Goal: Task Accomplishment & Management: Use online tool/utility

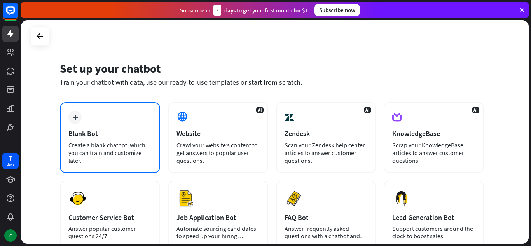
click at [110, 137] on div "Blank Bot" at bounding box center [109, 133] width 83 height 9
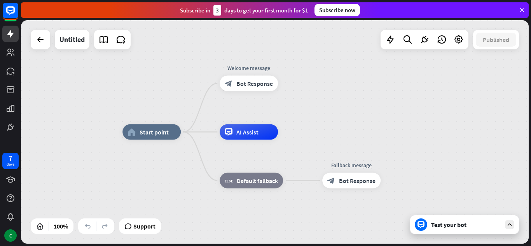
drag, startPoint x: 459, startPoint y: 223, endPoint x: 453, endPoint y: 218, distance: 7.4
click at [453, 218] on div "Test your bot" at bounding box center [464, 224] width 109 height 19
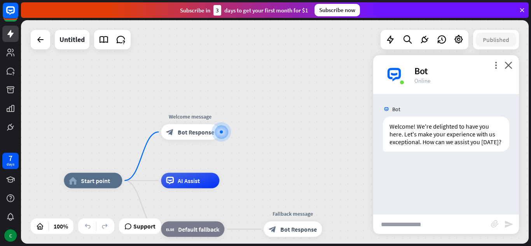
click at [412, 225] on input "text" at bounding box center [432, 223] width 118 height 19
click at [510, 66] on icon "close" at bounding box center [508, 64] width 8 height 7
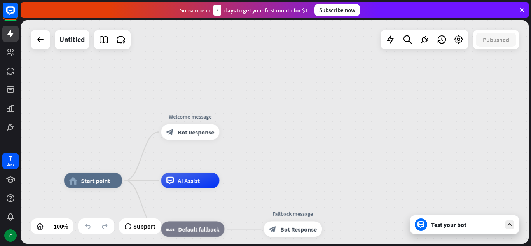
click at [443, 223] on div "Test your bot" at bounding box center [466, 225] width 70 height 8
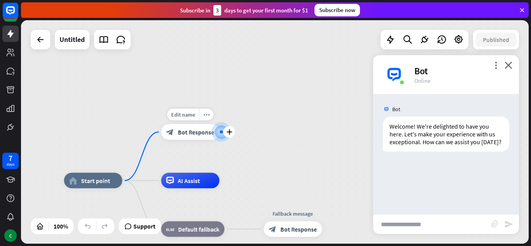
click at [200, 133] on span "Bot Response" at bounding box center [196, 132] width 37 height 8
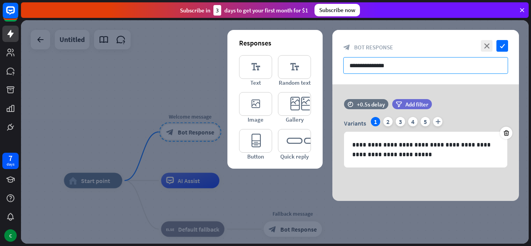
drag, startPoint x: 406, startPoint y: 69, endPoint x: 316, endPoint y: 76, distance: 89.6
click at [332, 76] on div "**********" at bounding box center [425, 115] width 187 height 171
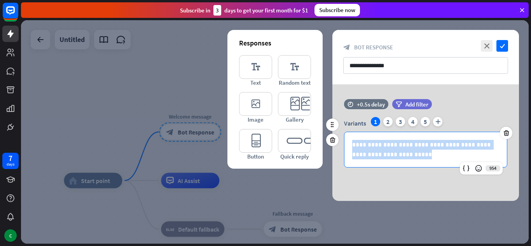
drag, startPoint x: 398, startPoint y: 154, endPoint x: 339, endPoint y: 143, distance: 60.5
click at [339, 143] on div "**********" at bounding box center [425, 142] width 187 height 51
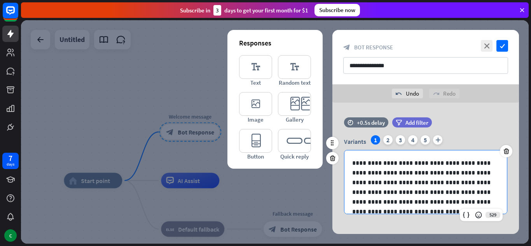
scroll to position [43, 0]
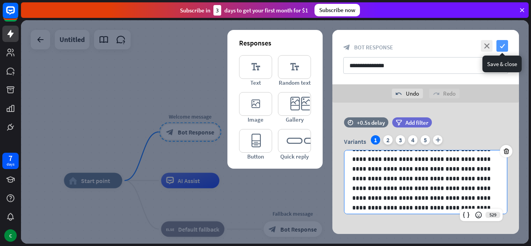
click at [501, 49] on icon "check" at bounding box center [502, 46] width 12 height 12
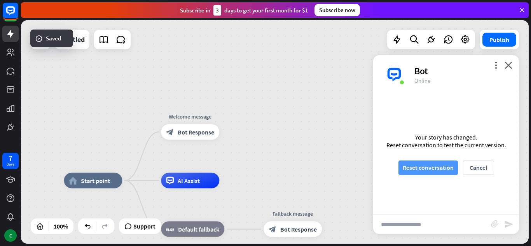
click at [415, 165] on button "Reset conversation" at bounding box center [427, 167] width 59 height 14
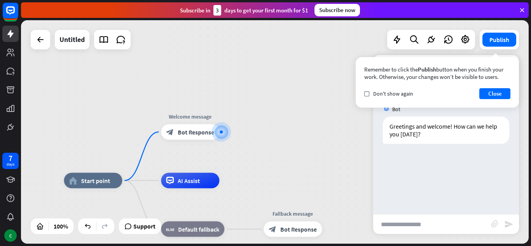
click at [449, 148] on div "Bot Greetings and welcome! How can we help you [DATE]? [DATE] 8:49 AM Show JSON" at bounding box center [446, 154] width 146 height 120
click at [498, 94] on button "Close" at bounding box center [494, 93] width 31 height 11
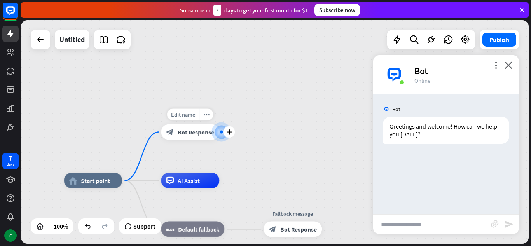
click at [195, 133] on span "Bot Response" at bounding box center [196, 132] width 37 height 8
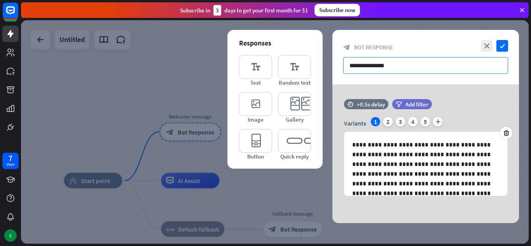
drag, startPoint x: 400, startPoint y: 65, endPoint x: 313, endPoint y: 68, distance: 87.1
click at [332, 68] on div "**********" at bounding box center [425, 126] width 187 height 193
paste input "**********"
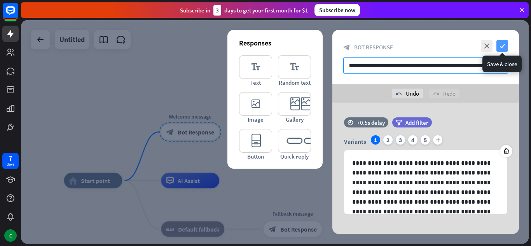
type input "**********"
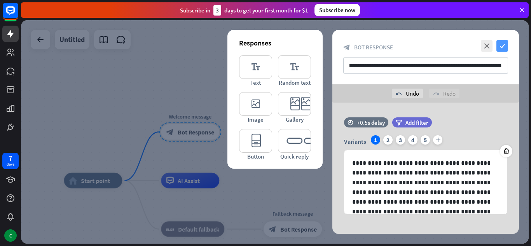
click at [506, 43] on icon "check" at bounding box center [502, 46] width 12 height 12
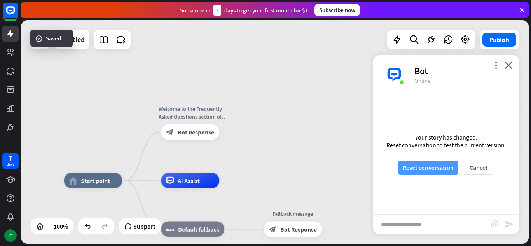
click at [422, 163] on button "Reset conversation" at bounding box center [427, 167] width 59 height 14
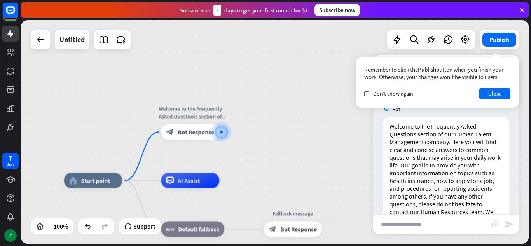
scroll to position [27, 0]
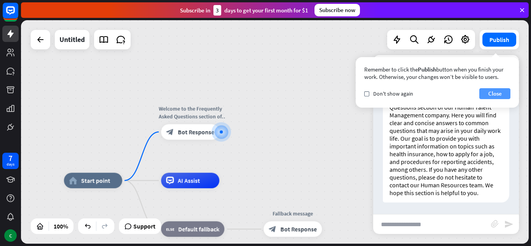
click at [501, 96] on button "Close" at bounding box center [494, 93] width 31 height 11
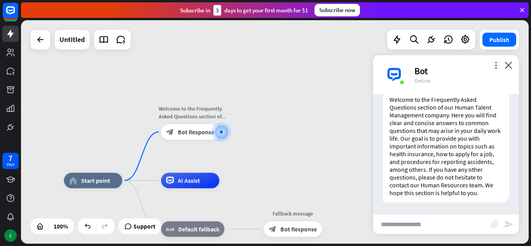
click at [265, 123] on div "home_2 Start point Welcome to the Frequently Asked Questions section of our Hum…" at bounding box center [274, 131] width 507 height 223
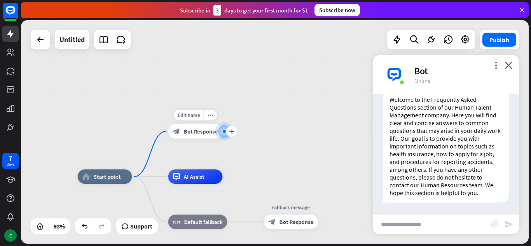
click at [228, 127] on div "plus" at bounding box center [231, 131] width 11 height 11
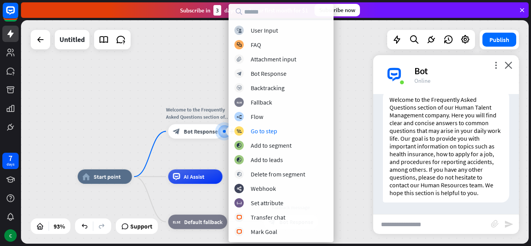
click at [337, 105] on div "home_2 Start point plus Welcome to the Frequently Asked Questions section of ou…" at bounding box center [274, 131] width 507 height 223
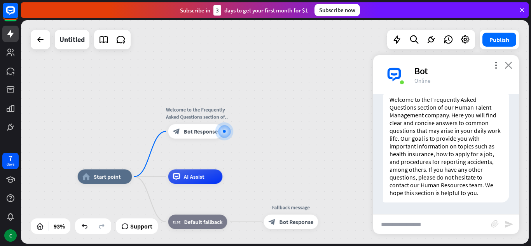
click at [511, 63] on icon "close" at bounding box center [508, 64] width 8 height 7
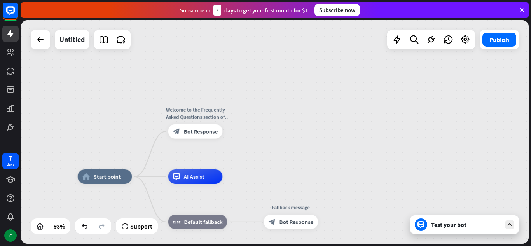
drag, startPoint x: 293, startPoint y: 225, endPoint x: 269, endPoint y: 129, distance: 98.5
click at [269, 129] on div "home_2 Start point Welcome to the Frequently Asked Questions section of our Hum…" at bounding box center [274, 131] width 507 height 223
click at [190, 174] on span "AI Assist" at bounding box center [194, 176] width 21 height 7
click at [312, 115] on div "home_2 Start point Welcome to the Frequently Asked Questions section of our Hum…" at bounding box center [274, 131] width 507 height 223
click at [9, 124] on icon at bounding box center [10, 126] width 9 height 9
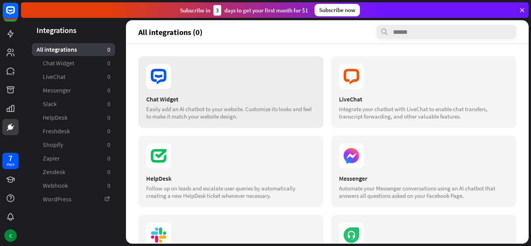
click at [187, 102] on div "Chat Widget" at bounding box center [230, 99] width 169 height 8
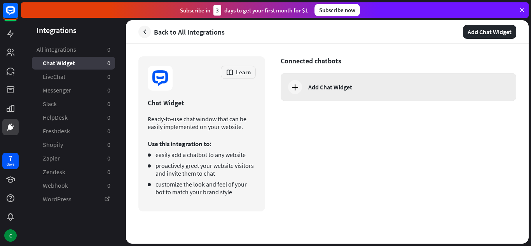
click at [328, 81] on div "Add Chat Widget" at bounding box center [398, 87] width 235 height 28
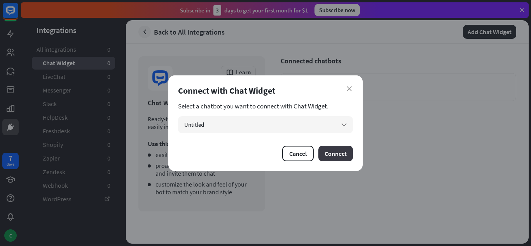
click at [328, 150] on button "Connect" at bounding box center [335, 154] width 35 height 16
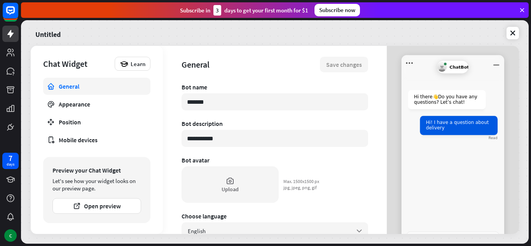
type textarea "*"
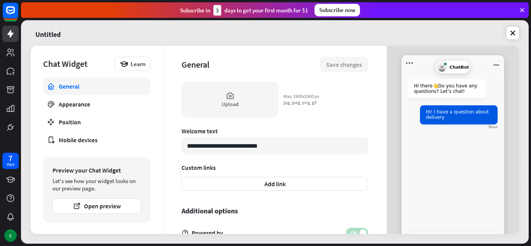
scroll to position [266, 0]
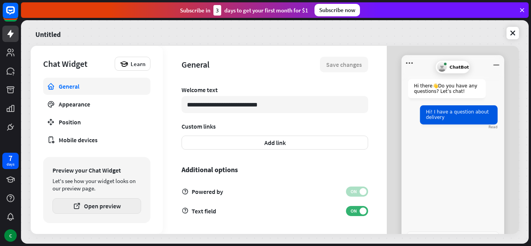
click at [84, 213] on button "Open preview" at bounding box center [96, 206] width 89 height 16
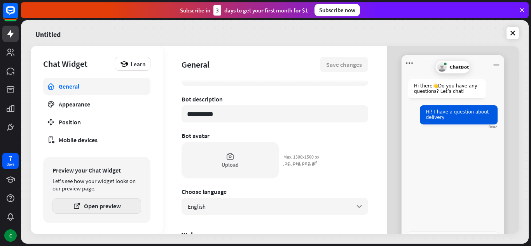
scroll to position [0, 0]
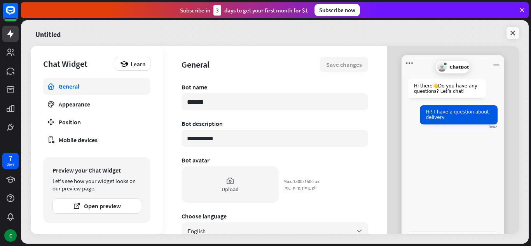
click at [512, 29] on icon at bounding box center [513, 33] width 8 height 8
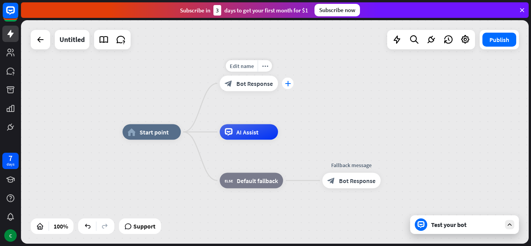
click at [286, 83] on icon "plus" at bounding box center [288, 83] width 6 height 5
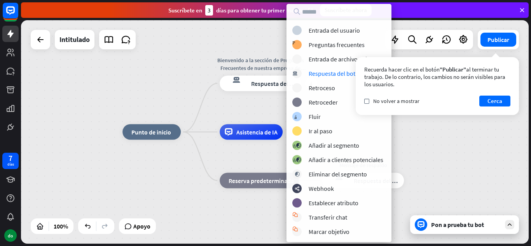
click at [150, 172] on div "inicio_2 Punto de inicio más Bienvenido a la sección de Preguntas Frecuentes de…" at bounding box center [375, 243] width 507 height 223
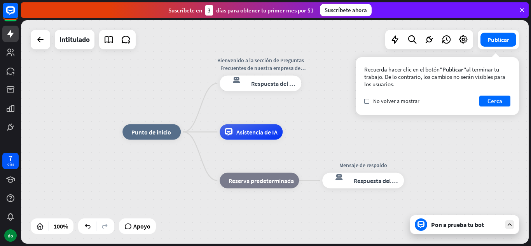
click at [323, 110] on div "inicio_2 Punto de inicio Bienvenido a la sección de Preguntas Frecuentes de nue…" at bounding box center [274, 131] width 507 height 223
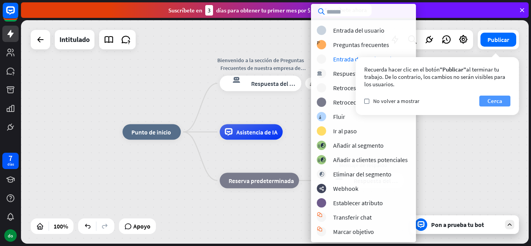
click at [495, 102] on font "Cerca" at bounding box center [494, 100] width 15 height 7
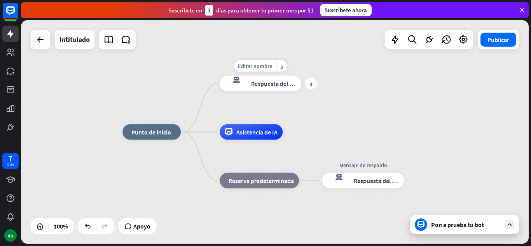
click at [310, 86] on div "más" at bounding box center [311, 84] width 12 height 12
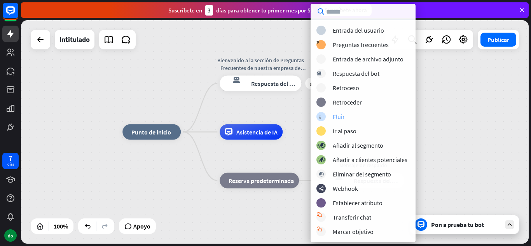
click at [352, 119] on div "árbol constructor Fluir" at bounding box center [372, 116] width 112 height 9
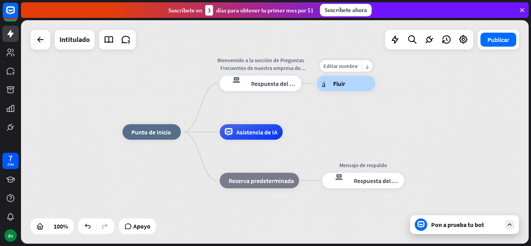
click at [347, 87] on div "árbol constructor Fluir" at bounding box center [346, 84] width 58 height 16
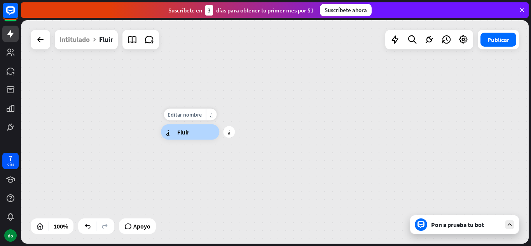
click at [190, 133] on div "árbol constructor Fluir" at bounding box center [190, 132] width 58 height 16
click at [521, 9] on icon at bounding box center [521, 10] width 7 height 7
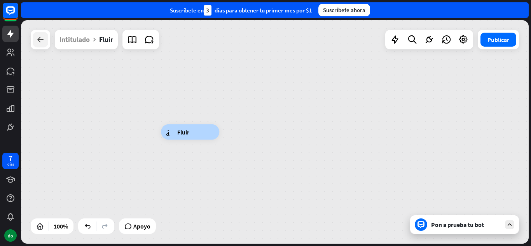
click at [41, 39] on icon at bounding box center [40, 39] width 9 height 9
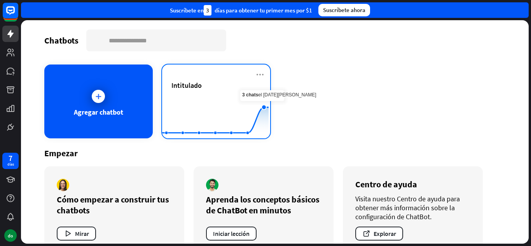
scroll to position [19, 0]
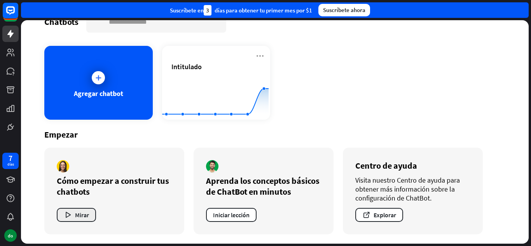
click at [76, 216] on font "Mirar" at bounding box center [82, 215] width 14 height 8
click at [467, 204] on div "cerca" at bounding box center [265, 123] width 531 height 246
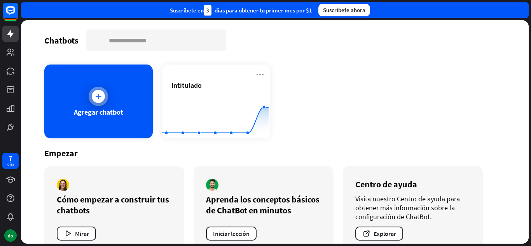
click at [110, 82] on div "Agregar chatbot" at bounding box center [98, 102] width 108 height 74
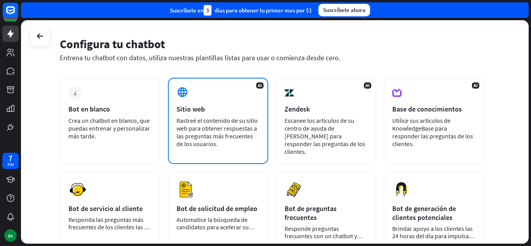
scroll to position [25, 0]
click at [251, 133] on font "Rastreé el contenido de su sitio web para obtener respuestas a las preguntas má…" at bounding box center [216, 131] width 81 height 31
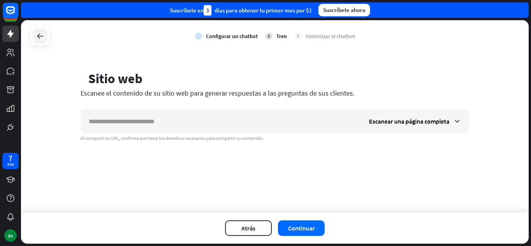
click at [38, 37] on icon at bounding box center [39, 35] width 9 height 9
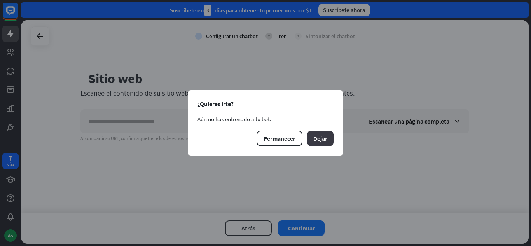
click at [317, 140] on font "Dejar" at bounding box center [320, 138] width 14 height 8
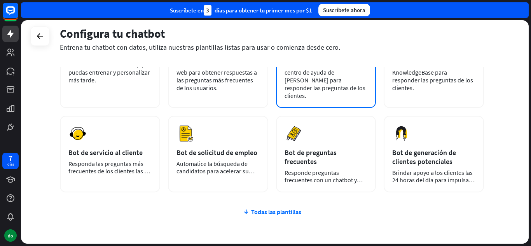
scroll to position [81, 0]
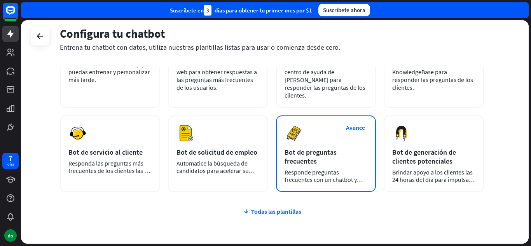
click at [326, 168] on font "Responde preguntas frecuentes con un chatbot y ahorra tiempo." at bounding box center [323, 179] width 78 height 23
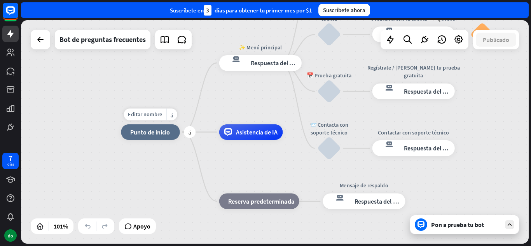
click at [159, 133] on font "Punto de inicio" at bounding box center [150, 132] width 40 height 8
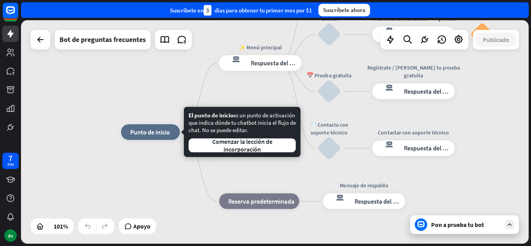
click at [158, 140] on div "Edit name more_horiz plus inicio_2 Punto de inicio" at bounding box center [150, 132] width 59 height 16
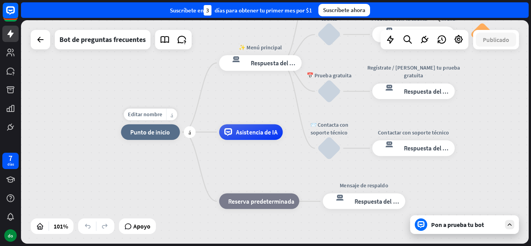
click at [169, 118] on div "más_horiz" at bounding box center [171, 114] width 11 height 12
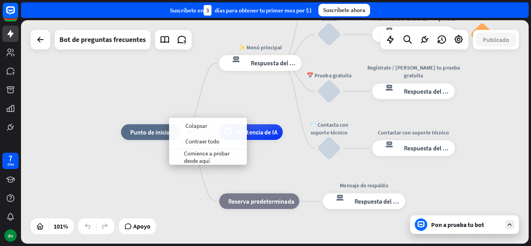
click at [162, 133] on font "Punto de inicio" at bounding box center [150, 132] width 40 height 8
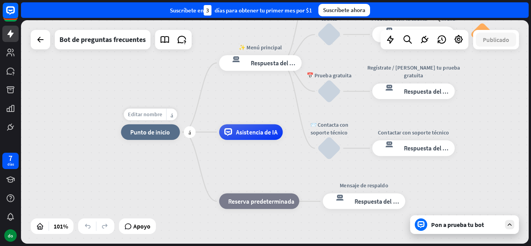
click at [145, 109] on div "Editar nombre" at bounding box center [145, 114] width 42 height 12
click at [167, 103] on div "inicio_2 Punto de inicio ✨ Menú principal respuesta del bot de bloqueo Respuest…" at bounding box center [274, 131] width 507 height 223
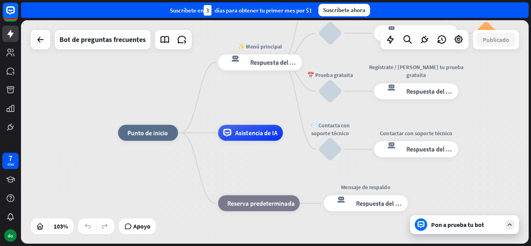
click at [482, 230] on div "Pon a prueba tu bot" at bounding box center [464, 224] width 109 height 19
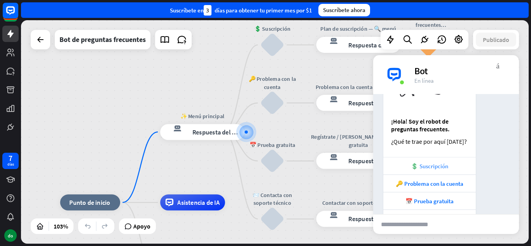
scroll to position [95, 0]
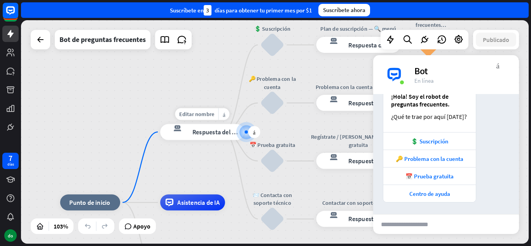
click at [224, 133] on font "Respuesta del bot" at bounding box center [216, 132] width 49 height 8
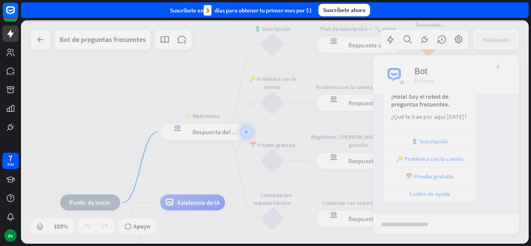
click at [224, 133] on div at bounding box center [274, 131] width 507 height 223
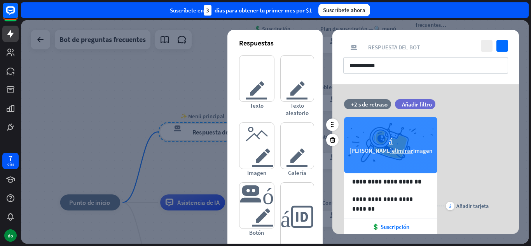
scroll to position [99, 0]
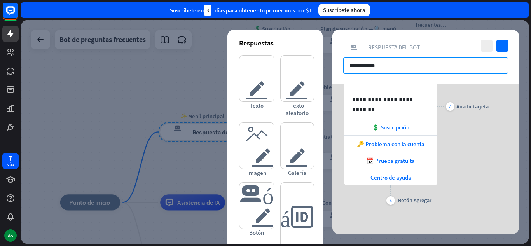
click at [394, 66] on input "**********" at bounding box center [425, 65] width 165 height 17
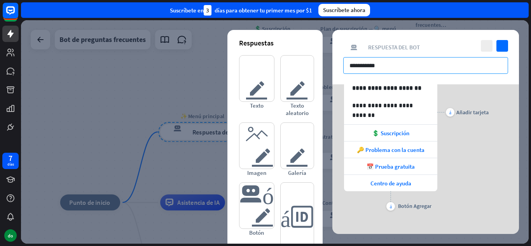
scroll to position [95, 0]
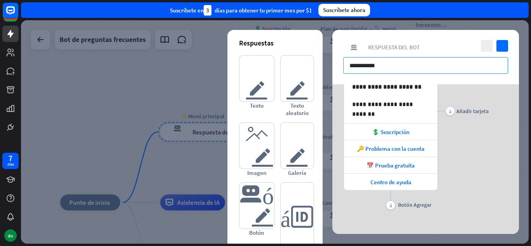
drag, startPoint x: 395, startPoint y: 66, endPoint x: 384, endPoint y: 66, distance: 11.7
click at [384, 66] on input "**********" at bounding box center [425, 65] width 165 height 17
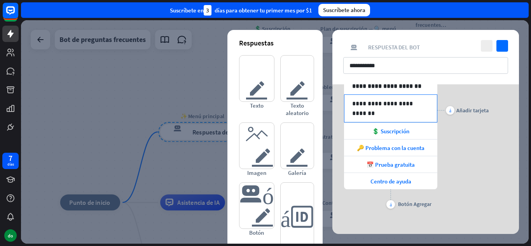
click at [400, 107] on p "**********" at bounding box center [390, 104] width 77 height 10
drag, startPoint x: 425, startPoint y: 105, endPoint x: 335, endPoint y: 103, distance: 90.5
click at [335, 103] on div "**********" at bounding box center [425, 110] width 187 height 201
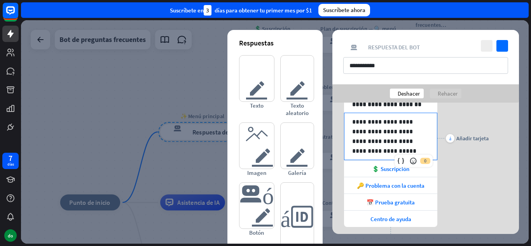
click at [410, 95] on font "Deshacer" at bounding box center [409, 93] width 22 height 7
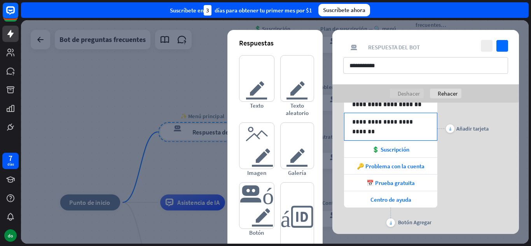
click at [350, 122] on div "**********" at bounding box center [390, 126] width 92 height 27
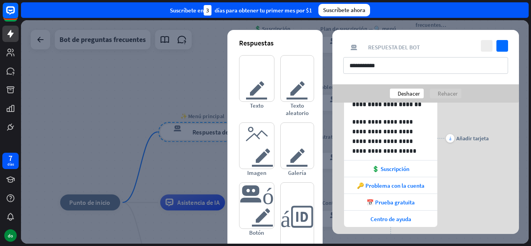
click at [404, 94] on font "Deshacer" at bounding box center [409, 93] width 22 height 7
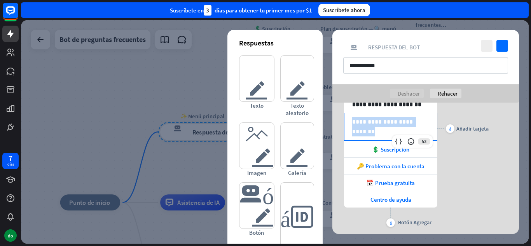
drag, startPoint x: 429, startPoint y: 126, endPoint x: 324, endPoint y: 120, distance: 105.1
click at [324, 120] on div "**********" at bounding box center [426, 168] width 206 height 131
copy p "**********"
click at [353, 125] on p "**********" at bounding box center [390, 122] width 77 height 10
click at [352, 120] on p at bounding box center [390, 122] width 77 height 10
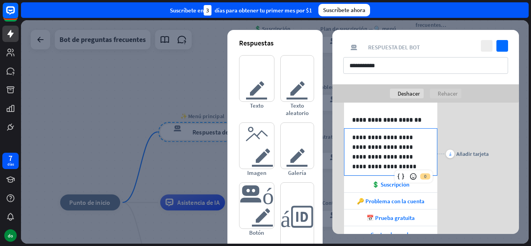
scroll to position [80, 0]
click at [195, 94] on div at bounding box center [274, 131] width 507 height 223
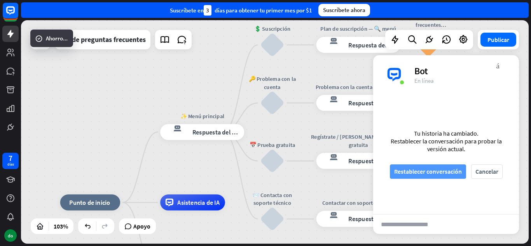
click at [434, 168] on font "Restablecer conversación" at bounding box center [428, 171] width 68 height 8
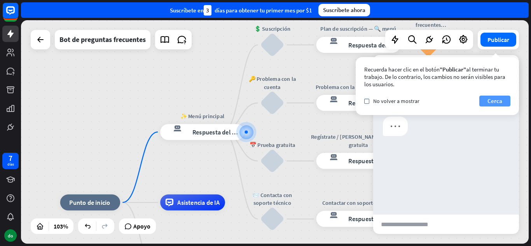
click at [493, 99] on font "Cerca" at bounding box center [494, 100] width 15 height 7
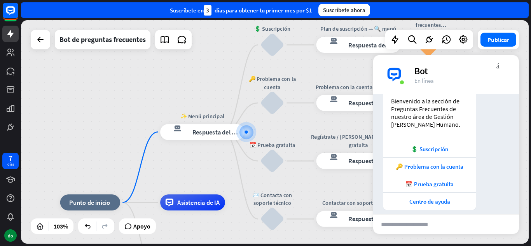
scroll to position [119, 0]
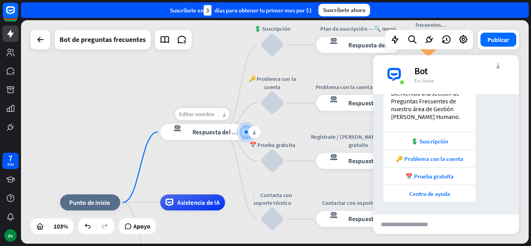
click at [206, 117] on font "Editar nombre" at bounding box center [196, 113] width 35 height 7
click at [241, 124] on div "**********" at bounding box center [202, 132] width 84 height 16
click at [222, 117] on div "más_horiz" at bounding box center [223, 114] width 11 height 12
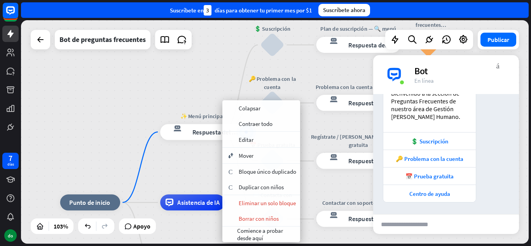
click at [473, 132] on div "¡Hola! Soy el robot de preguntas frecuentes. Bienvenido a la sección de Pregunt…" at bounding box center [429, 99] width 92 height 68
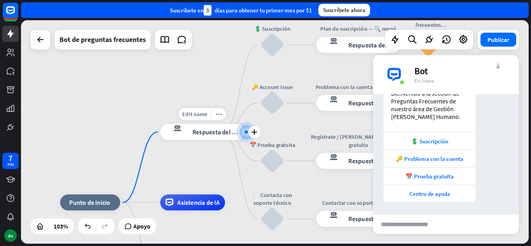
click at [223, 133] on font "Respuesta del bot" at bounding box center [216, 132] width 49 height 8
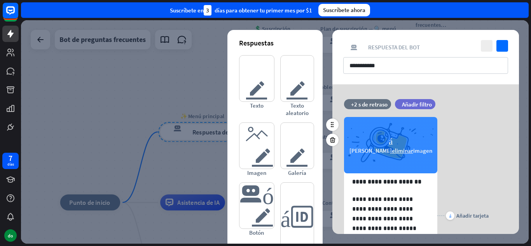
scroll to position [119, 0]
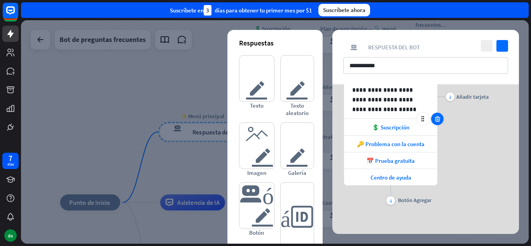
click at [438, 124] on div at bounding box center [437, 119] width 12 height 12
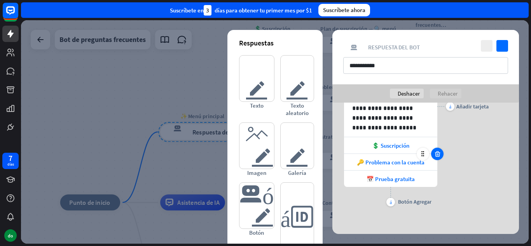
click at [438, 149] on div at bounding box center [437, 154] width 12 height 12
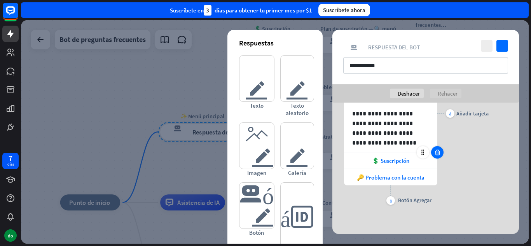
click at [435, 155] on icon at bounding box center [437, 152] width 7 height 7
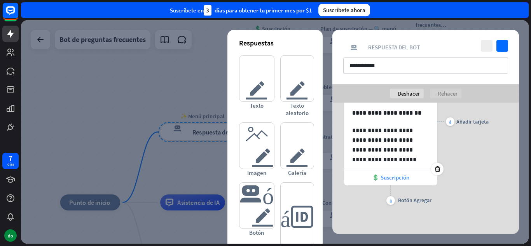
click at [412, 171] on div "💲 Suscripción" at bounding box center [390, 177] width 93 height 16
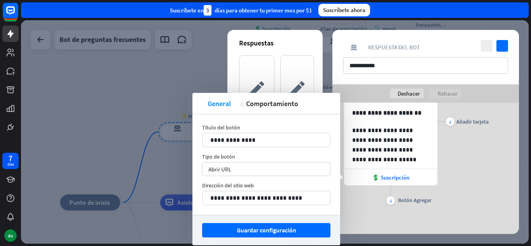
click at [368, 189] on div "más Botón Agregar" at bounding box center [390, 194] width 93 height 19
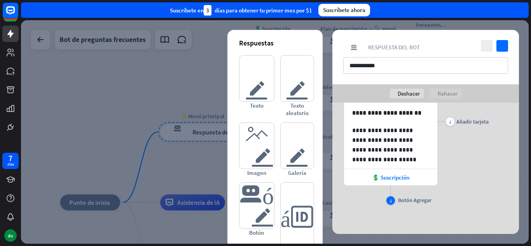
click at [389, 201] on div "más" at bounding box center [390, 200] width 9 height 9
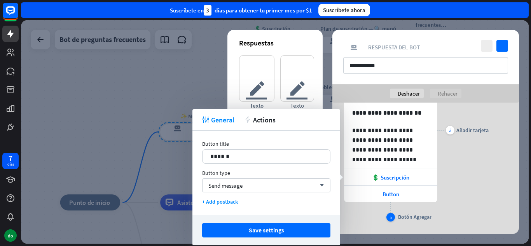
scroll to position [104, 0]
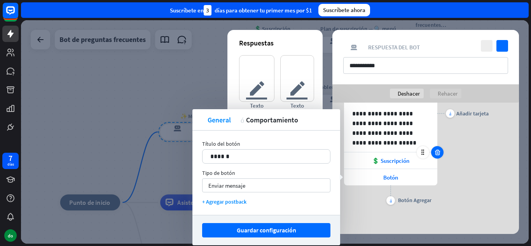
click at [436, 156] on div at bounding box center [437, 152] width 12 height 12
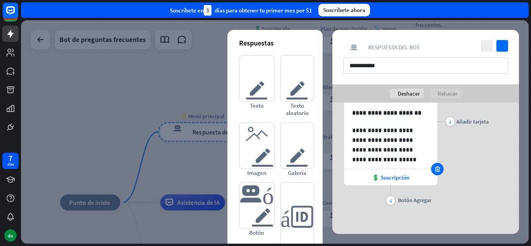
scroll to position [87, 0]
click at [388, 199] on div "más" at bounding box center [390, 200] width 9 height 9
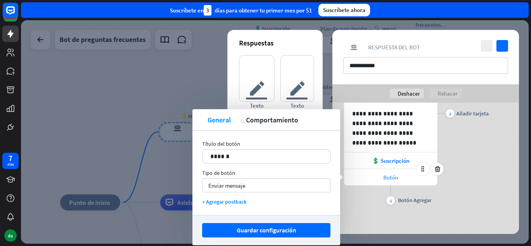
click at [391, 176] on font "Botón" at bounding box center [390, 177] width 15 height 7
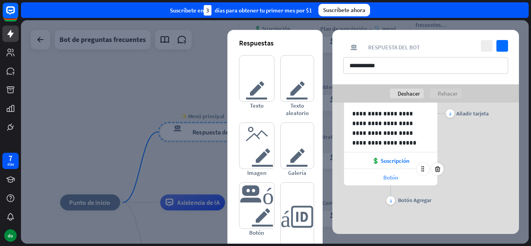
click at [391, 176] on font "Botón" at bounding box center [390, 177] width 15 height 7
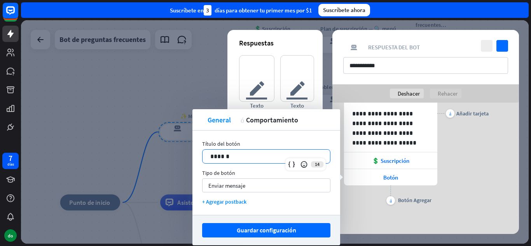
drag, startPoint x: 257, startPoint y: 155, endPoint x: 159, endPoint y: 165, distance: 98.4
click at [159, 165] on body "7 días do cerca Ayuda del producto Pinitos Comience a usar ChatBot Centro de ay…" at bounding box center [265, 123] width 531 height 246
drag, startPoint x: 237, startPoint y: 156, endPoint x: 173, endPoint y: 153, distance: 64.2
click at [173, 153] on body "7 días do cerca Ayuda del producto Pinitos Comience a usar ChatBot Centro de ay…" at bounding box center [265, 123] width 531 height 246
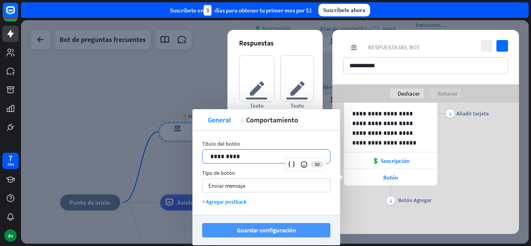
click at [286, 223] on font "Guardar configuración" at bounding box center [266, 230] width 59 height 14
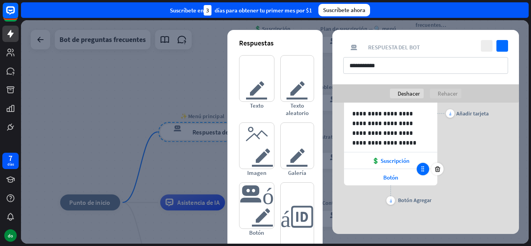
click at [422, 170] on icon at bounding box center [422, 169] width 7 height 7
click at [438, 153] on icon at bounding box center [437, 152] width 7 height 7
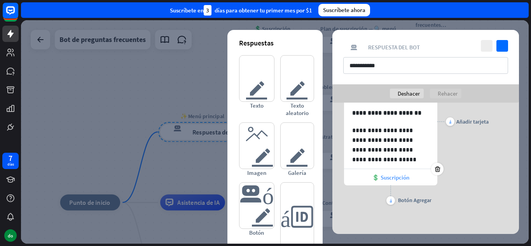
click at [396, 180] on font "💲 Suscripción" at bounding box center [390, 177] width 37 height 7
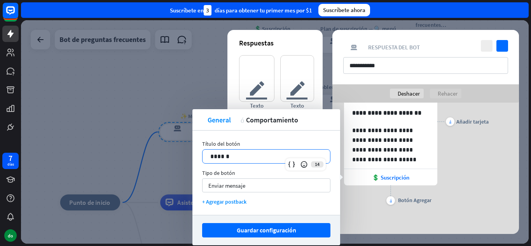
click at [261, 162] on div "******" at bounding box center [265, 157] width 127 height 14
click at [250, 189] on div "Enviar mensaje flecha_abajo" at bounding box center [266, 185] width 128 height 14
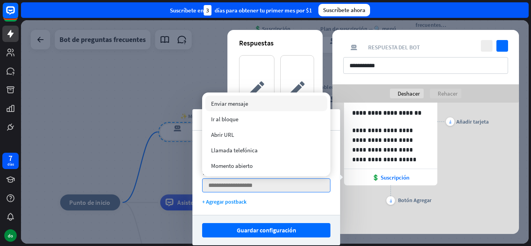
click at [458, 181] on div "más Añadir tarjeta" at bounding box center [462, 122] width 51 height 170
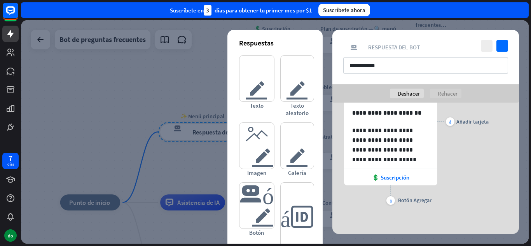
click at [195, 77] on div at bounding box center [274, 131] width 507 height 223
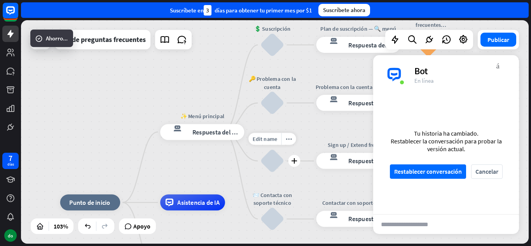
click at [290, 145] on div "more_horiz" at bounding box center [288, 139] width 15 height 12
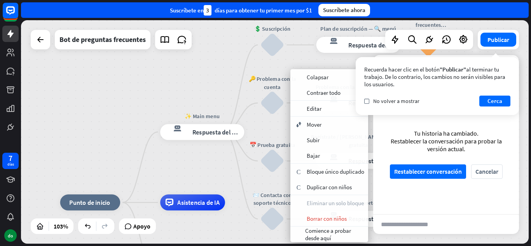
click at [205, 96] on div "inicio_2 Punto de inicio ✨ Main menu respuesta del bot de bloqueo Respuesta del…" at bounding box center [274, 131] width 507 height 223
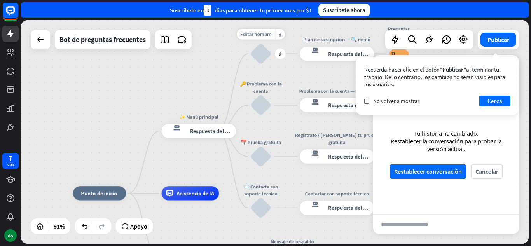
click at [262, 53] on div "bloquear_entrada_de_usuario" at bounding box center [260, 53] width 21 height 21
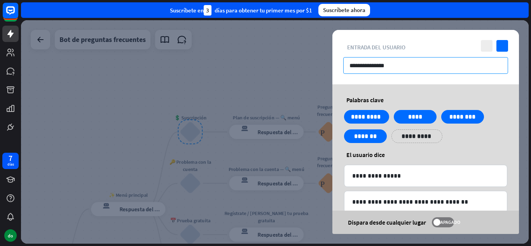
drag, startPoint x: 397, startPoint y: 68, endPoint x: 307, endPoint y: 71, distance: 90.2
click at [307, 71] on div "**********" at bounding box center [274, 131] width 507 height 223
paste input "**********"
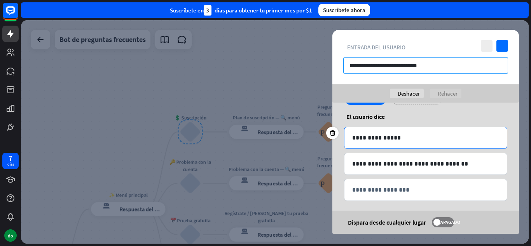
scroll to position [56, 0]
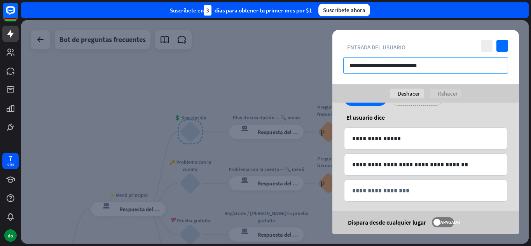
type input "**********"
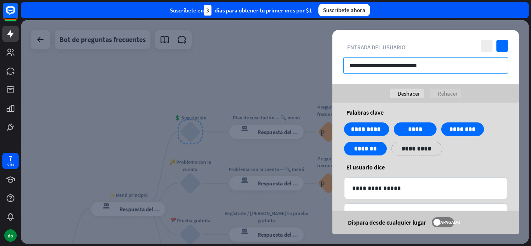
scroll to position [62, 0]
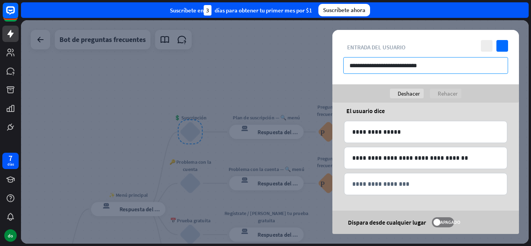
drag, startPoint x: 417, startPoint y: 66, endPoint x: 339, endPoint y: 67, distance: 78.5
click at [339, 67] on div "**********" at bounding box center [425, 57] width 187 height 54
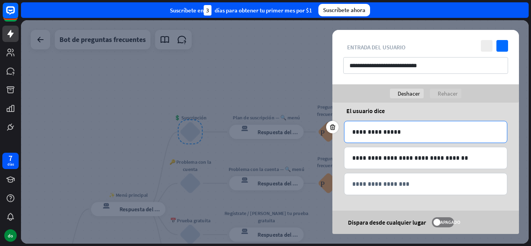
click at [395, 128] on p "**********" at bounding box center [425, 132] width 147 height 10
drag, startPoint x: 395, startPoint y: 128, endPoint x: 321, endPoint y: 132, distance: 73.5
click at [321, 132] on div "**********" at bounding box center [274, 131] width 507 height 223
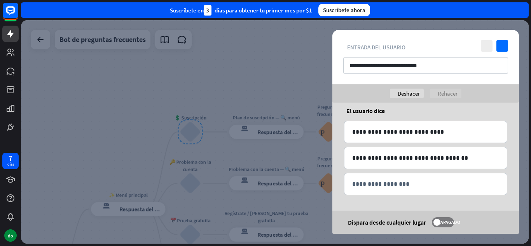
click at [252, 73] on div at bounding box center [274, 131] width 507 height 223
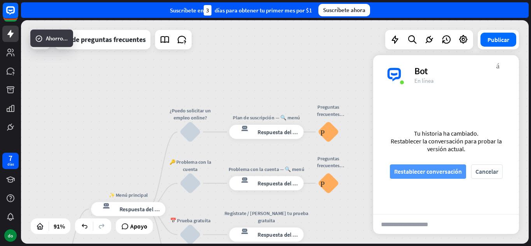
click at [414, 173] on font "Restablecer conversación" at bounding box center [428, 171] width 68 height 8
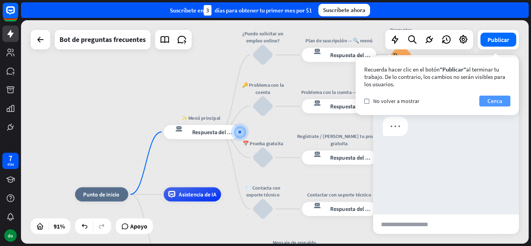
click at [488, 102] on font "Cerca" at bounding box center [494, 100] width 15 height 7
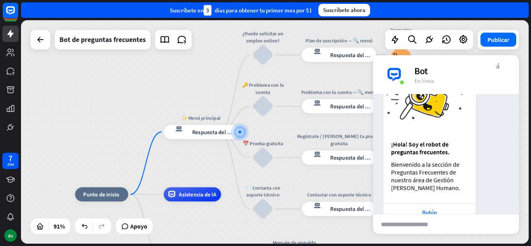
scroll to position [58, 0]
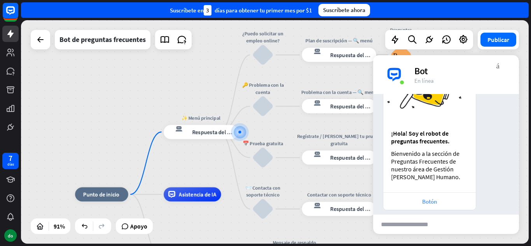
click at [420, 207] on div "Botón" at bounding box center [429, 200] width 92 height 17
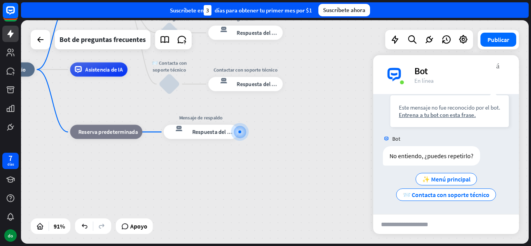
scroll to position [227, 0]
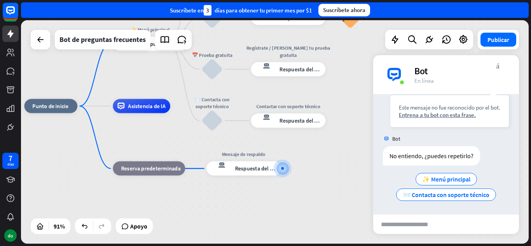
drag, startPoint x: 289, startPoint y: 123, endPoint x: 333, endPoint y: 163, distance: 60.0
click at [333, 163] on div "inicio_2 Punto de inicio ✨ Menú principal respuesta del bot de bloqueo Respuest…" at bounding box center [255, 208] width 462 height 204
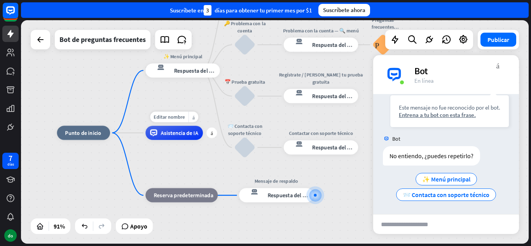
drag, startPoint x: 160, startPoint y: 126, endPoint x: 196, endPoint y: 168, distance: 55.1
click at [196, 140] on div "Editar nombre más_horiz más Asistencia de IA" at bounding box center [174, 133] width 58 height 14
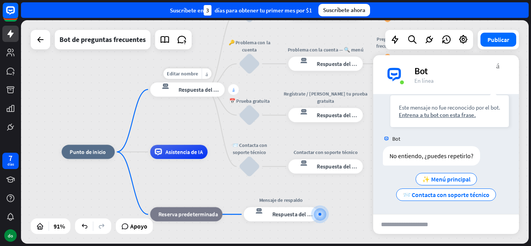
click at [232, 89] on font "más" at bounding box center [233, 89] width 2 height 5
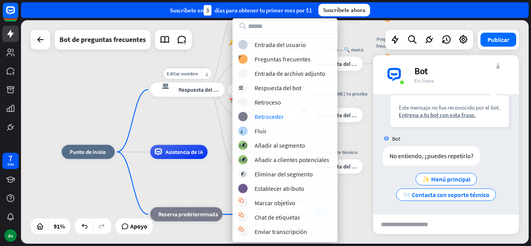
click at [193, 96] on div "respuesta del bot de bloqueo Respuesta del bot" at bounding box center [187, 89] width 74 height 14
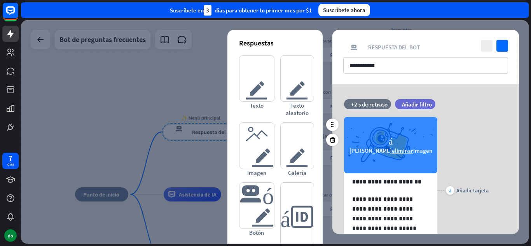
scroll to position [69, 0]
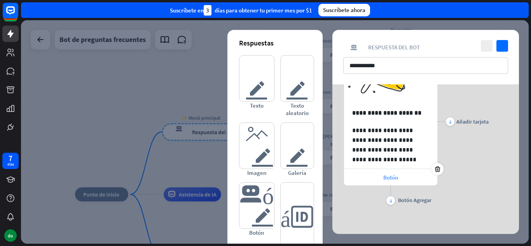
click at [384, 178] on font "Botón" at bounding box center [390, 177] width 15 height 7
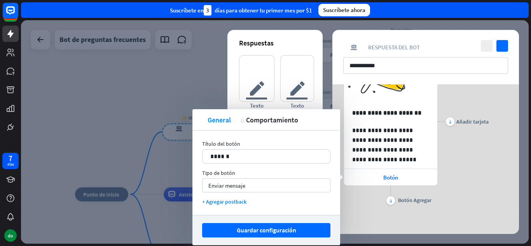
click at [408, 187] on div "más Botón Agregar" at bounding box center [390, 194] width 93 height 19
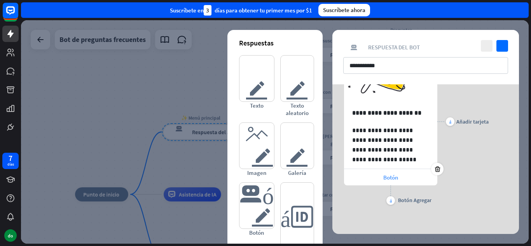
click at [385, 180] on font "Botón" at bounding box center [390, 177] width 15 height 7
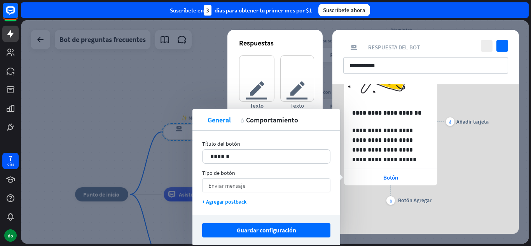
click at [237, 183] on font "Enviar mensaje" at bounding box center [226, 185] width 37 height 7
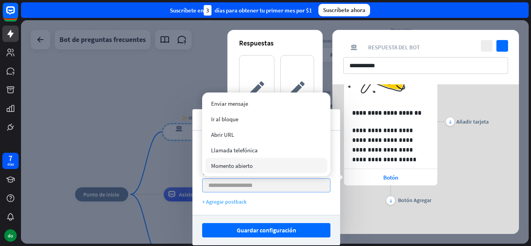
click at [269, 199] on div "+ Agregar postback" at bounding box center [266, 201] width 128 height 7
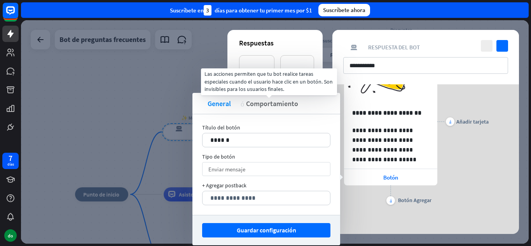
click at [252, 103] on font "Comportamiento" at bounding box center [272, 103] width 52 height 9
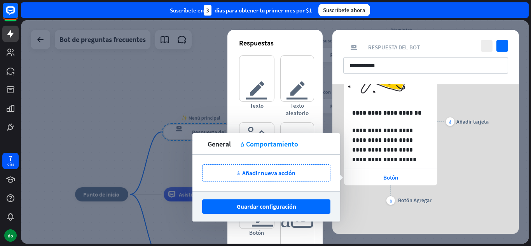
click at [457, 147] on div "más Añadir tarjeta" at bounding box center [462, 122] width 51 height 170
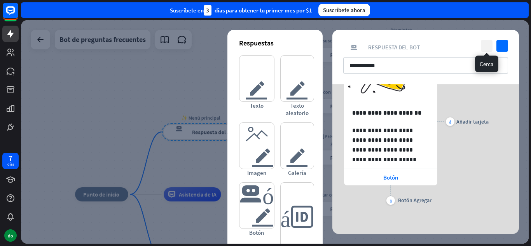
click at [486, 44] on icon "cerca" at bounding box center [487, 46] width 12 height 12
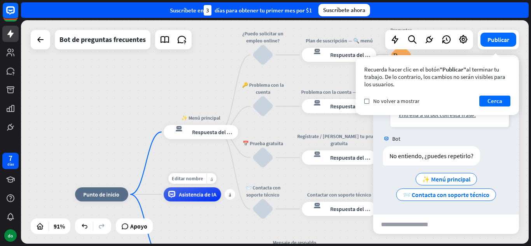
click at [216, 199] on div "Asistencia de IA" at bounding box center [193, 194] width 58 height 14
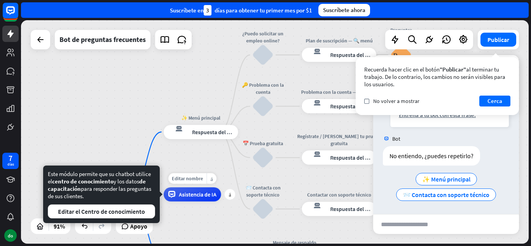
click at [216, 199] on div "Asistencia de IA" at bounding box center [193, 194] width 58 height 14
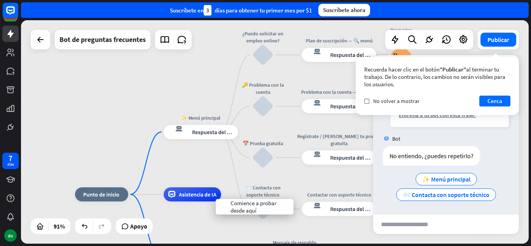
click at [222, 168] on div "inicio_2 Punto de inicio ✨ Menú principal respuesta del bot de bloqueo Respuest…" at bounding box center [274, 131] width 507 height 223
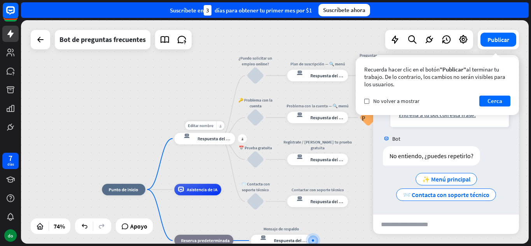
drag, startPoint x: 226, startPoint y: 192, endPoint x: 218, endPoint y: 131, distance: 61.9
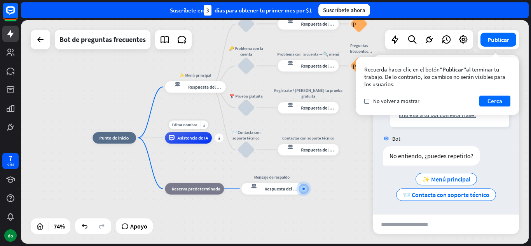
drag, startPoint x: 218, startPoint y: 180, endPoint x: 208, endPoint y: 127, distance: 54.1
click at [208, 132] on div "Editar nombre más_horiz más Asistencia de IA" at bounding box center [188, 138] width 47 height 12
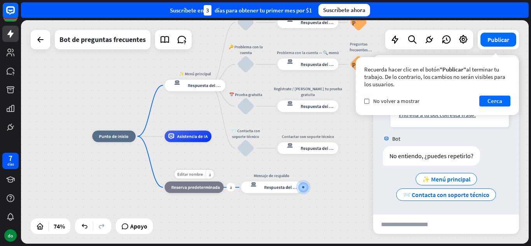
click at [210, 188] on font "Reserva predeterminada" at bounding box center [195, 187] width 49 height 6
click at [287, 189] on font "Respuesta del bot" at bounding box center [281, 187] width 35 height 6
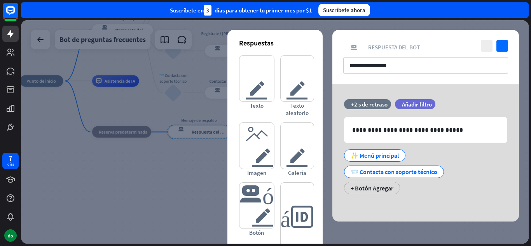
click at [163, 117] on div at bounding box center [274, 131] width 507 height 223
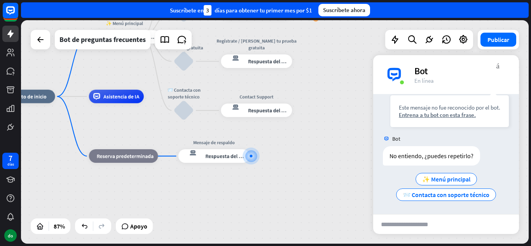
drag, startPoint x: 260, startPoint y: 106, endPoint x: 350, endPoint y: 181, distance: 117.3
click at [292, 117] on div "Edit name more_horiz plus Contact Support respuesta del bot de bloqueo Respuest…" at bounding box center [256, 111] width 71 height 14
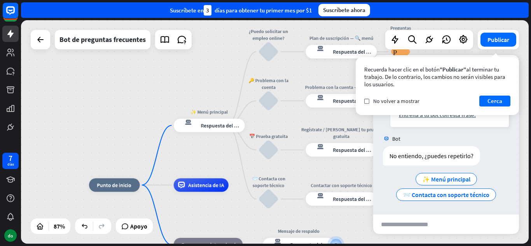
drag, startPoint x: 205, startPoint y: 129, endPoint x: 225, endPoint y: 164, distance: 39.9
click at [225, 164] on div "inicio_2 Punto de inicio ✨ Menú principal respuesta del bot de bloqueo Respuest…" at bounding box center [274, 131] width 507 height 223
click at [220, 189] on font "Asistencia de IA" at bounding box center [206, 185] width 36 height 7
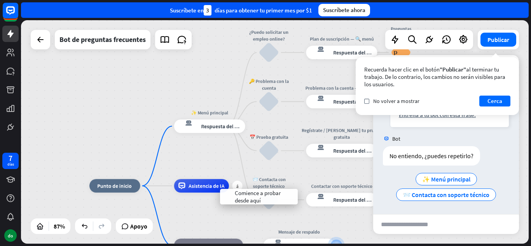
click at [226, 183] on div "Asistencia de IA" at bounding box center [201, 186] width 55 height 14
click at [219, 173] on font "más_horiz" at bounding box center [220, 170] width 2 height 5
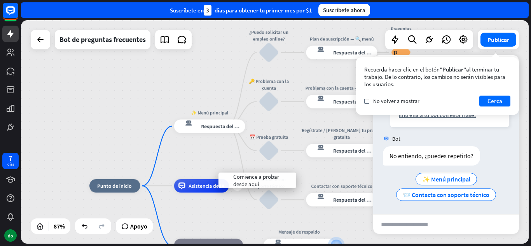
click at [218, 187] on font "Asistencia de IA" at bounding box center [206, 185] width 36 height 7
click at [217, 172] on div "más_horiz" at bounding box center [219, 171] width 9 height 10
click at [201, 187] on font "Asistencia de IA" at bounding box center [206, 185] width 36 height 7
click at [200, 173] on font "Editar nombre" at bounding box center [197, 170] width 30 height 6
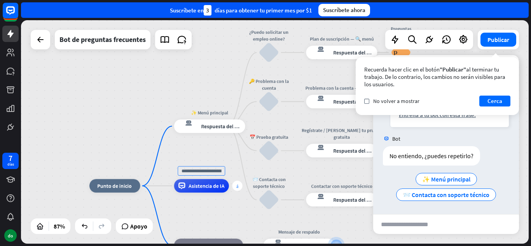
click at [239, 190] on div "más" at bounding box center [237, 186] width 10 height 10
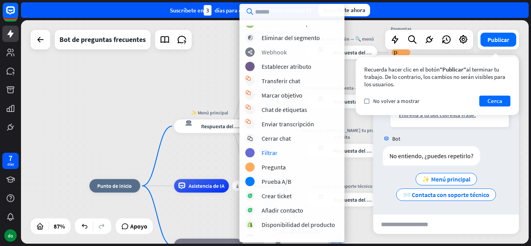
scroll to position [98, 0]
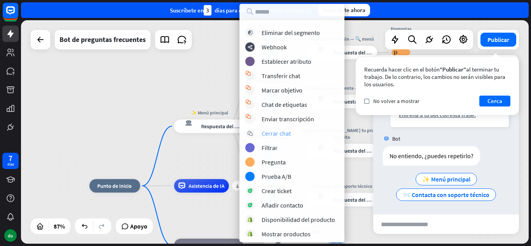
click at [286, 135] on font "Cerrar chat" at bounding box center [276, 133] width 29 height 8
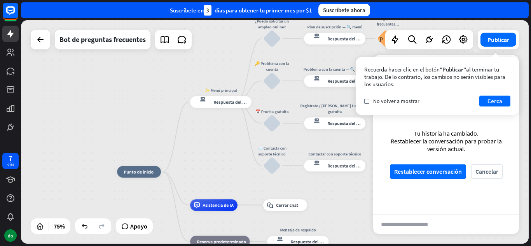
drag, startPoint x: 204, startPoint y: 197, endPoint x: 216, endPoint y: 185, distance: 17.3
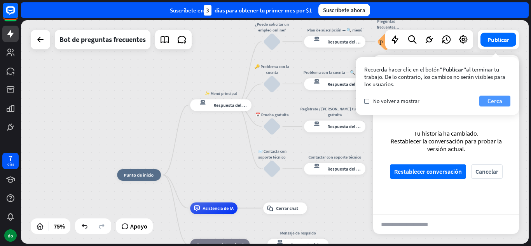
click at [497, 101] on font "Cerca" at bounding box center [494, 100] width 15 height 7
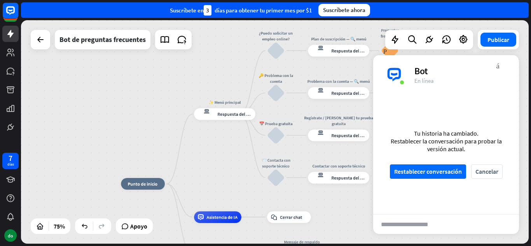
drag, startPoint x: 225, startPoint y: 161, endPoint x: 227, endPoint y: 166, distance: 5.4
click at [227, 166] on div "inicio_2 Punto de inicio ✨ Menú principal respuesta del bot de bloqueo Respuest…" at bounding box center [274, 131] width 507 height 223
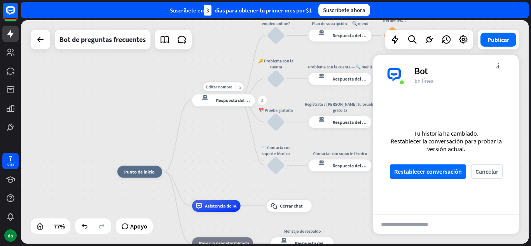
drag, startPoint x: 232, startPoint y: 115, endPoint x: 233, endPoint y: 106, distance: 9.7
click at [233, 106] on div "Editar nombre más_horiz más respuesta del bot de bloqueo Respuesta del bot" at bounding box center [223, 100] width 63 height 12
click at [197, 103] on icon "respuesta del bot de bloqueo" at bounding box center [204, 100] width 17 height 12
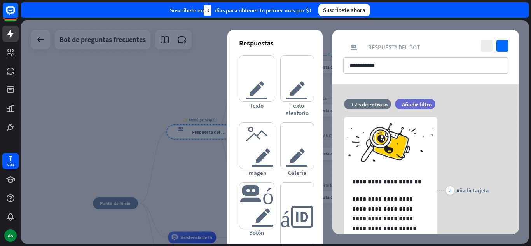
click at [160, 134] on div at bounding box center [274, 131] width 507 height 223
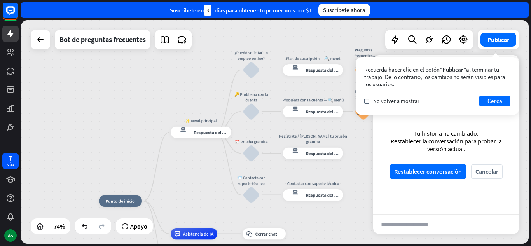
drag, startPoint x: 210, startPoint y: 174, endPoint x: 209, endPoint y: 181, distance: 6.3
click at [209, 181] on div "inicio_2 Punto de inicio ✨ Menú principal respuesta del bot de bloqueo Respuest…" at bounding box center [274, 131] width 507 height 223
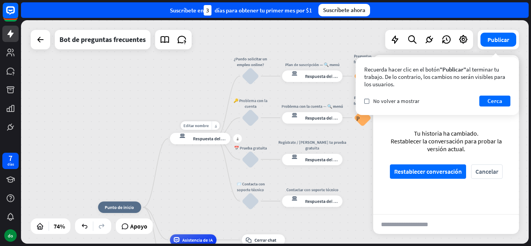
click at [211, 143] on div "respuesta del bot de bloqueo Respuesta del bot" at bounding box center [200, 139] width 60 height 12
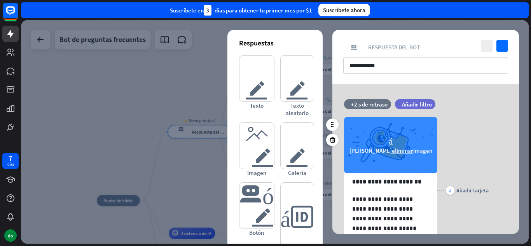
scroll to position [69, 0]
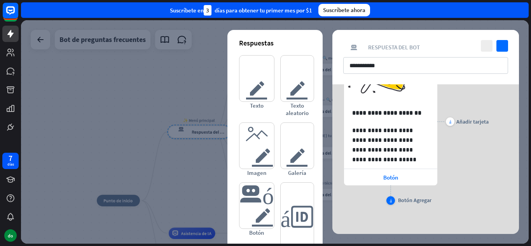
click at [391, 200] on font "más" at bounding box center [391, 200] width 2 height 5
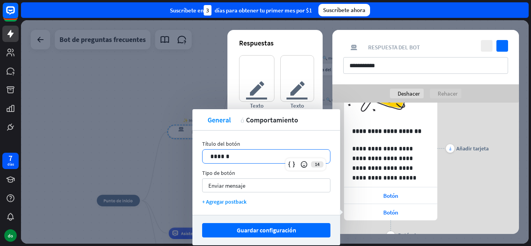
drag, startPoint x: 267, startPoint y: 156, endPoint x: 182, endPoint y: 155, distance: 84.7
click at [182, 155] on body "7 días do cerca Ayuda del producto Pinitos Comience a usar ChatBot Centro de ay…" at bounding box center [265, 123] width 531 height 246
drag, startPoint x: 250, startPoint y: 152, endPoint x: 198, endPoint y: 159, distance: 52.5
click at [198, 159] on div "Título del botón 14 ****** Tipo de botón Enviar mensaje flecha_abajo + Agregar …" at bounding box center [266, 173] width 148 height 84
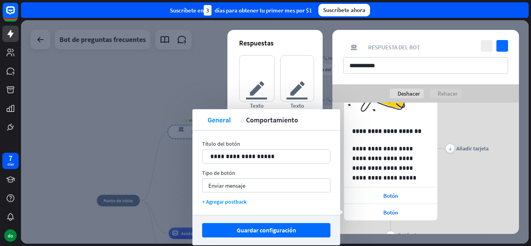
drag, startPoint x: 235, startPoint y: 138, endPoint x: 228, endPoint y: 111, distance: 28.3
click at [228, 111] on div "**********" at bounding box center [266, 177] width 148 height 136
click at [248, 186] on div "Enviar mensaje flecha_abajo" at bounding box center [266, 185] width 128 height 14
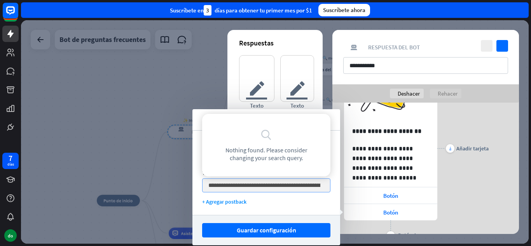
scroll to position [0, 172]
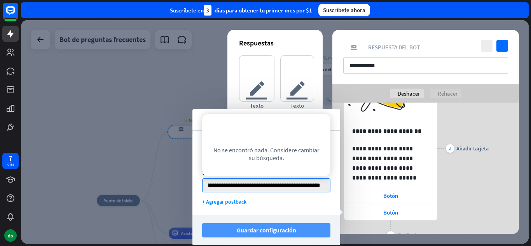
type input "**********"
click at [296, 228] on button "Guardar configuración" at bounding box center [266, 230] width 128 height 14
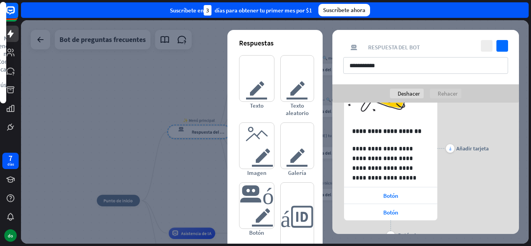
click at [504, 144] on div "**********" at bounding box center [425, 148] width 187 height 187
click at [220, 143] on div at bounding box center [274, 131] width 507 height 223
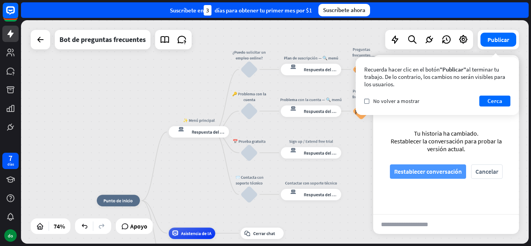
click at [412, 171] on font "Restablecer conversación" at bounding box center [428, 171] width 68 height 8
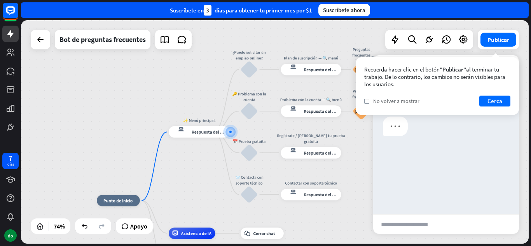
click at [393, 100] on font "No volver a mostrar" at bounding box center [396, 101] width 46 height 7
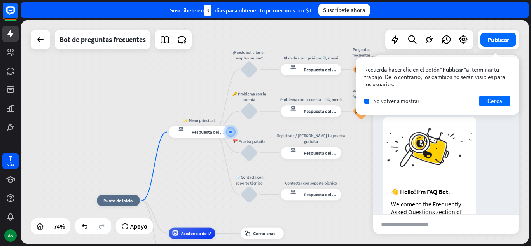
scroll to position [76, 0]
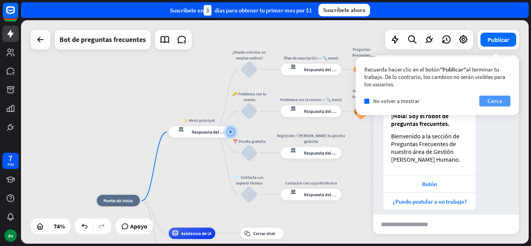
click at [485, 101] on button "Cerca" at bounding box center [494, 101] width 31 height 11
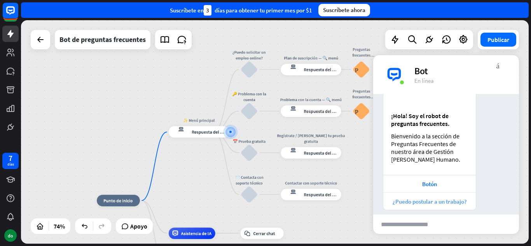
click at [424, 196] on div "¿Puedo postular a un trabajo?" at bounding box center [429, 200] width 92 height 17
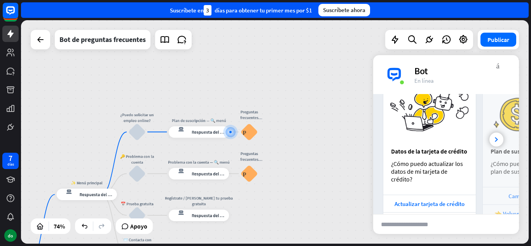
scroll to position [272, 0]
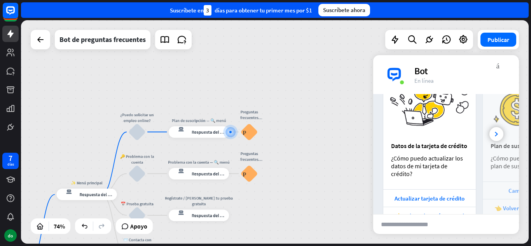
click at [347, 153] on div "inicio_2 Punto de inicio ✨ Menú principal respuesta del bot de bloqueo Respuest…" at bounding box center [274, 131] width 507 height 223
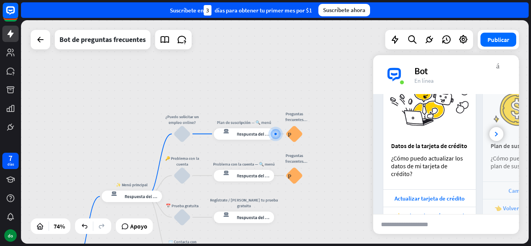
drag, startPoint x: 278, startPoint y: 139, endPoint x: 324, endPoint y: 141, distance: 45.5
click at [324, 141] on div "inicio_2 Punto de inicio ✨ Menú principal respuesta del bot de bloqueo Respuest…" at bounding box center [274, 131] width 507 height 223
click at [255, 133] on font "Respuesta del bot" at bounding box center [254, 134] width 35 height 6
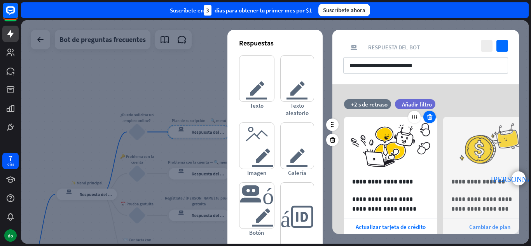
click at [429, 112] on div at bounding box center [429, 117] width 12 height 12
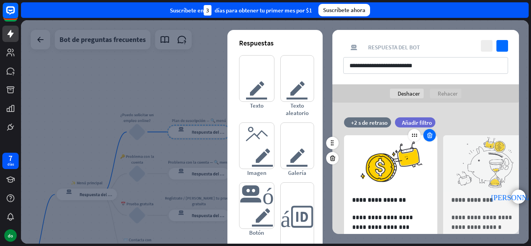
click at [429, 138] on icon at bounding box center [429, 135] width 7 height 7
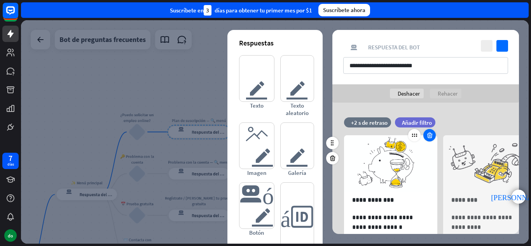
click at [429, 138] on icon at bounding box center [429, 135] width 7 height 7
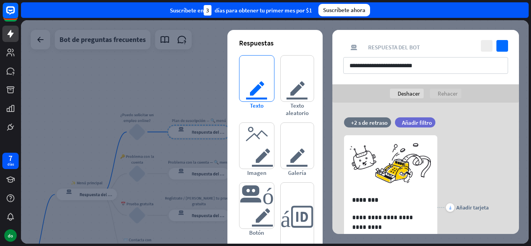
click at [262, 74] on font "texto del editor" at bounding box center [256, 79] width 35 height 46
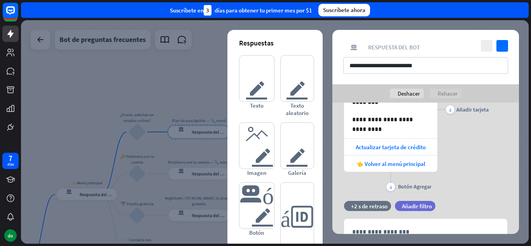
scroll to position [136, 0]
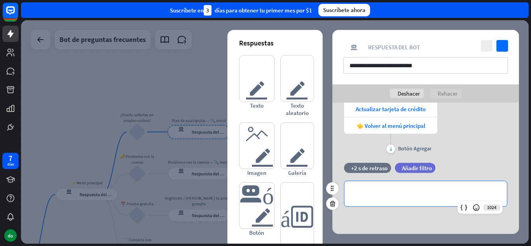
click at [396, 192] on p "**********" at bounding box center [425, 194] width 147 height 10
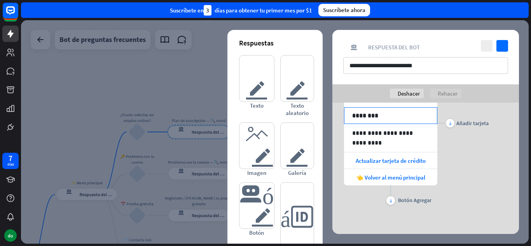
scroll to position [0, 0]
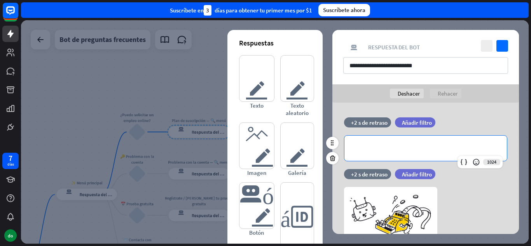
click at [364, 139] on div "**********" at bounding box center [425, 148] width 162 height 25
paste div
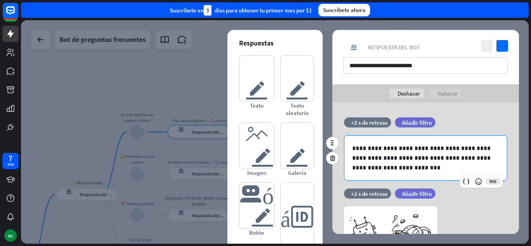
click at [353, 149] on p "**********" at bounding box center [425, 157] width 147 height 29
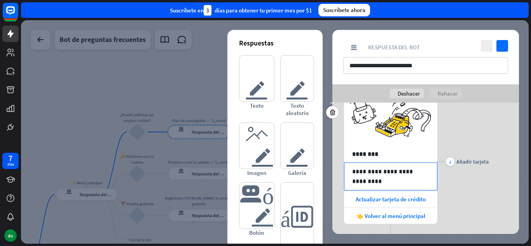
scroll to position [117, 0]
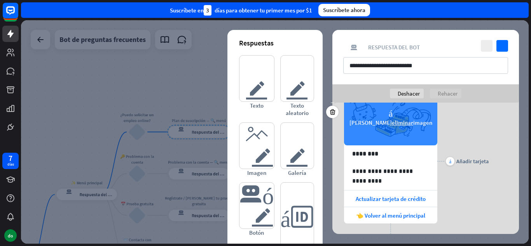
click at [419, 142] on div "cámara [PERSON_NAME] eliminar imagen" at bounding box center [390, 117] width 93 height 56
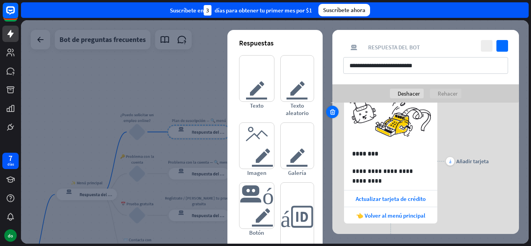
click at [334, 115] on icon at bounding box center [332, 111] width 7 height 7
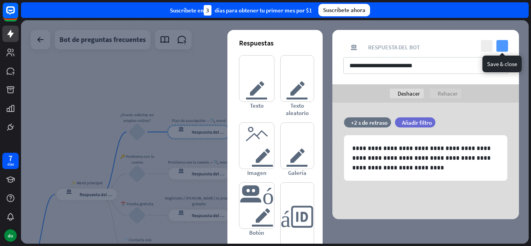
click at [501, 47] on icon "controlar" at bounding box center [502, 46] width 12 height 12
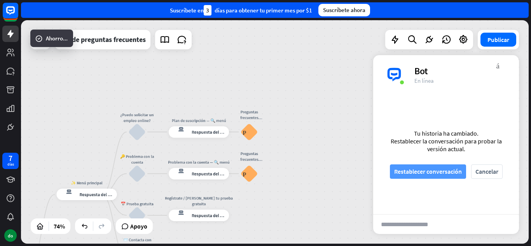
click at [400, 170] on font "Restablecer conversación" at bounding box center [428, 171] width 68 height 8
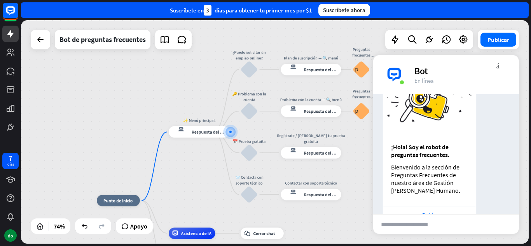
scroll to position [84, 0]
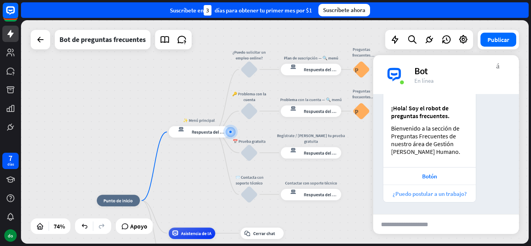
click at [403, 191] on font "¿Puedo postular a un trabajo?" at bounding box center [429, 193] width 74 height 7
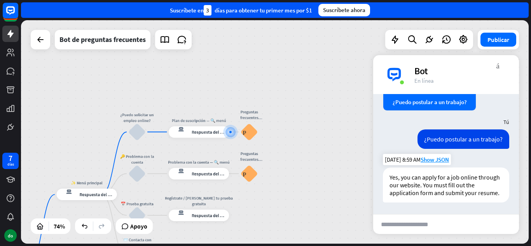
scroll to position [183, 0]
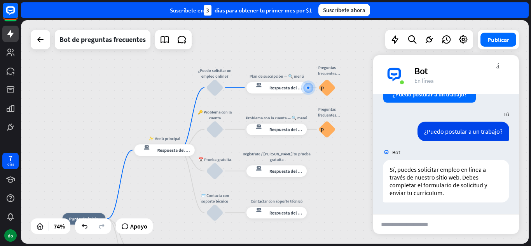
drag, startPoint x: 289, startPoint y: 152, endPoint x: 367, endPoint y: 108, distance: 89.8
click at [367, 108] on div "inicio_2 Punto de inicio ✨ Menú principal respuesta del bot de bloqueo Respuest…" at bounding box center [274, 131] width 507 height 223
click at [177, 154] on div "respuesta del bot de bloqueo Respuesta del bot" at bounding box center [164, 151] width 60 height 12
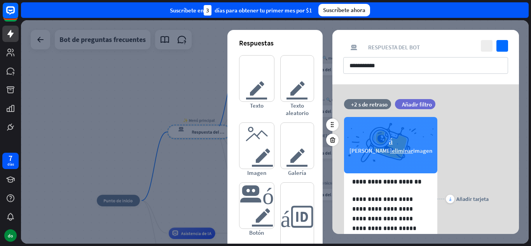
scroll to position [85, 0]
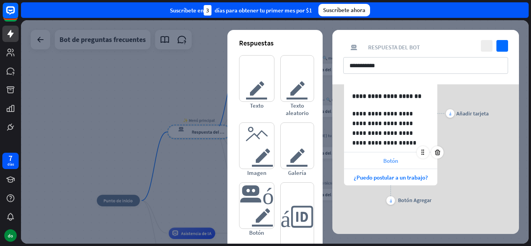
click at [391, 159] on font "Botón" at bounding box center [390, 160] width 15 height 7
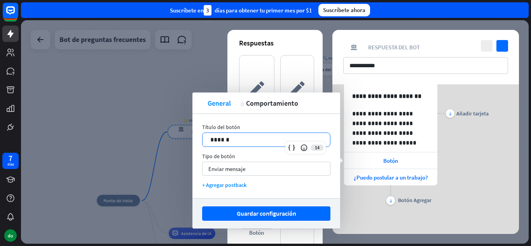
drag, startPoint x: 284, startPoint y: 140, endPoint x: 166, endPoint y: 148, distance: 118.4
click at [166, 148] on body "7 días do cerca Ayuda del producto Pinitos Comience a usar ChatBot Centro de ay…" at bounding box center [265, 123] width 531 height 246
drag, startPoint x: 238, startPoint y: 138, endPoint x: 186, endPoint y: 133, distance: 51.9
click at [186, 133] on body "7 días do cerca Ayuda del producto Pinitos Comience a usar ChatBot Centro de ay…" at bounding box center [265, 123] width 531 height 246
drag, startPoint x: 244, startPoint y: 142, endPoint x: 210, endPoint y: 141, distance: 33.5
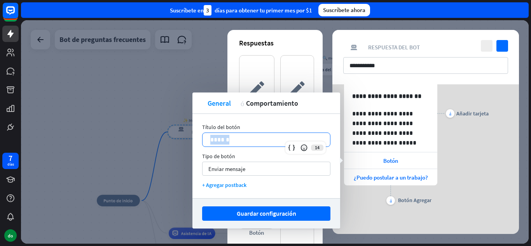
click at [210, 141] on p "******" at bounding box center [266, 140] width 112 height 10
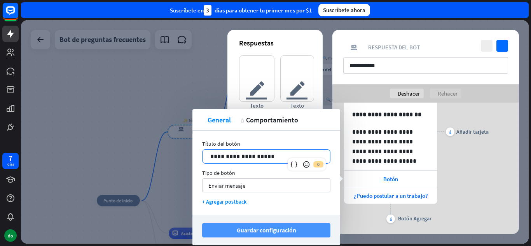
click at [298, 229] on button "Guardar configuración" at bounding box center [266, 230] width 128 height 14
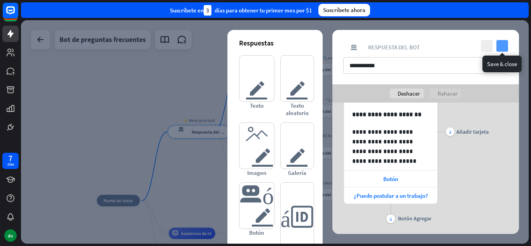
click at [504, 47] on icon "controlar" at bounding box center [502, 46] width 12 height 12
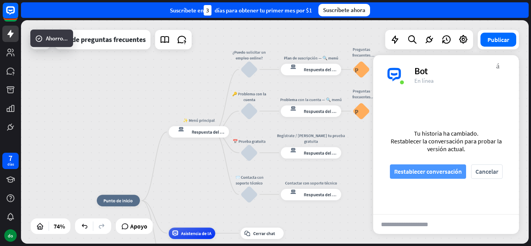
click at [425, 172] on font "Restablecer conversación" at bounding box center [428, 171] width 68 height 8
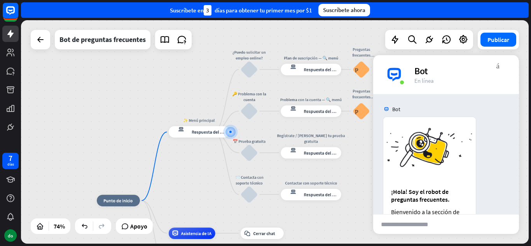
scroll to position [76, 0]
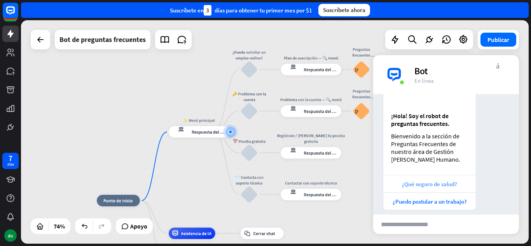
click at [453, 183] on font "¿Qué seguro de salud?" at bounding box center [429, 183] width 55 height 7
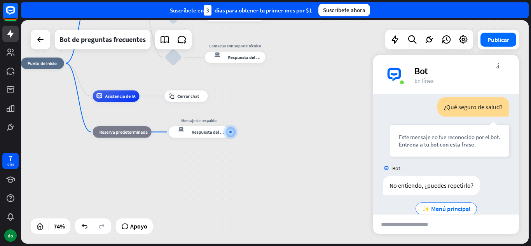
scroll to position [244, 0]
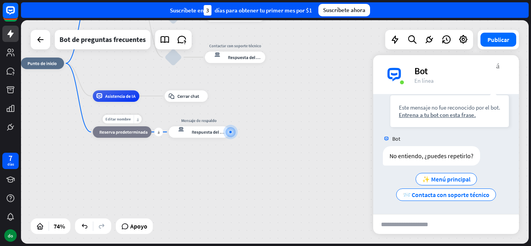
click at [116, 134] on font "Reserva predeterminada" at bounding box center [123, 132] width 48 height 6
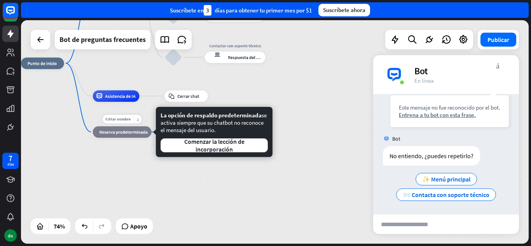
click at [94, 133] on div "bloque_de_retroceso Reserva predeterminada" at bounding box center [122, 132] width 59 height 12
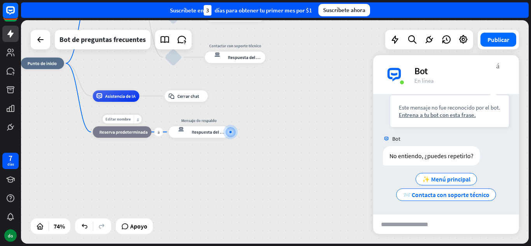
click at [111, 133] on font "Reserva predeterminada" at bounding box center [123, 132] width 48 height 6
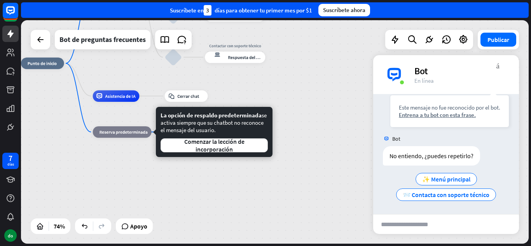
click at [354, 170] on div "inicio_2 Punto de inicio ✨ Menú principal respuesta del bot de bloqueo Respuest…" at bounding box center [208, 145] width 375 height 165
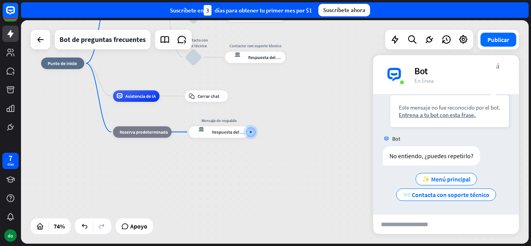
drag, startPoint x: 153, startPoint y: 169, endPoint x: 182, endPoint y: 170, distance: 29.2
click at [182, 170] on div "inicio_2 Punto de inicio ✨ Menú principal respuesta del bot de bloqueo Respuest…" at bounding box center [228, 145] width 375 height 165
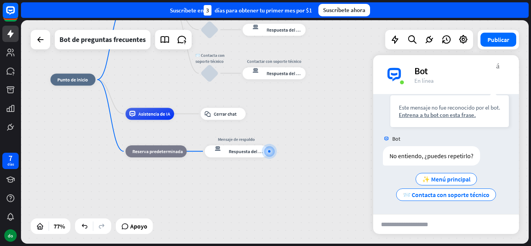
drag, startPoint x: 101, startPoint y: 79, endPoint x: 108, endPoint y: 102, distance: 24.0
click at [108, 102] on div "inicio_2 Punto de inicio ✨ Menú principal respuesta del bot de bloqueo Respuest…" at bounding box center [247, 166] width 392 height 173
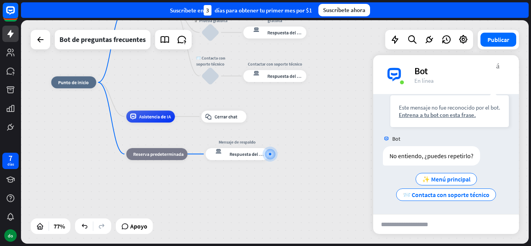
click at [108, 102] on div "inicio_2 Punto de inicio ✨ Menú principal respuesta del bot de bloqueo Respuest…" at bounding box center [247, 168] width 392 height 173
drag, startPoint x: 109, startPoint y: 111, endPoint x: 108, endPoint y: 102, distance: 9.0
click at [108, 102] on div "inicio_2 Punto de inicio ✨ Menú principal respuesta del bot de bloqueo Respuest…" at bounding box center [247, 168] width 392 height 173
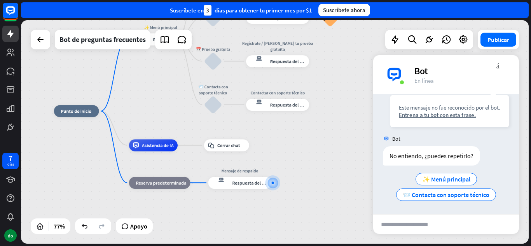
drag, startPoint x: 108, startPoint y: 102, endPoint x: 108, endPoint y: 125, distance: 22.9
click at [108, 125] on div "inicio_2 Punto de inicio ✨ Menú principal respuesta del bot de bloqueo Respuest…" at bounding box center [250, 197] width 392 height 173
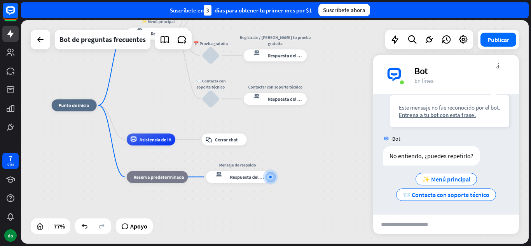
click at [110, 148] on div "inicio_2 Punto de inicio ✨ Menú principal respuesta del bot de bloqueo Respuest…" at bounding box center [248, 191] width 392 height 173
click at [113, 153] on div "inicio_2 Punto de inicio ✨ Menú principal respuesta del bot de bloqueo Respuest…" at bounding box center [248, 191] width 392 height 173
click at [134, 178] on font "Reserva predeterminada" at bounding box center [159, 177] width 51 height 6
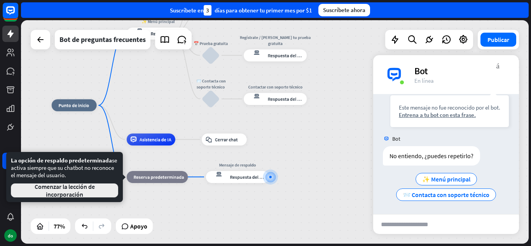
click at [103, 188] on font "Comenzar la lección de incorporación" at bounding box center [64, 191] width 94 height 16
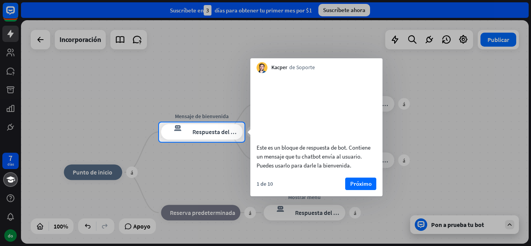
click at [380, 145] on div "Este es un bloque de respuesta de bot. Contiene un mensaje que tu chatbot envía…" at bounding box center [316, 123] width 132 height 101
click at [356, 187] on font "Próximo" at bounding box center [360, 183] width 21 height 7
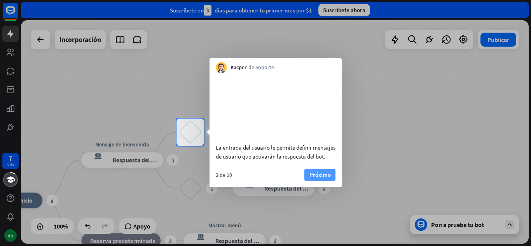
click at [310, 178] on font "Próximo" at bounding box center [319, 174] width 21 height 7
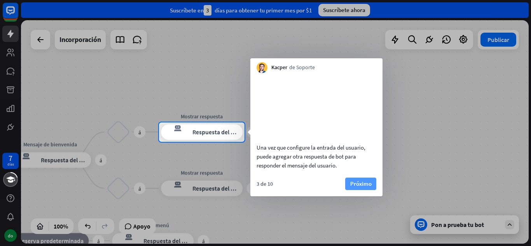
click at [360, 187] on font "Próximo" at bounding box center [360, 183] width 21 height 7
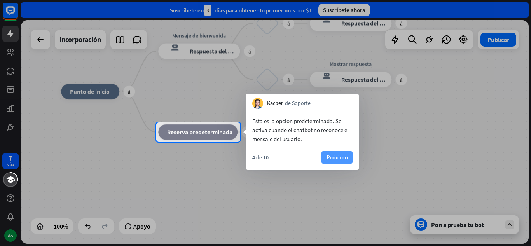
click at [335, 155] on font "Próximo" at bounding box center [336, 156] width 21 height 7
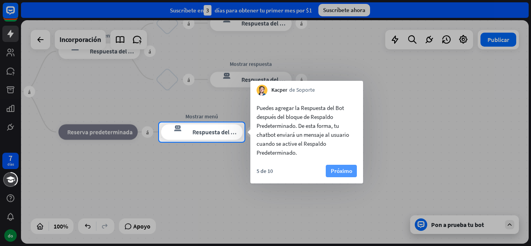
click at [343, 173] on font "Próximo" at bounding box center [341, 170] width 21 height 7
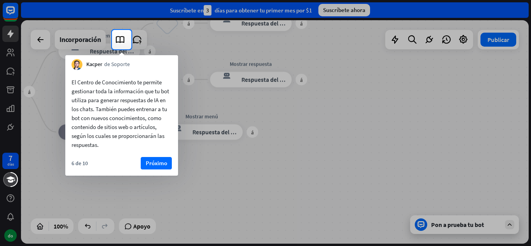
click at [115, 57] on div "Kacper de Soporte cerca" at bounding box center [121, 62] width 113 height 15
click at [159, 160] on font "Próximo" at bounding box center [156, 162] width 21 height 7
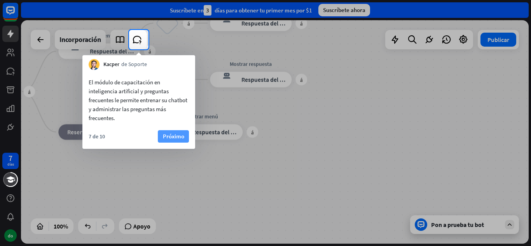
click at [176, 141] on font "Próximo" at bounding box center [173, 136] width 21 height 11
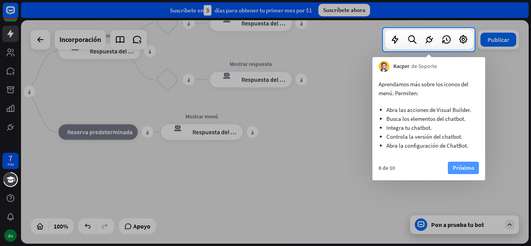
click at [465, 162] on button "Próximo" at bounding box center [463, 168] width 31 height 12
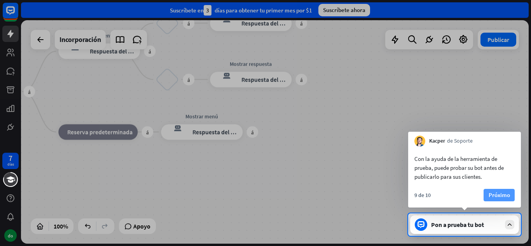
click at [501, 194] on font "Próximo" at bounding box center [498, 194] width 21 height 7
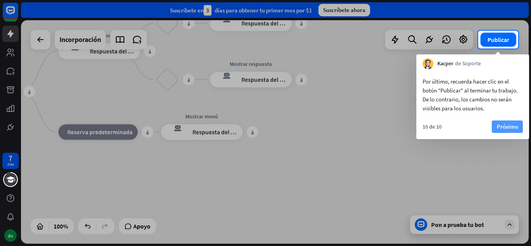
click at [505, 124] on font "Próximo" at bounding box center [507, 126] width 21 height 7
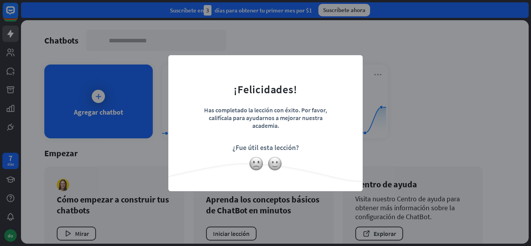
click at [412, 109] on div "cerca ¡Felicidades! Has completado la lección con éxito. Por favor, califícala …" at bounding box center [265, 123] width 531 height 246
click at [214, 127] on div "Has completado la lección con éxito. Por favor, califícala para ayudarnos a mej…" at bounding box center [265, 119] width 136 height 27
click at [252, 165] on img at bounding box center [256, 163] width 15 height 15
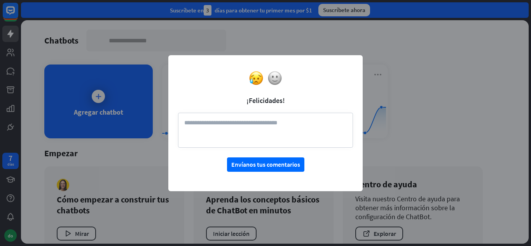
click at [406, 106] on div "cerca ¡Felicidades! Envíanos tus comentarios" at bounding box center [265, 123] width 531 height 246
click at [304, 117] on textarea at bounding box center [265, 130] width 175 height 35
click at [276, 81] on img at bounding box center [274, 78] width 15 height 15
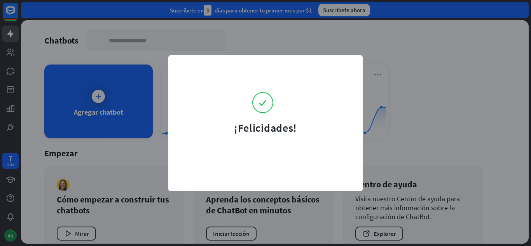
click at [392, 130] on div "¡Felicidades!" at bounding box center [265, 123] width 531 height 246
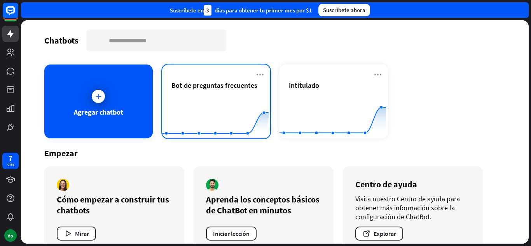
click at [222, 97] on rect at bounding box center [215, 119] width 106 height 49
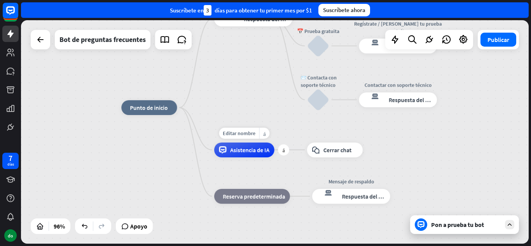
drag, startPoint x: 260, startPoint y: 164, endPoint x: 252, endPoint y: 132, distance: 33.3
click at [252, 142] on div "Editar nombre más_horiz más Asistencia de IA" at bounding box center [244, 149] width 60 height 15
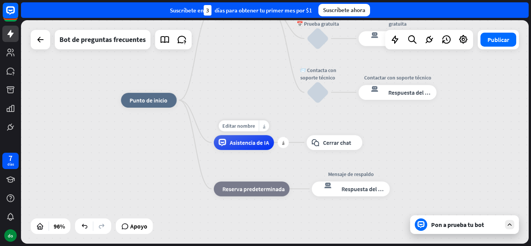
click at [256, 147] on div "Asistencia de IA" at bounding box center [244, 142] width 60 height 15
click at [266, 122] on div "más_horiz" at bounding box center [264, 125] width 10 height 11
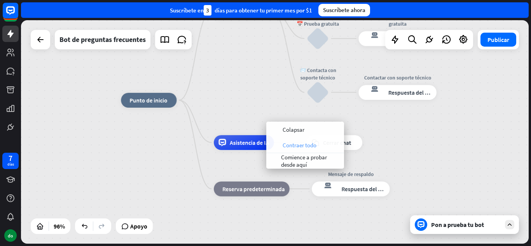
click at [297, 145] on font "Contraer todo" at bounding box center [299, 144] width 34 height 7
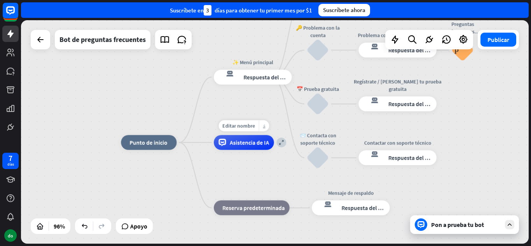
click at [265, 131] on div "más_horiz" at bounding box center [264, 125] width 10 height 11
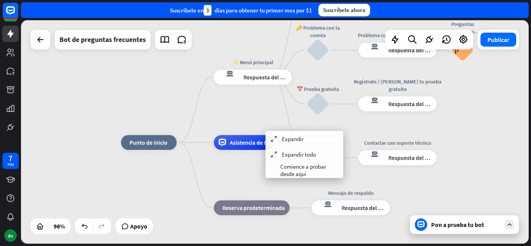
click at [249, 150] on div "expandir Asistencia de IA" at bounding box center [244, 142] width 60 height 15
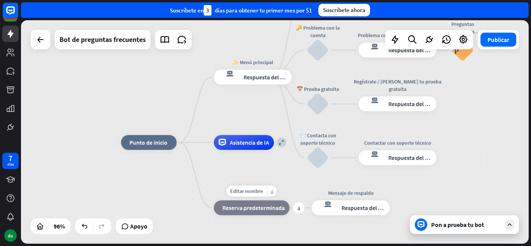
click at [249, 209] on font "Reserva predeterminada" at bounding box center [253, 207] width 62 height 7
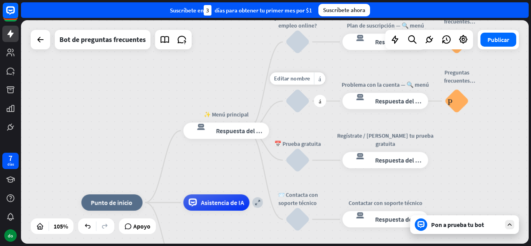
drag, startPoint x: 322, startPoint y: 73, endPoint x: 301, endPoint y: 129, distance: 59.8
click at [301, 113] on div "Editar nombre más_horiz más 🔑 Problema con la cuenta bloquear_entrada_de_usuario" at bounding box center [297, 101] width 24 height 24
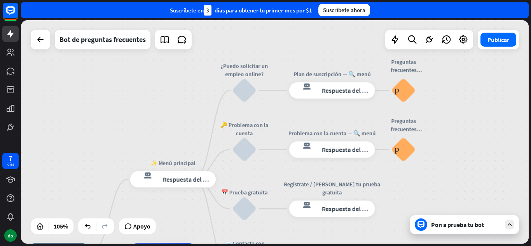
drag, startPoint x: 233, startPoint y: 61, endPoint x: 174, endPoint y: 105, distance: 73.7
click at [174, 105] on div "inicio_2 Punto de inicio ✨ Menú principal respuesta del bot de bloqueo Respuest…" at bounding box center [274, 131] width 507 height 223
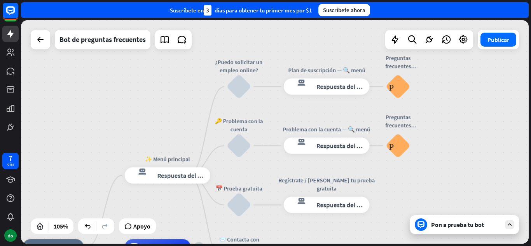
click at [463, 227] on font "Pon a prueba tu bot" at bounding box center [457, 225] width 53 height 8
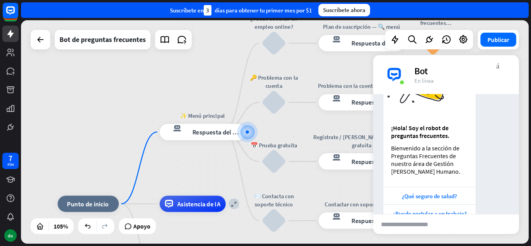
scroll to position [76, 0]
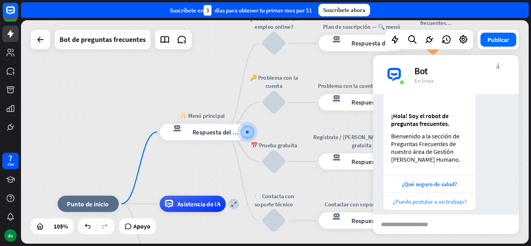
click at [418, 197] on div "¿Puedo postular a un trabajo?" at bounding box center [429, 200] width 92 height 17
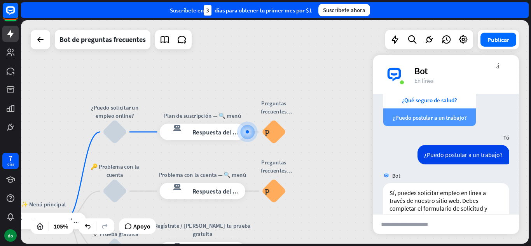
scroll to position [183, 0]
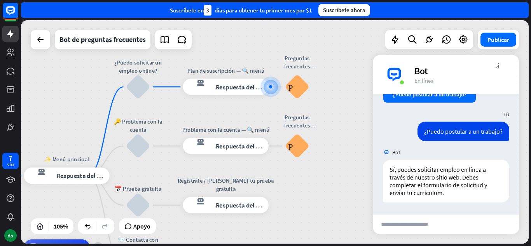
drag, startPoint x: 314, startPoint y: 125, endPoint x: 337, endPoint y: 78, distance: 52.1
click at [337, 78] on div "inicio_2 Punto de inicio ✨ Menú principal respuesta del bot de bloqueo Respuest…" at bounding box center [274, 131] width 507 height 223
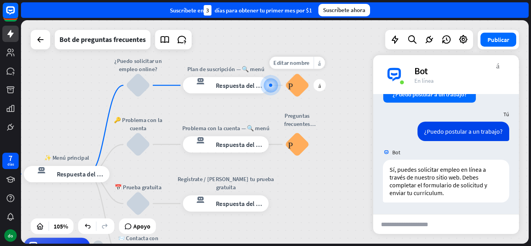
click at [297, 87] on font "Preguntas frecuentes sobre bloques" at bounding box center [297, 85] width 18 height 9
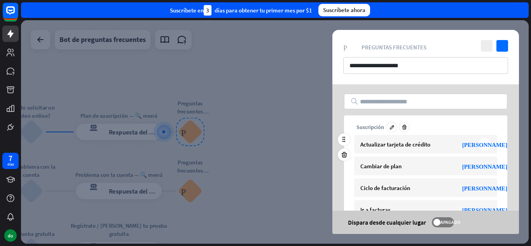
scroll to position [70, 0]
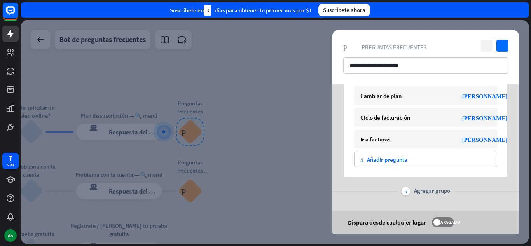
click at [486, 49] on icon "cerca" at bounding box center [487, 46] width 12 height 12
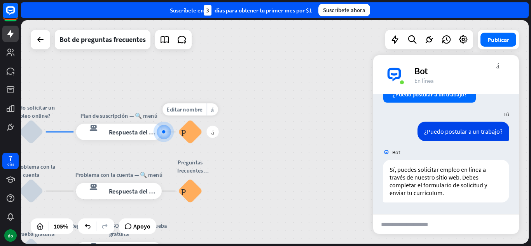
click at [199, 131] on font "Preguntas frecuentes sobre bloques" at bounding box center [190, 131] width 18 height 9
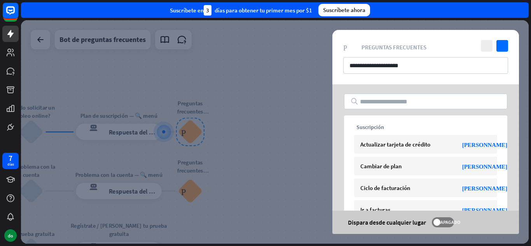
click at [199, 131] on div at bounding box center [274, 131] width 507 height 223
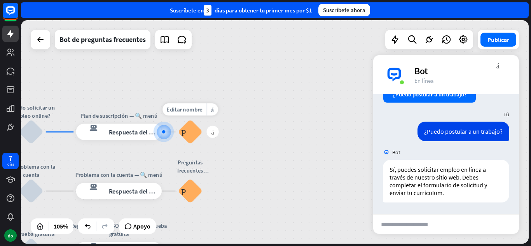
drag, startPoint x: 194, startPoint y: 139, endPoint x: 216, endPoint y: 147, distance: 24.0
click at [202, 144] on div "Editar nombre más_horiz más Preguntas frecuentes sobre bloques" at bounding box center [190, 132] width 24 height 24
click at [196, 136] on font "Preguntas frecuentes sobre bloques" at bounding box center [190, 131] width 18 height 9
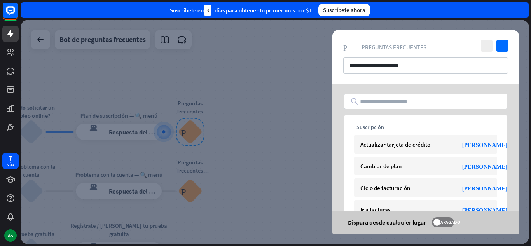
click at [196, 136] on div at bounding box center [274, 131] width 507 height 223
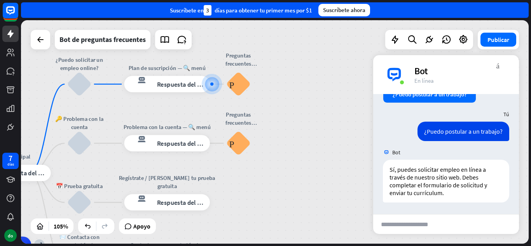
drag, startPoint x: 274, startPoint y: 155, endPoint x: 344, endPoint y: 91, distance: 95.5
click at [343, 92] on div "inicio_2 Punto de inicio ✨ Menú principal respuesta del bot de bloqueo Respuest…" at bounding box center [274, 131] width 507 height 223
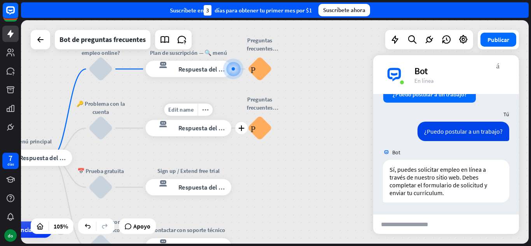
drag, startPoint x: 109, startPoint y: 192, endPoint x: 231, endPoint y: 131, distance: 136.2
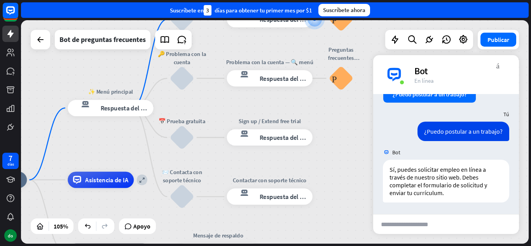
drag, startPoint x: 130, startPoint y: 164, endPoint x: 273, endPoint y: 89, distance: 161.5
click at [273, 129] on div "Editar nombre más_horiz Sign up / Extend free trial respuesta del bot de bloque…" at bounding box center [269, 137] width 85 height 16
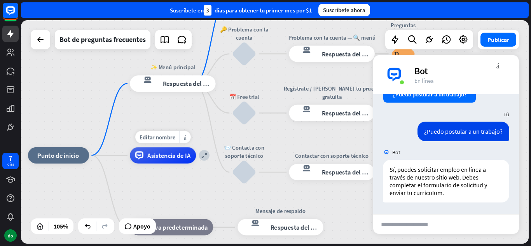
click at [185, 152] on font "Asistencia de IA" at bounding box center [168, 155] width 43 height 8
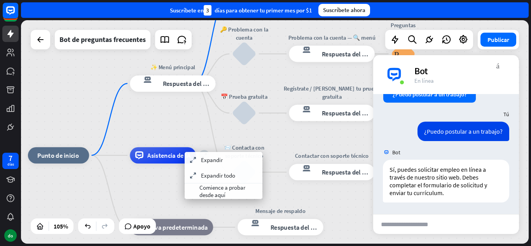
click at [216, 183] on section "expandir Expandir expandir Expandir todo" at bounding box center [224, 167] width 78 height 31
click at [205, 188] on font "Comience a probar desde aquí" at bounding box center [222, 191] width 46 height 15
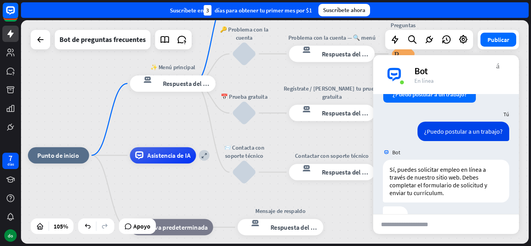
scroll to position [183, 0]
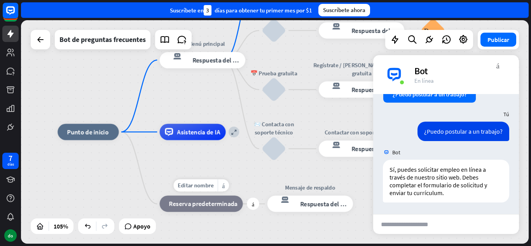
click at [201, 211] on div "bloque_de_retroceso Reserva predeterminada" at bounding box center [201, 203] width 83 height 16
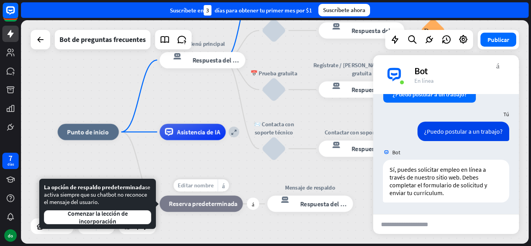
click at [206, 187] on font "Editar nombre" at bounding box center [196, 185] width 36 height 7
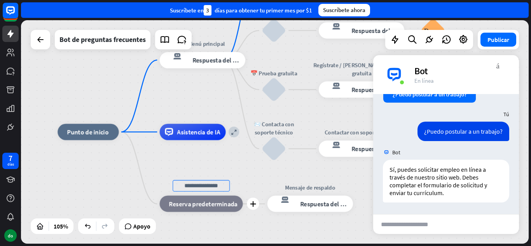
click at [267, 195] on div "Mensaje de respaldo respuesta del bot de bloqueo Respuesta del bot" at bounding box center [309, 203] width 85 height 16
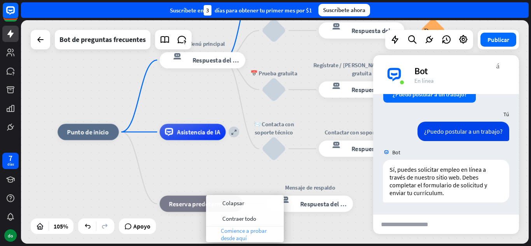
click at [230, 230] on font "Comience a probar desde aquí" at bounding box center [244, 234] width 46 height 15
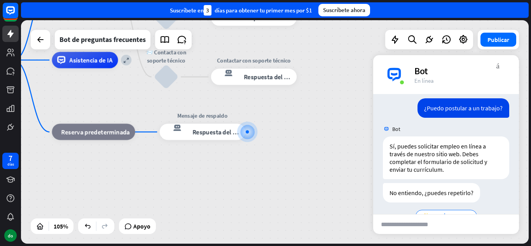
scroll to position [243, 0]
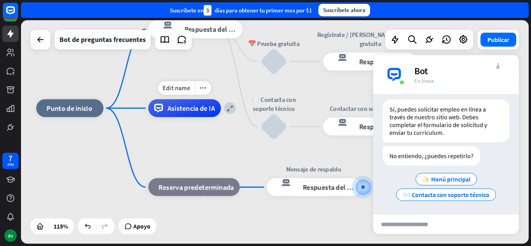
drag, startPoint x: 90, startPoint y: 79, endPoint x: 204, endPoint y: 135, distance: 126.9
click at [204, 117] on div "Edit name more_horiz expandir Asistencia de IA" at bounding box center [184, 108] width 73 height 18
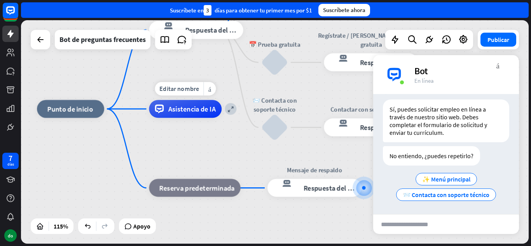
click at [149, 112] on div "Editar nombre más_horiz expandir Asistencia de IA" at bounding box center [185, 109] width 73 height 18
click at [128, 109] on div "inicio_2 Punto de inicio ✨ Menú principal respuesta del bot de bloqueo Respuest…" at bounding box center [329, 238] width 585 height 258
click at [117, 109] on div "más" at bounding box center [116, 109] width 14 height 14
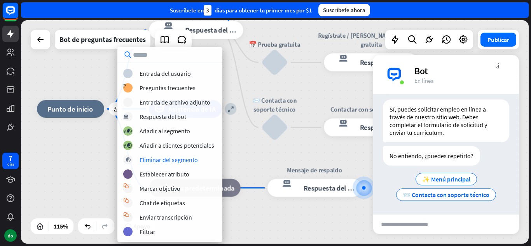
click at [183, 166] on div "bloquear_entrada_de_usuario Entrada del usuario Preguntas frecuentes sobre bloq…" at bounding box center [169, 152] width 105 height 167
click at [212, 155] on div "eliminar_bloque_del_segmento Eliminar del segmento" at bounding box center [169, 159] width 93 height 9
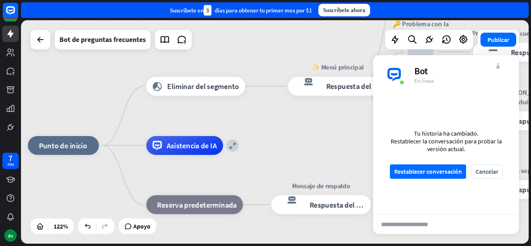
drag, startPoint x: 253, startPoint y: 116, endPoint x: 252, endPoint y: 163, distance: 47.0
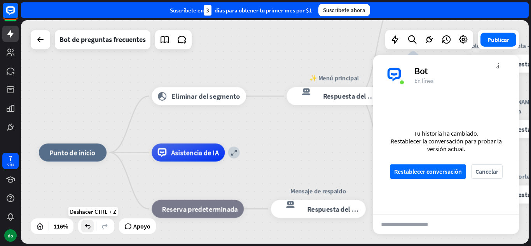
click at [86, 227] on icon at bounding box center [88, 226] width 8 height 8
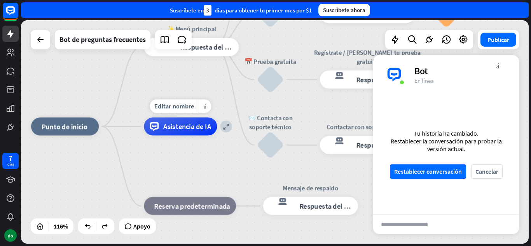
drag, startPoint x: 169, startPoint y: 171, endPoint x: 149, endPoint y: 110, distance: 64.1
click at [149, 117] on div "Editar nombre más_horiz expandir Asistencia de IA" at bounding box center [180, 126] width 73 height 18
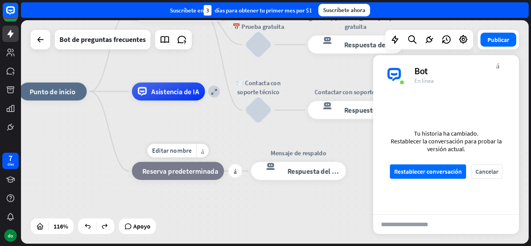
click at [156, 171] on font "Reserva predeterminada" at bounding box center [180, 170] width 76 height 9
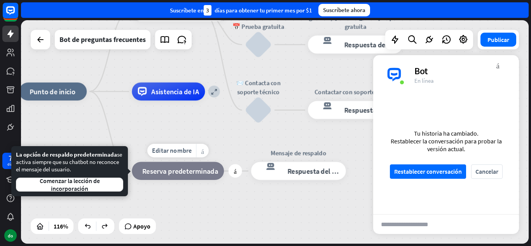
click at [204, 157] on div "más_horiz" at bounding box center [202, 151] width 12 height 14
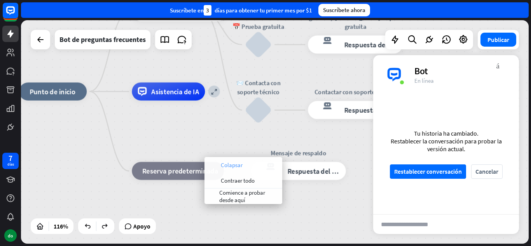
click at [219, 157] on div "colapsar Colapsar" at bounding box center [243, 165] width 78 height 16
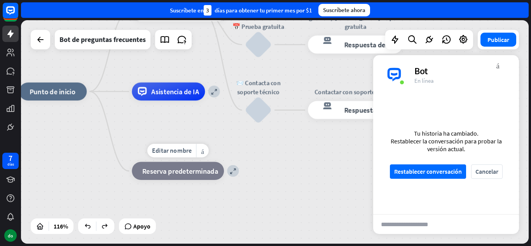
click at [185, 173] on font "Reserva predeterminada" at bounding box center [180, 170] width 76 height 9
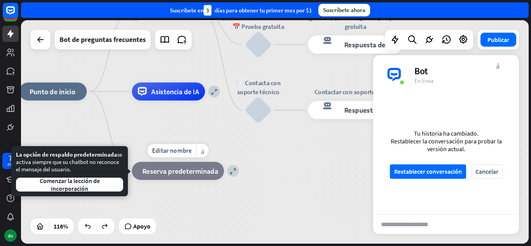
click at [185, 173] on font "Reserva predeterminada" at bounding box center [180, 170] width 76 height 9
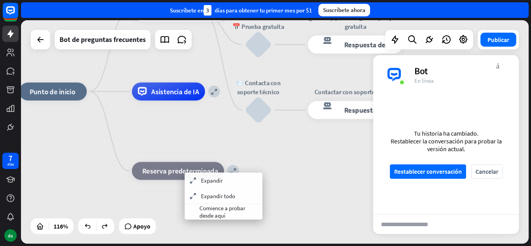
click at [277, 160] on div "inicio_2 Punto de inicio ✨ Menú principal respuesta del bot de bloqueo Respuest…" at bounding box center [313, 221] width 589 height 260
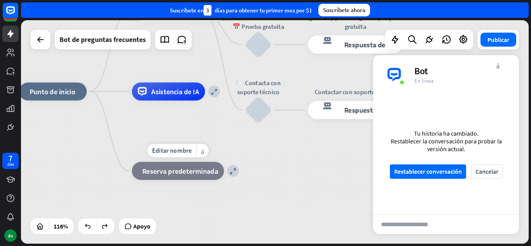
click at [219, 170] on div "bloque_de_retroceso Reserva predeterminada" at bounding box center [178, 171] width 92 height 18
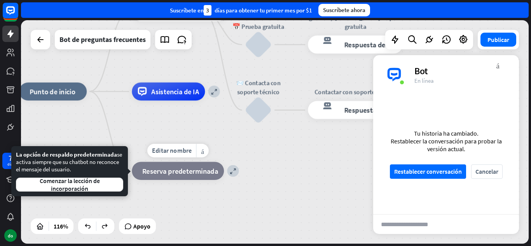
click at [219, 170] on div "bloque_de_retroceso Reserva predeterminada" at bounding box center [178, 171] width 92 height 18
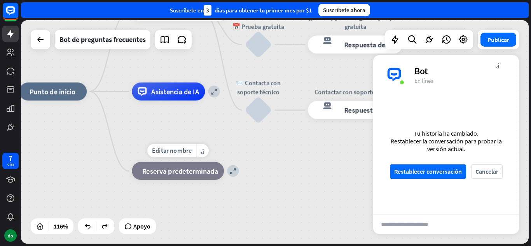
click at [224, 173] on div "Editar nombre más_horiz expandir bloque_de_retroceso Reserva predeterminada" at bounding box center [178, 171] width 92 height 18
click at [203, 157] on div "más_horiz" at bounding box center [202, 151] width 12 height 14
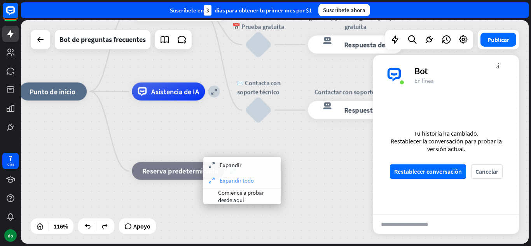
click at [251, 184] on font "Expandir todo" at bounding box center [237, 180] width 34 height 7
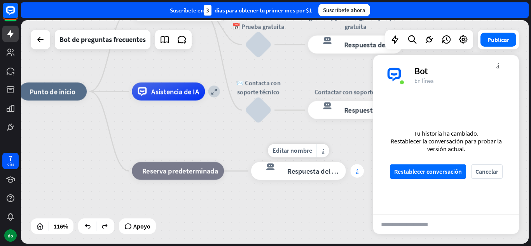
click at [356, 172] on font "más" at bounding box center [357, 171] width 3 height 6
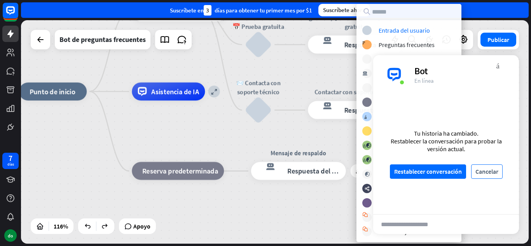
click at [481, 167] on font "Cancelar" at bounding box center [486, 172] width 23 height 14
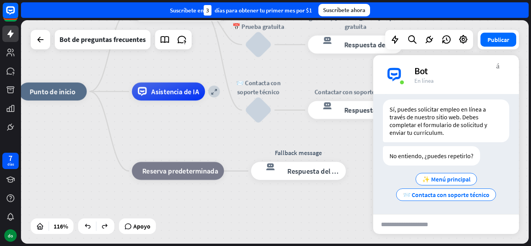
click at [363, 201] on div "inicio_2 Punto de inicio ✨ Menú principal respuesta del bot de bloqueo Respuest…" at bounding box center [313, 221] width 589 height 260
click at [357, 207] on div "inicio_2 Punto de inicio ✨ Menú principal respuesta del bot de bloqueo Respuest…" at bounding box center [313, 221] width 589 height 260
drag, startPoint x: 336, startPoint y: 155, endPoint x: 287, endPoint y: 135, distance: 52.5
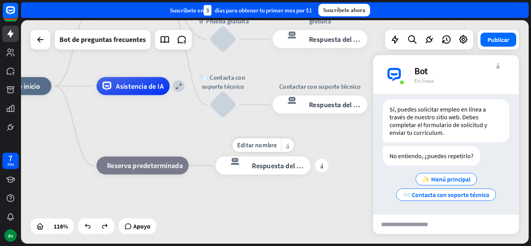
drag, startPoint x: 361, startPoint y: 157, endPoint x: 326, endPoint y: 151, distance: 35.8
click at [310, 157] on div "Editar nombre más_horiz más respuesta del bot de bloqueo Respuesta del bot" at bounding box center [263, 166] width 95 height 18
click at [329, 170] on div "inicio_2 Punto de inicio ✨ Menú principal respuesta del bot de bloqueo Respuest…" at bounding box center [278, 215] width 589 height 260
click at [323, 167] on div "más" at bounding box center [322, 166] width 14 height 14
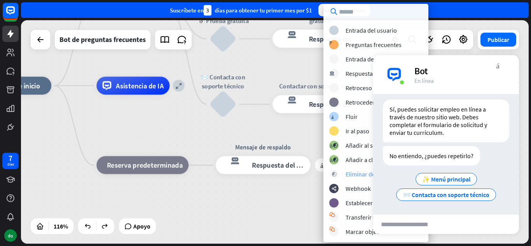
click at [351, 174] on font "Eliminar del segmento" at bounding box center [374, 174] width 58 height 8
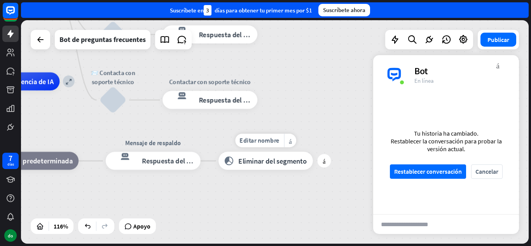
drag, startPoint x: 330, startPoint y: 176, endPoint x: 220, endPoint y: 172, distance: 110.1
click at [220, 170] on div "Editar nombre más_horiz más eliminar_bloque_del_segmento Eliminar del segmento" at bounding box center [265, 161] width 94 height 18
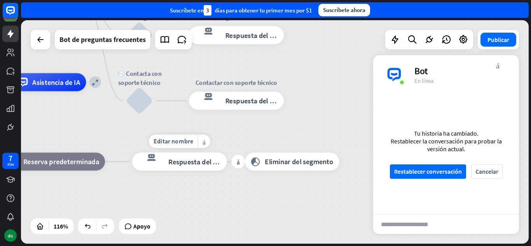
drag, startPoint x: 141, startPoint y: 183, endPoint x: 272, endPoint y: 190, distance: 130.7
click at [227, 171] on div "Editar nombre más_horiz más Mensaje de respaldo respuesta del bot de bloqueo Re…" at bounding box center [179, 162] width 95 height 18
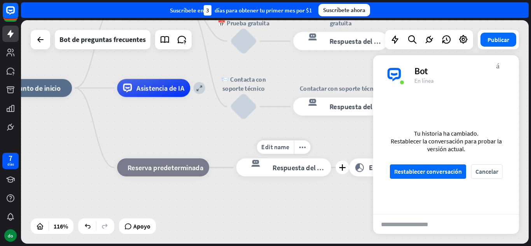
click at [236, 169] on div "Edit name more_horiz plus Mensaje de respaldo respuesta del bot de bloqueo Resp…" at bounding box center [283, 168] width 95 height 18
click at [199, 171] on font "Reserva predeterminada" at bounding box center [165, 167] width 76 height 9
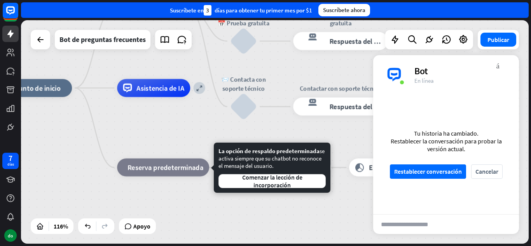
click at [95, 136] on div "inicio_2 Punto de inicio ✨ Menú principal respuesta del bot de bloqueo Respuest…" at bounding box center [298, 218] width 589 height 260
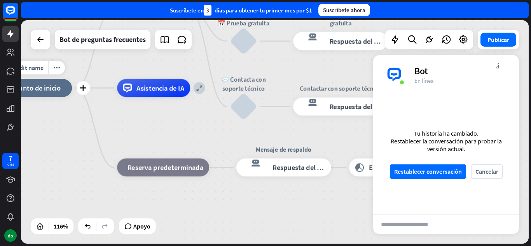
click at [72, 97] on div "Edit name more_horiz plus inicio_2 Punto de inicio" at bounding box center [38, 88] width 68 height 18
click at [72, 95] on div "Editar nombre más_horiz más inicio_2 Punto de inicio" at bounding box center [38, 88] width 68 height 18
click at [84, 91] on div "más" at bounding box center [84, 88] width 14 height 14
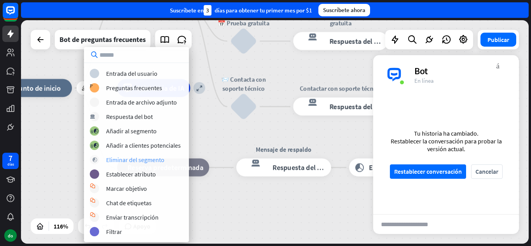
click at [122, 156] on font "Eliminar del segmento" at bounding box center [135, 160] width 58 height 8
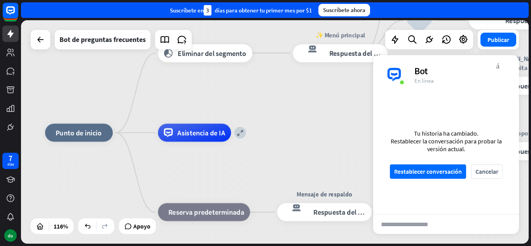
drag, startPoint x: 152, startPoint y: 124, endPoint x: 194, endPoint y: 169, distance: 60.8
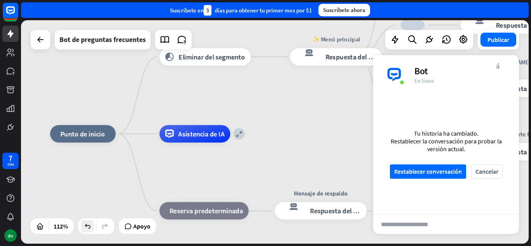
click at [84, 222] on icon at bounding box center [88, 226] width 8 height 8
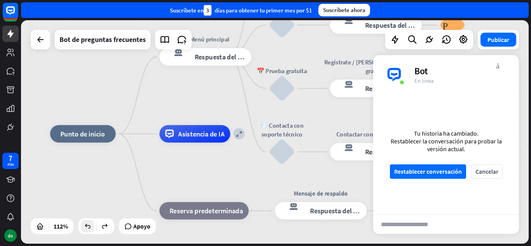
click at [84, 222] on icon at bounding box center [88, 226] width 8 height 8
click at [87, 227] on icon at bounding box center [88, 226] width 8 height 8
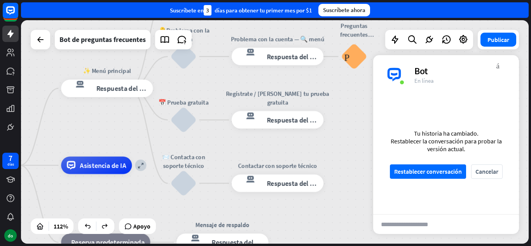
drag, startPoint x: 218, startPoint y: 182, endPoint x: 121, endPoint y: 214, distance: 102.4
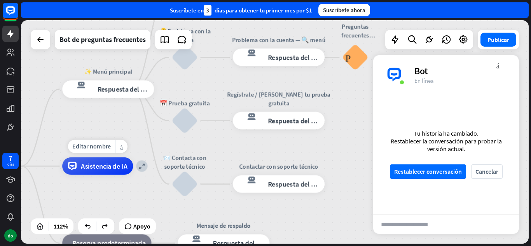
click at [122, 148] on font "más_horiz" at bounding box center [121, 146] width 3 height 7
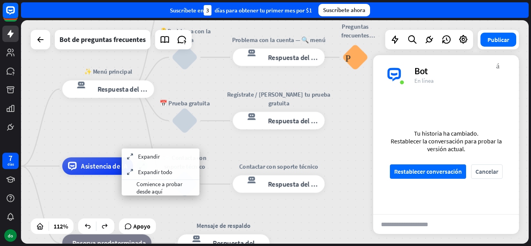
click at [124, 157] on div "expandir Asistencia de IA" at bounding box center [97, 165] width 71 height 17
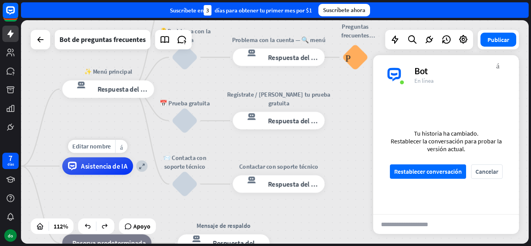
click at [123, 161] on div "Asistencia de IA" at bounding box center [97, 165] width 71 height 17
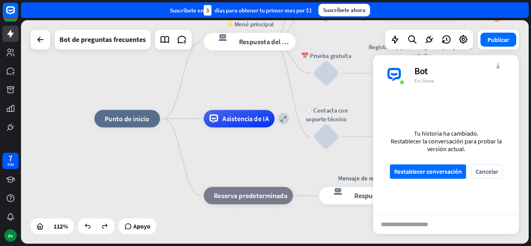
drag, startPoint x: 122, startPoint y: 127, endPoint x: 258, endPoint y: 61, distance: 151.9
click at [258, 61] on div "inicio_2 Punto de inicio ✨ Menú principal respuesta del bot de bloqueo Respuest…" at bounding box center [274, 131] width 507 height 223
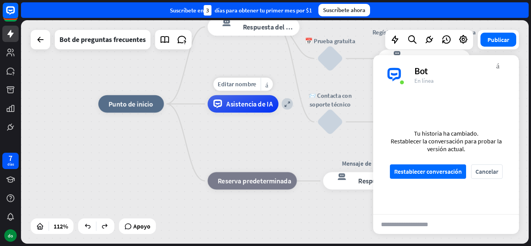
click at [233, 103] on font "Asistencia de IA" at bounding box center [249, 103] width 46 height 9
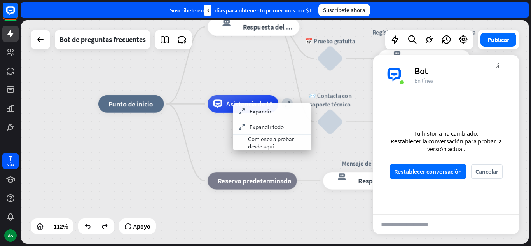
click at [233, 103] on font "Asistencia de IA" at bounding box center [249, 103] width 46 height 9
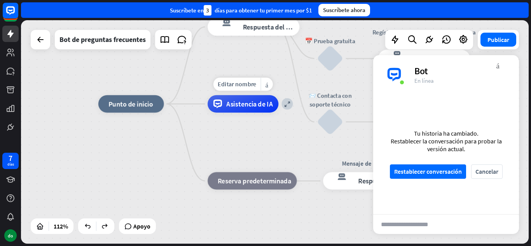
click at [233, 103] on font "Asistencia de IA" at bounding box center [249, 103] width 46 height 9
click at [427, 40] on icon at bounding box center [429, 40] width 10 height 10
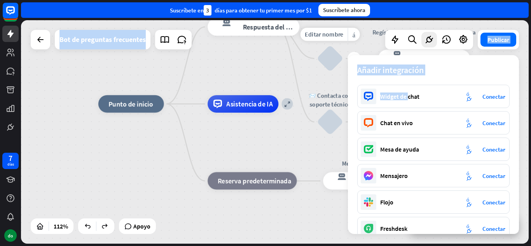
drag, startPoint x: 408, startPoint y: 94, endPoint x: 340, endPoint y: 88, distance: 68.3
click at [340, 88] on div "inicio_2 Punto de inicio ✨ Main menu respuesta del bot de bloqueo Respuesta del…" at bounding box center [274, 131] width 507 height 223
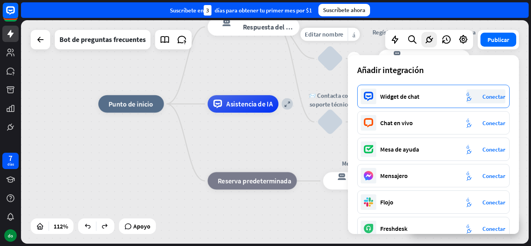
click at [444, 91] on div "Widget de chat integración de plug_integration Conectar" at bounding box center [433, 96] width 152 height 23
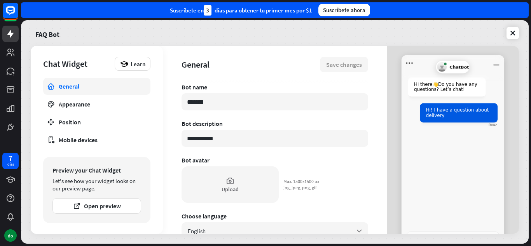
type textarea "*"
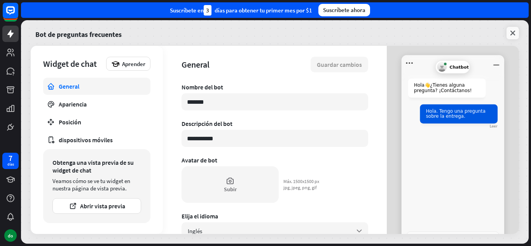
click at [514, 31] on icon at bounding box center [513, 33] width 8 height 8
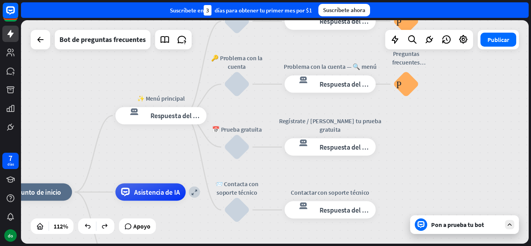
drag, startPoint x: 225, startPoint y: 96, endPoint x: 129, endPoint y: 150, distance: 110.7
click at [129, 150] on div "inicio_2 Punto de inicio ✨ Menú principal respuesta del bot de bloqueo Respuest…" at bounding box center [274, 131] width 507 height 223
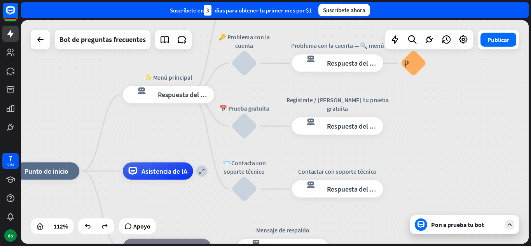
drag, startPoint x: 166, startPoint y: 158, endPoint x: 176, endPoint y: 137, distance: 23.1
click at [176, 137] on div "inicio_2 Punto de inicio ✨ Menú principal respuesta del bot de bloqueo Respuest…" at bounding box center [274, 131] width 507 height 223
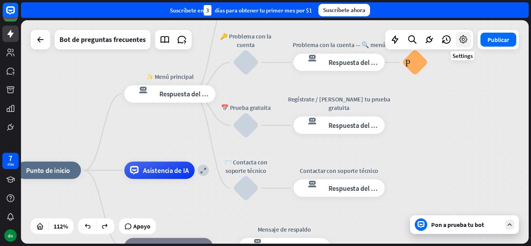
click at [467, 43] on icon at bounding box center [463, 40] width 10 height 10
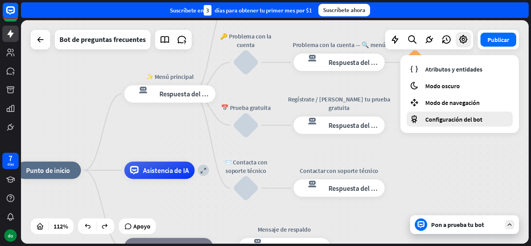
click at [453, 117] on font "Configuración del bot" at bounding box center [453, 119] width 57 height 8
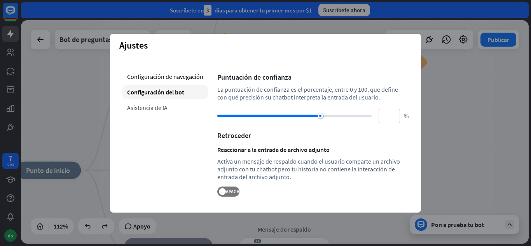
click at [151, 107] on font "Asistencia de IA" at bounding box center [147, 108] width 40 height 8
type input "**"
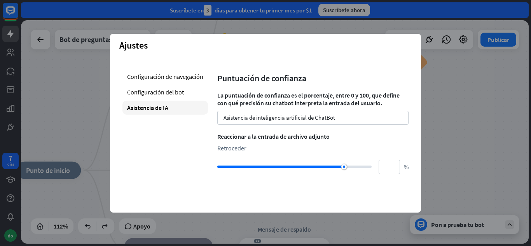
click at [479, 70] on div "inicio_2 Punto de inicio ✨ Menú principal respuesta del bot de bloqueo Respuest…" at bounding box center [274, 131] width 507 height 223
click at [506, 121] on div "inicio_2 Punto de inicio ✨ Menú principal respuesta del bot de bloqueo Respuest…" at bounding box center [274, 131] width 507 height 223
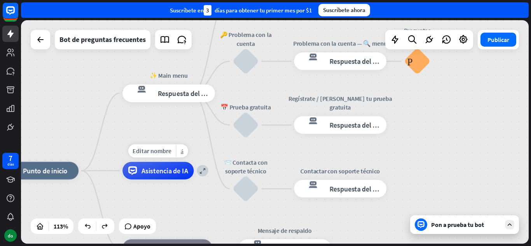
click at [122, 179] on div "Editar nombre más_horiz expandir Asistencia de IA" at bounding box center [157, 170] width 71 height 17
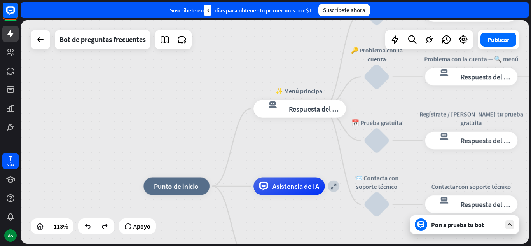
drag, startPoint x: 60, startPoint y: 112, endPoint x: 201, endPoint y: 124, distance: 141.2
click at [201, 124] on div "inicio_2 Punto de inicio ✨ Menú principal respuesta del bot de bloqueo Respuest…" at bounding box center [274, 131] width 507 height 223
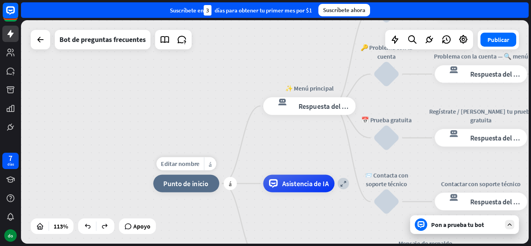
click at [199, 180] on font "Punto de inicio" at bounding box center [185, 183] width 45 height 9
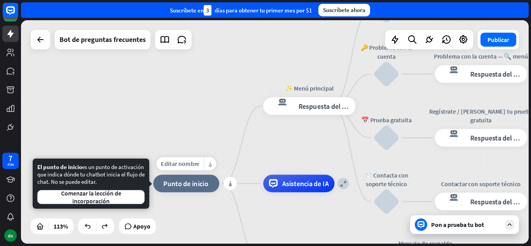
click at [199, 180] on font "Punto de inicio" at bounding box center [185, 183] width 45 height 9
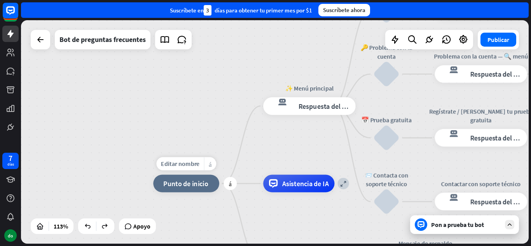
click at [211, 164] on font "más_horiz" at bounding box center [210, 163] width 3 height 7
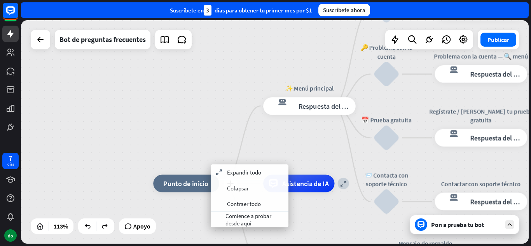
click at [180, 186] on font "Punto de inicio" at bounding box center [185, 183] width 45 height 9
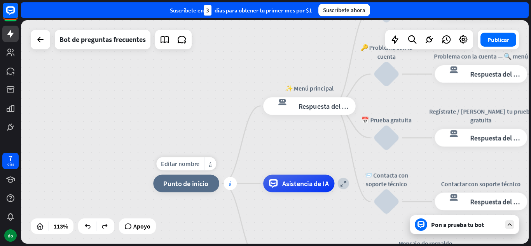
click at [230, 186] on font "más" at bounding box center [230, 183] width 3 height 6
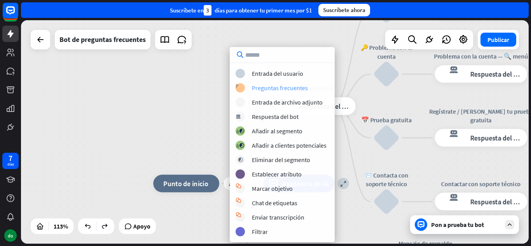
click at [287, 89] on font "Preguntas frecuentes" at bounding box center [280, 88] width 56 height 8
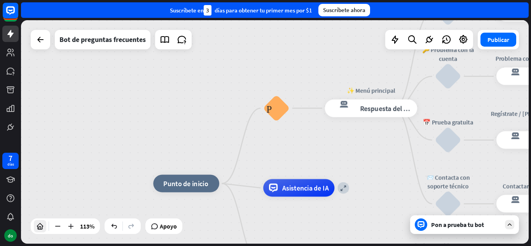
click at [42, 230] on div at bounding box center [40, 226] width 12 height 12
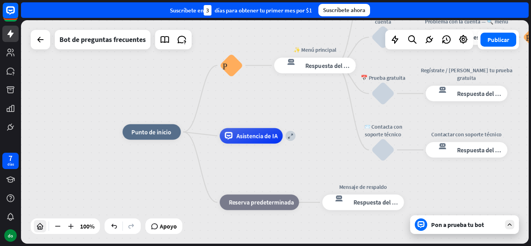
click at [42, 230] on div at bounding box center [40, 226] width 12 height 12
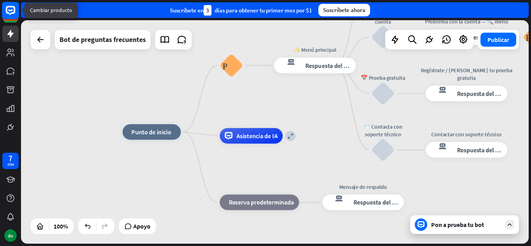
click at [13, 16] on rect at bounding box center [10, 10] width 17 height 17
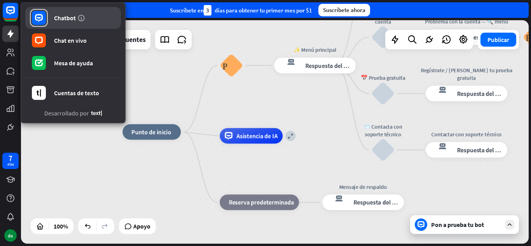
click at [56, 9] on link "Chatbot" at bounding box center [73, 18] width 96 height 22
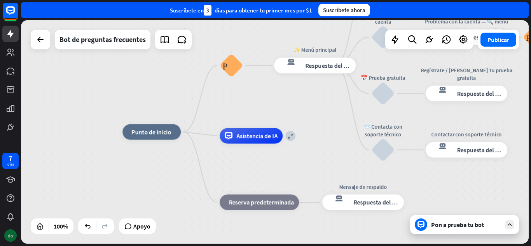
click at [11, 233] on font "do" at bounding box center [10, 236] width 5 height 6
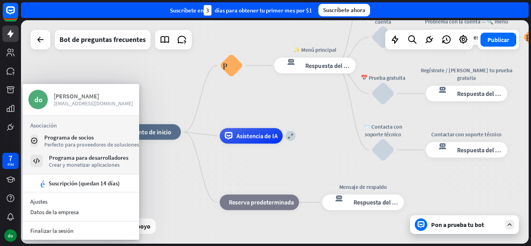
click at [59, 94] on font "[PERSON_NAME]" at bounding box center [76, 96] width 45 height 8
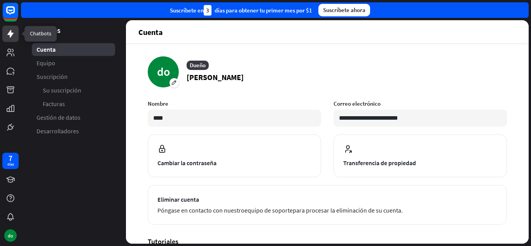
click at [12, 40] on link at bounding box center [10, 34] width 16 height 16
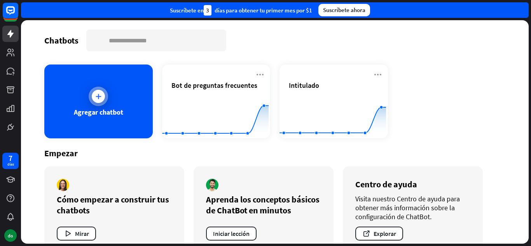
click at [85, 105] on div "Agregar chatbot" at bounding box center [98, 102] width 108 height 74
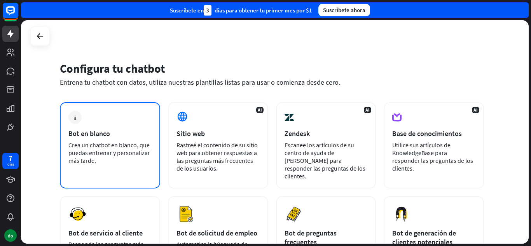
click at [146, 159] on div "Crea un chatbot en blanco, que puedas entrenar y personalizar más tarde." at bounding box center [109, 152] width 83 height 23
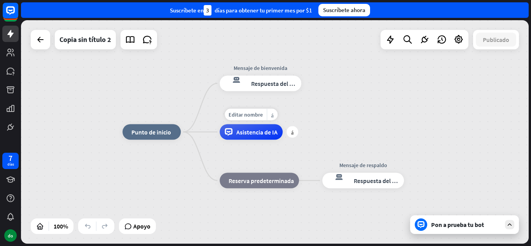
click at [245, 132] on font "Asistencia de IA" at bounding box center [256, 132] width 41 height 8
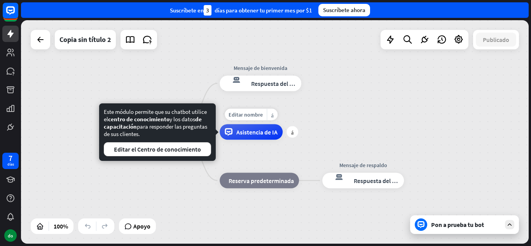
click at [234, 140] on div "Editar nombre más_horiz más Asistencia de IA" at bounding box center [251, 132] width 63 height 16
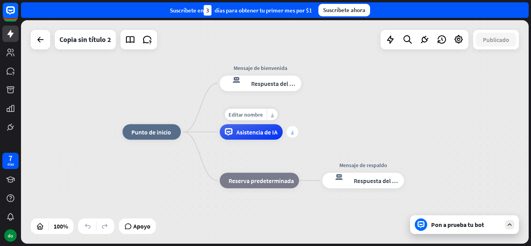
click at [293, 133] on font "más" at bounding box center [292, 131] width 2 height 5
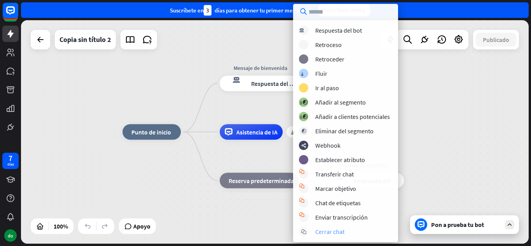
click at [341, 233] on font "Cerrar chat" at bounding box center [329, 232] width 29 height 8
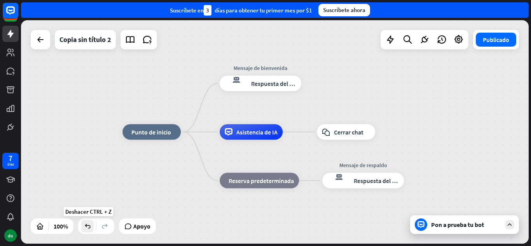
click at [92, 229] on div at bounding box center [87, 226] width 12 height 12
click at [188, 136] on div "más" at bounding box center [191, 132] width 12 height 12
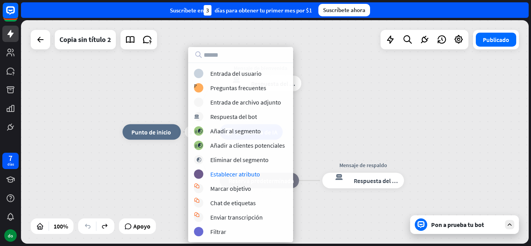
click at [343, 124] on div "más inicio_2 Punto de inicio Mensaje de bienvenida respuesta del bot de bloqueo…" at bounding box center [274, 131] width 507 height 223
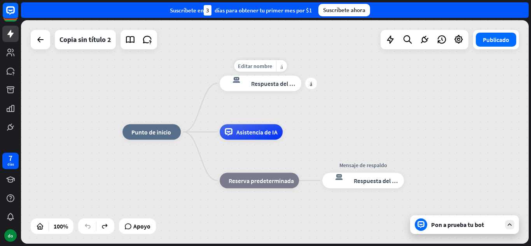
click at [261, 82] on font "Respuesta del bot" at bounding box center [274, 84] width 47 height 8
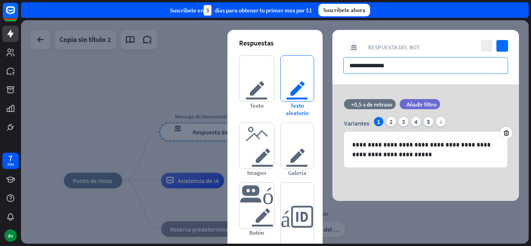
drag, startPoint x: 401, startPoint y: 67, endPoint x: 300, endPoint y: 64, distance: 101.1
click at [332, 64] on div "**********" at bounding box center [425, 115] width 187 height 171
paste input "**********"
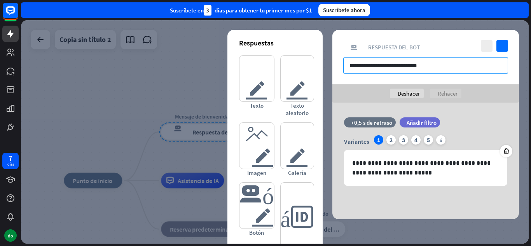
type input "**********"
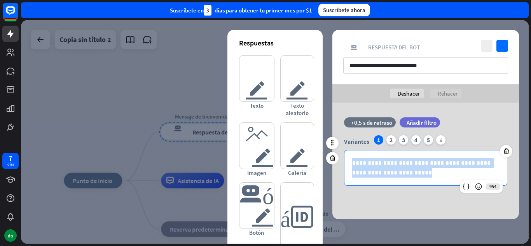
drag, startPoint x: 396, startPoint y: 169, endPoint x: 350, endPoint y: 157, distance: 46.7
click at [350, 157] on div "**********" at bounding box center [425, 167] width 162 height 35
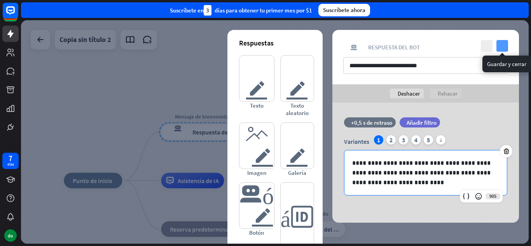
click at [503, 45] on icon "controlar" at bounding box center [502, 46] width 12 height 12
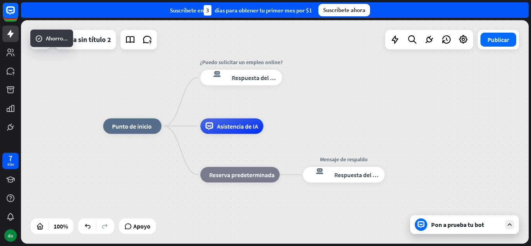
drag, startPoint x: 319, startPoint y: 135, endPoint x: 358, endPoint y: 80, distance: 67.9
click at [358, 80] on div "inicio_2 Punto de inicio ¿Puedo solicitar un empleo online? respuesta del bot d…" at bounding box center [274, 131] width 507 height 223
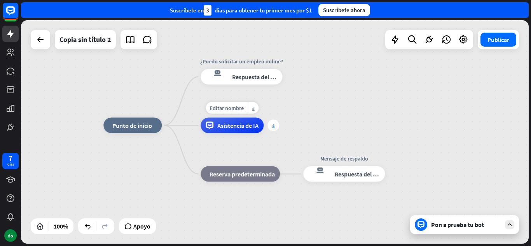
click at [274, 126] on font "más" at bounding box center [273, 125] width 2 height 5
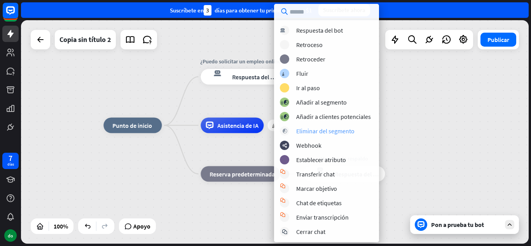
click at [347, 131] on font "Eliminar del segmento" at bounding box center [325, 131] width 58 height 8
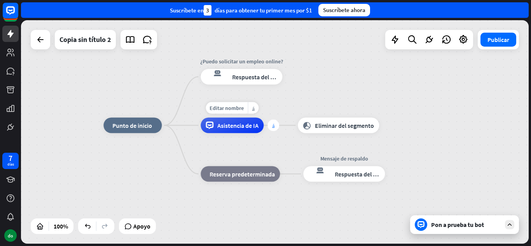
drag, startPoint x: 225, startPoint y: 129, endPoint x: 270, endPoint y: 128, distance: 45.5
click at [263, 128] on div "Editar nombre más_horiz más Asistencia de IA" at bounding box center [232, 126] width 63 height 16
click at [230, 126] on font "Asistencia de IA" at bounding box center [237, 126] width 41 height 8
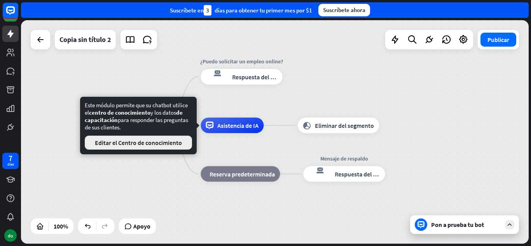
click at [164, 143] on font "Editar el Centro de conocimiento" at bounding box center [138, 143] width 87 height 8
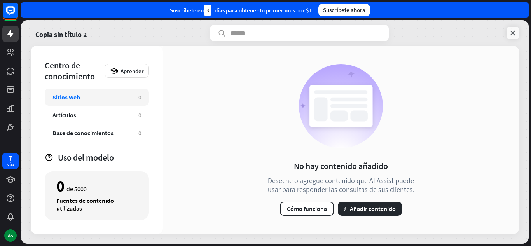
click at [507, 36] on link at bounding box center [512, 33] width 12 height 12
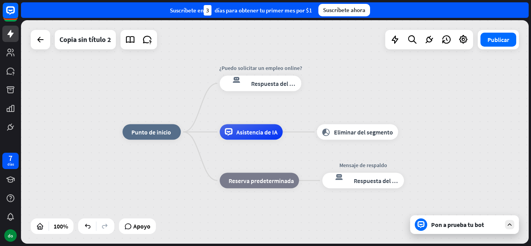
click at [439, 227] on font "Pon a prueba tu bot" at bounding box center [457, 225] width 53 height 8
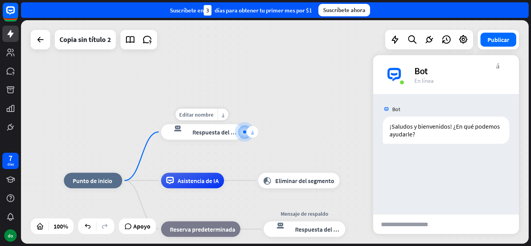
click at [252, 133] on font "más" at bounding box center [252, 131] width 2 height 5
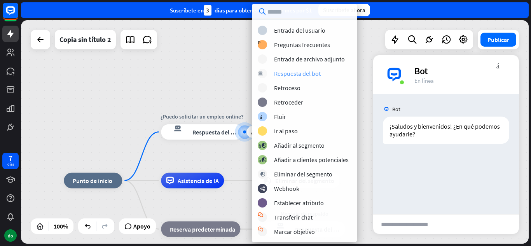
click at [318, 74] on font "Respuesta del bot" at bounding box center [297, 74] width 47 height 8
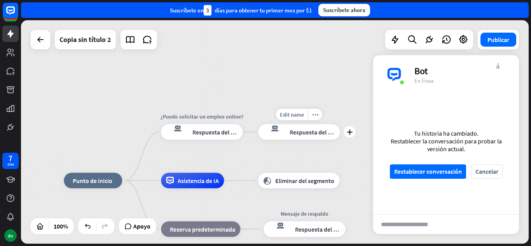
click at [333, 124] on div "Edit name more_horiz plus respuesta del bot de bloqueo Respuesta del bot" at bounding box center [299, 132] width 82 height 16
click at [84, 225] on icon at bounding box center [88, 226] width 8 height 8
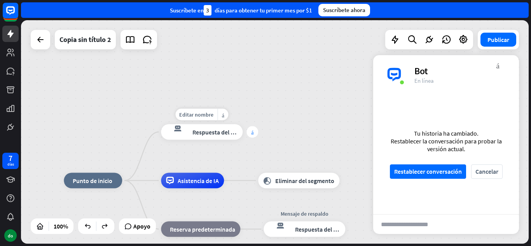
click at [251, 136] on div "más" at bounding box center [252, 132] width 12 height 12
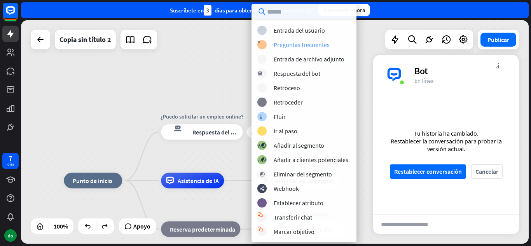
click at [288, 45] on font "Preguntas frecuentes" at bounding box center [302, 45] width 56 height 8
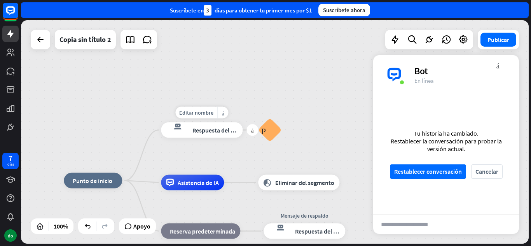
drag, startPoint x: 275, startPoint y: 125, endPoint x: 153, endPoint y: 124, distance: 122.0
click at [273, 130] on font "Preguntas frecuentes sobre bloques" at bounding box center [269, 130] width 17 height 9
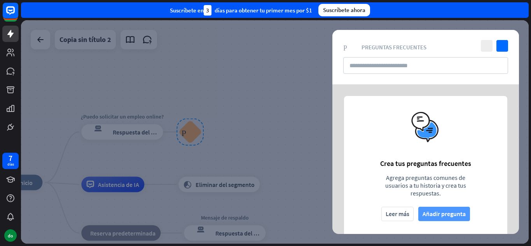
click at [435, 216] on font "Añadir pregunta" at bounding box center [443, 214] width 43 height 8
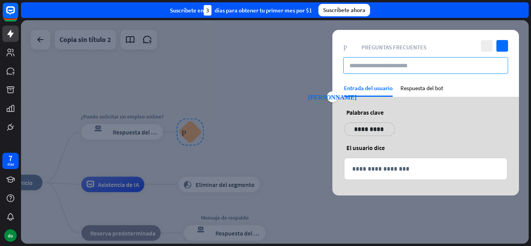
click at [391, 63] on input "text" at bounding box center [425, 65] width 165 height 17
paste input "**********"
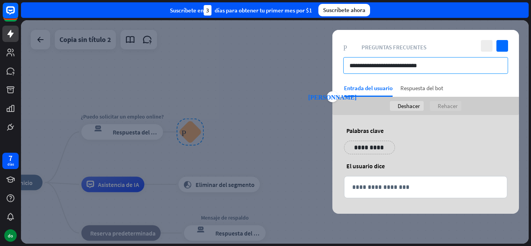
type input "**********"
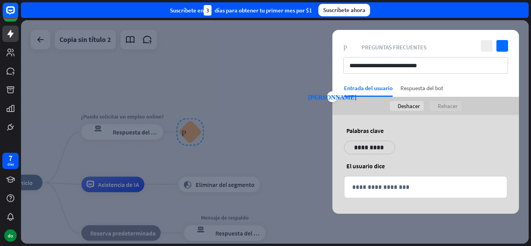
click at [419, 85] on font "Respuesta del bot" at bounding box center [421, 87] width 43 height 7
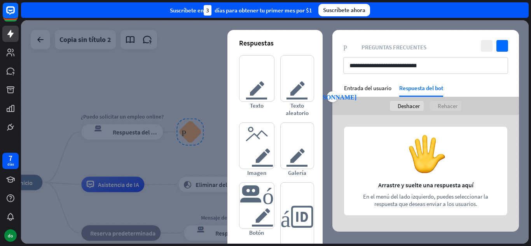
click at [397, 163] on div at bounding box center [425, 173] width 187 height 117
drag, startPoint x: 443, startPoint y: 169, endPoint x: 440, endPoint y: 149, distance: 20.4
click at [440, 149] on div at bounding box center [425, 173] width 187 height 117
click at [404, 173] on div at bounding box center [425, 173] width 187 height 117
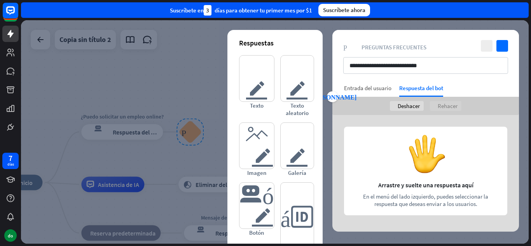
click at [372, 88] on font "Entrada del usuario" at bounding box center [367, 87] width 47 height 7
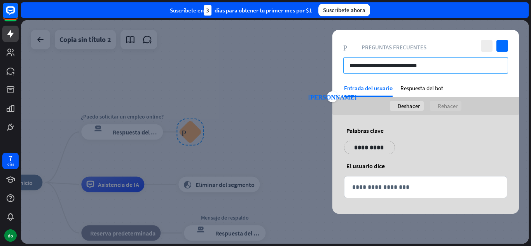
drag, startPoint x: 432, startPoint y: 67, endPoint x: 337, endPoint y: 71, distance: 95.3
click at [337, 71] on div "**********" at bounding box center [425, 57] width 187 height 54
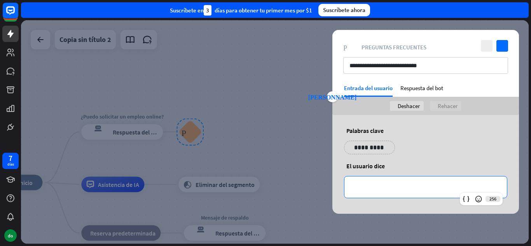
click at [408, 186] on p "**********" at bounding box center [425, 187] width 147 height 10
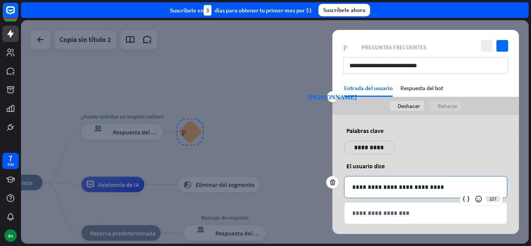
scroll to position [6, 0]
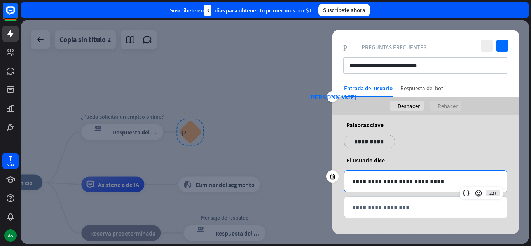
click at [423, 88] on font "Respuesta del bot" at bounding box center [421, 87] width 43 height 7
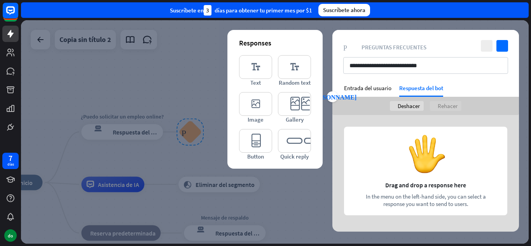
scroll to position [0, 0]
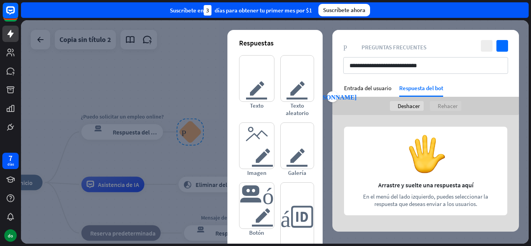
drag, startPoint x: 406, startPoint y: 150, endPoint x: 406, endPoint y: 119, distance: 30.3
click at [406, 120] on div at bounding box center [425, 173] width 187 height 117
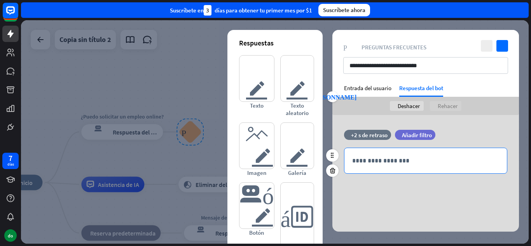
click at [365, 155] on div "**********" at bounding box center [425, 160] width 162 height 25
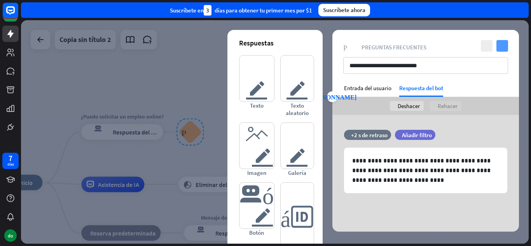
click at [504, 48] on icon "controlar" at bounding box center [502, 46] width 12 height 12
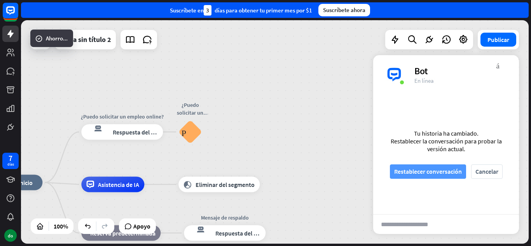
click at [432, 174] on font "Restablecer conversación" at bounding box center [428, 171] width 68 height 8
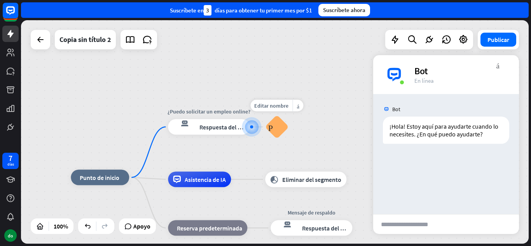
drag, startPoint x: 248, startPoint y: 131, endPoint x: 228, endPoint y: 120, distance: 21.9
click at [265, 120] on div "Editar nombre más_horiz Can I apply for a job online? Preguntas frecuentes sobr…" at bounding box center [276, 126] width 23 height 23
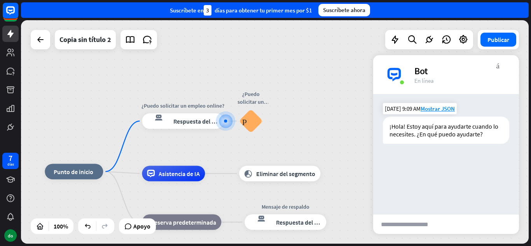
click at [389, 137] on font "¡Hola! Estoy aquí para ayudarte cuando lo necesites. ¿En qué puedo ayudarte?" at bounding box center [444, 130] width 110 height 16
click at [465, 148] on div "Bot ¡Hola! Estoy aquí para ayudarte cuando lo necesites. ¿En qué puedo ayudarte…" at bounding box center [446, 154] width 146 height 120
click at [354, 83] on div "inicio_2 Punto de inicio ¿Puedo solicitar un empleo online? respuesta del bot d…" at bounding box center [274, 131] width 507 height 223
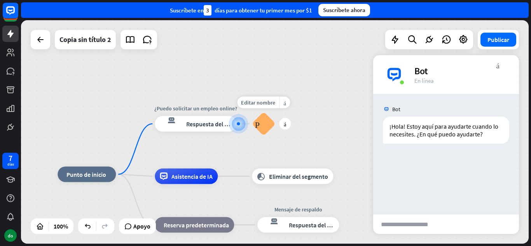
drag, startPoint x: 226, startPoint y: 123, endPoint x: 239, endPoint y: 126, distance: 13.5
click at [252, 126] on div "Editar nombre más_horiz más Preguntas frecuentes sobre bloques" at bounding box center [263, 123] width 23 height 23
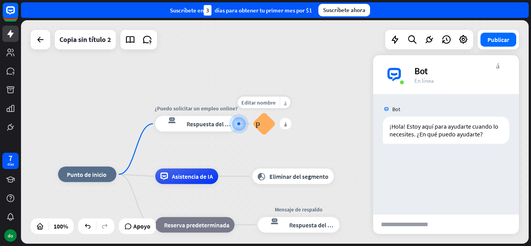
click at [267, 127] on font "Preguntas frecuentes sobre bloques" at bounding box center [263, 124] width 17 height 9
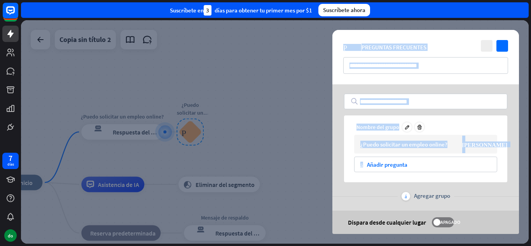
drag, startPoint x: 267, startPoint y: 127, endPoint x: 366, endPoint y: 174, distance: 109.3
click at [366, 174] on div "**********" at bounding box center [274, 131] width 507 height 223
click at [298, 122] on div at bounding box center [274, 131] width 507 height 223
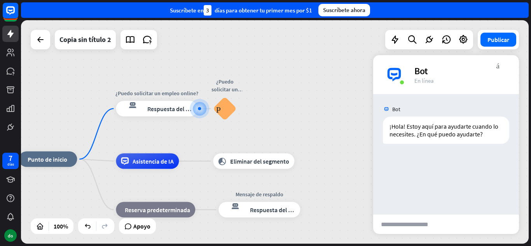
drag, startPoint x: 233, startPoint y: 132, endPoint x: 308, endPoint y: 93, distance: 84.5
click at [308, 93] on div "inicio_2 Punto de inicio ¿Puedo solicitar un empleo online? respuesta del bot d…" at bounding box center [274, 131] width 507 height 223
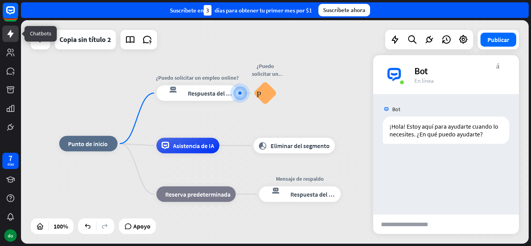
click at [9, 37] on icon at bounding box center [10, 33] width 9 height 9
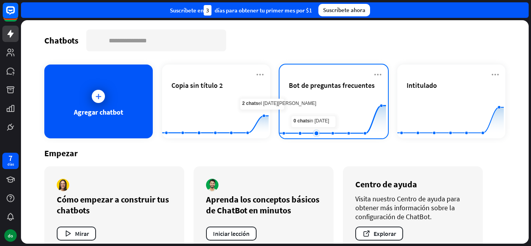
scroll to position [19, 0]
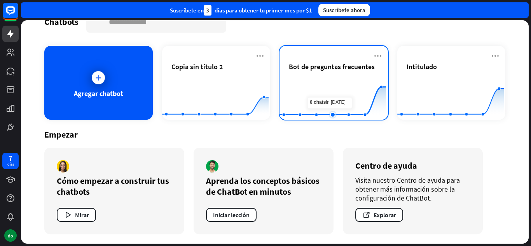
click at [323, 108] on rect at bounding box center [332, 100] width 106 height 49
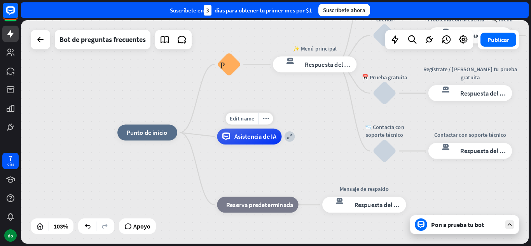
click at [228, 141] on div "Asistencia de IA" at bounding box center [249, 137] width 65 height 16
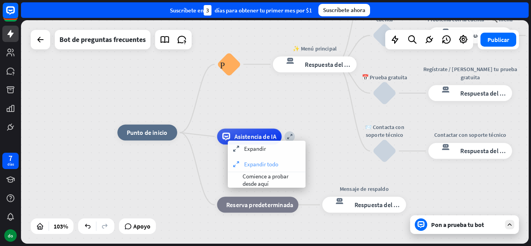
click at [259, 161] on font "Expandir todo" at bounding box center [261, 163] width 34 height 7
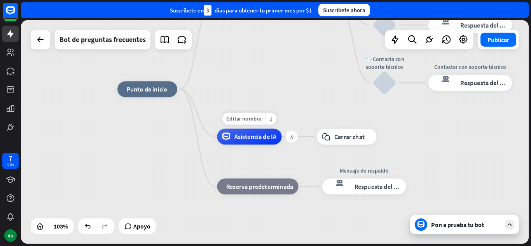
click at [263, 139] on font "Asistencia de IA" at bounding box center [255, 137] width 42 height 8
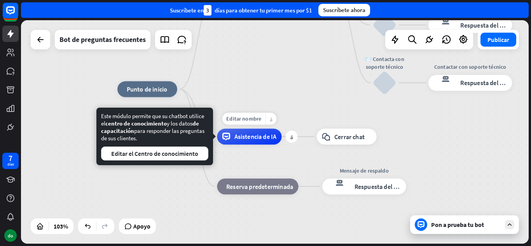
click at [273, 121] on div "más_horiz" at bounding box center [270, 119] width 11 height 12
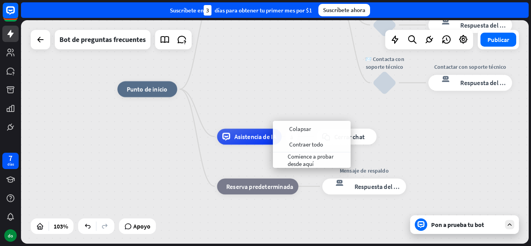
click at [262, 145] on div "más Asistencia de IA" at bounding box center [249, 137] width 65 height 16
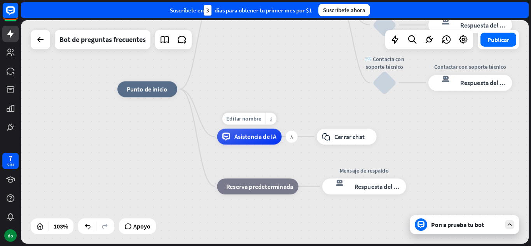
click at [270, 117] on font "más_horiz" at bounding box center [271, 119] width 3 height 6
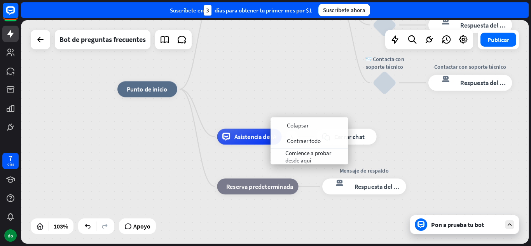
click at [253, 135] on font "Asistencia de IA" at bounding box center [255, 137] width 42 height 8
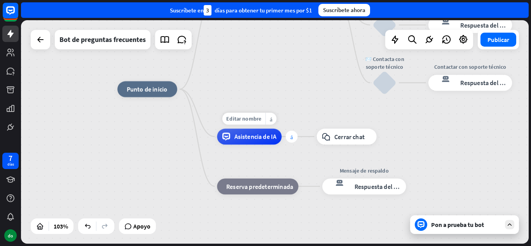
click at [293, 142] on div "más" at bounding box center [292, 137] width 12 height 12
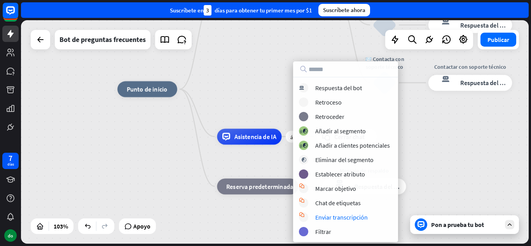
click at [453, 176] on div "inicio_2 Punto de inicio Preguntas frecuentes sobre bloques ✨ Menú principal re…" at bounding box center [377, 203] width 520 height 229
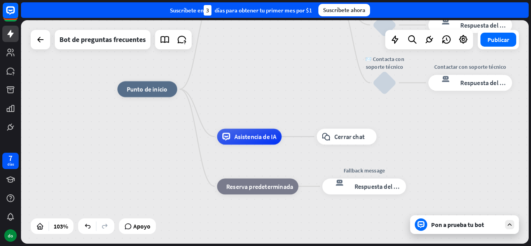
drag, startPoint x: 340, startPoint y: 116, endPoint x: 364, endPoint y: 216, distance: 103.3
drag, startPoint x: 330, startPoint y: 133, endPoint x: 347, endPoint y: 216, distance: 85.3
click at [347, 216] on div "inicio_2 Punto de inicio Preguntas frecuentes sobre bloques ✨ Menú principal re…" at bounding box center [377, 203] width 520 height 229
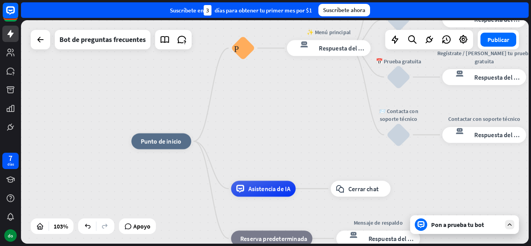
drag, startPoint x: 271, startPoint y: 51, endPoint x: 285, endPoint y: 106, distance: 57.3
click at [285, 106] on div "inicio_2 Punto de inicio Preguntas frecuentes sobre bloques ✨ Menú principal re…" at bounding box center [274, 131] width 507 height 223
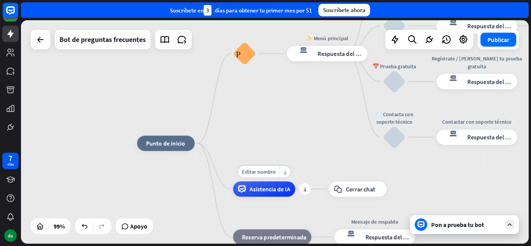
click at [266, 196] on div "Asistencia de IA" at bounding box center [264, 189] width 62 height 16
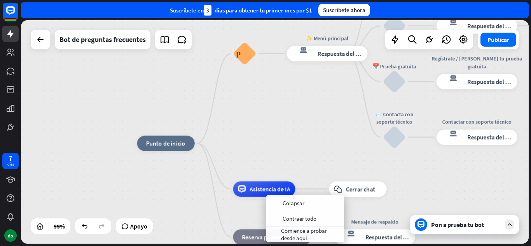
click at [274, 118] on div "inicio_2 Punto de inicio Preguntas frecuentes sobre bloques ✨ Menú principal re…" at bounding box center [274, 131] width 507 height 223
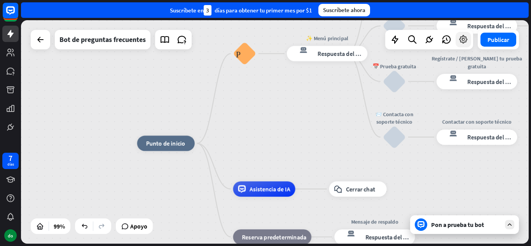
click at [463, 39] on icon at bounding box center [463, 40] width 10 height 10
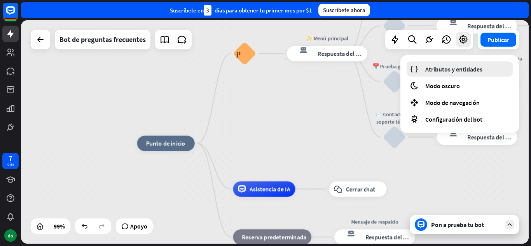
click at [462, 73] on link "Atributos y entidades" at bounding box center [459, 68] width 106 height 15
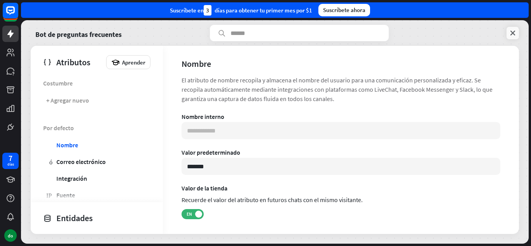
click at [511, 35] on icon at bounding box center [513, 33] width 8 height 8
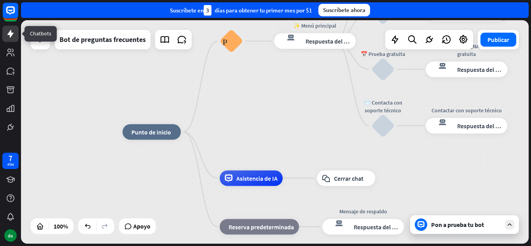
click at [11, 28] on link at bounding box center [10, 34] width 16 height 16
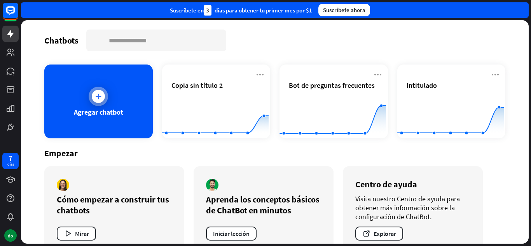
scroll to position [0, 0]
click at [107, 105] on div "Agregar chatbot" at bounding box center [98, 101] width 108 height 74
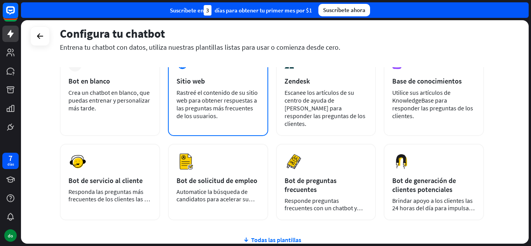
scroll to position [56, 0]
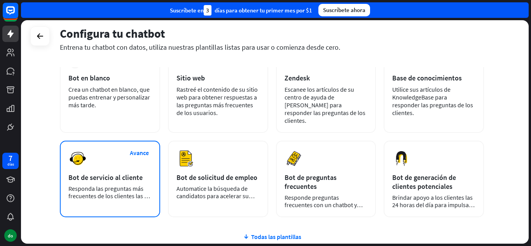
click at [112, 173] on font "Bot de servicio al cliente" at bounding box center [105, 177] width 74 height 9
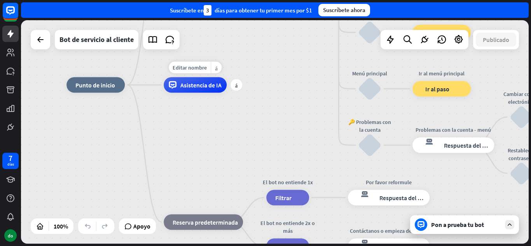
drag, startPoint x: 291, startPoint y: 150, endPoint x: 225, endPoint y: 92, distance: 88.4
click at [225, 93] on div "Editar nombre más_horiz más Asistencia de IA" at bounding box center [195, 85] width 63 height 16
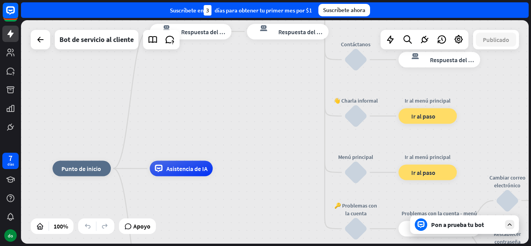
drag, startPoint x: 270, startPoint y: 98, endPoint x: 267, endPoint y: 197, distance: 99.9
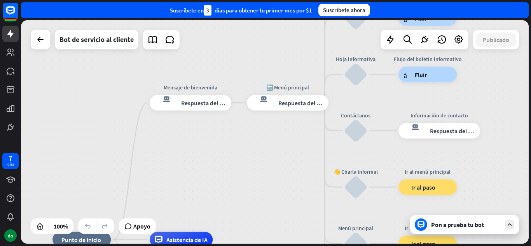
drag, startPoint x: 243, startPoint y: 125, endPoint x: 243, endPoint y: 173, distance: 47.8
click at [243, 173] on div "inicio_2 Punto de inicio Mensaje de bienvenida respuesta del bot de bloqueo Res…" at bounding box center [274, 131] width 507 height 223
click at [14, 34] on icon at bounding box center [10, 33] width 9 height 9
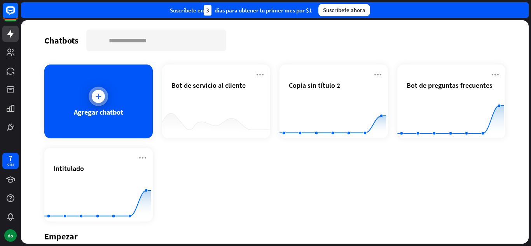
click at [99, 98] on icon at bounding box center [98, 96] width 8 height 8
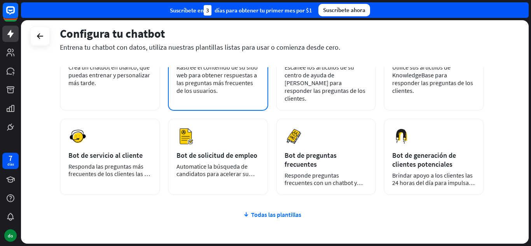
scroll to position [92, 0]
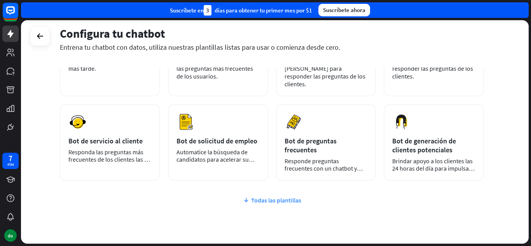
click at [273, 196] on font "Todas las plantillas" at bounding box center [276, 200] width 50 height 8
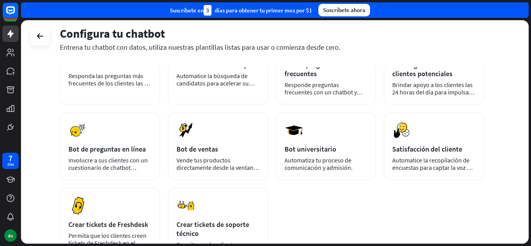
scroll to position [169, 0]
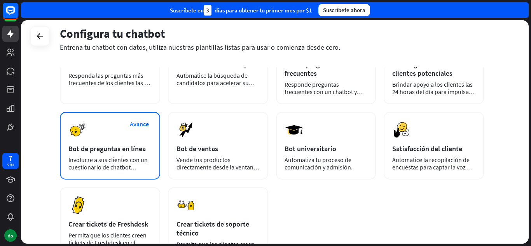
click at [113, 144] on font "Bot de preguntas en línea" at bounding box center [106, 148] width 77 height 9
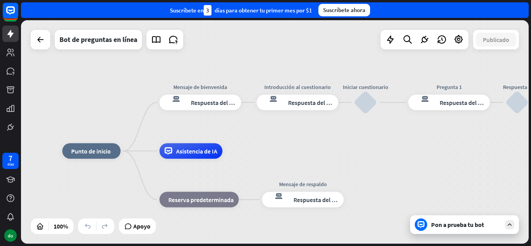
drag, startPoint x: 343, startPoint y: 142, endPoint x: 289, endPoint y: 161, distance: 57.3
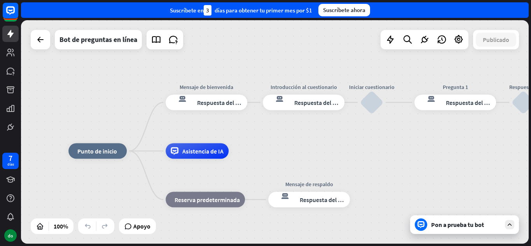
click at [209, 98] on div "respuesta del bot de bloqueo Respuesta del bot" at bounding box center [207, 103] width 82 height 16
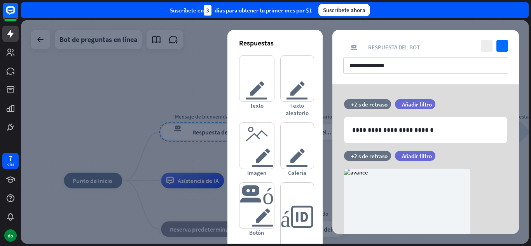
click at [128, 79] on div at bounding box center [274, 131] width 507 height 223
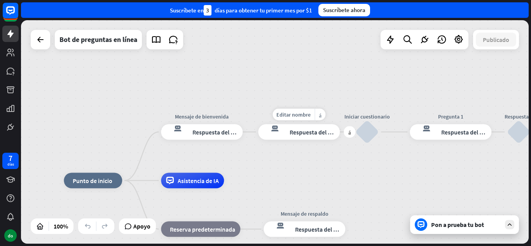
click at [292, 133] on font "Respuesta del bot" at bounding box center [312, 132] width 47 height 8
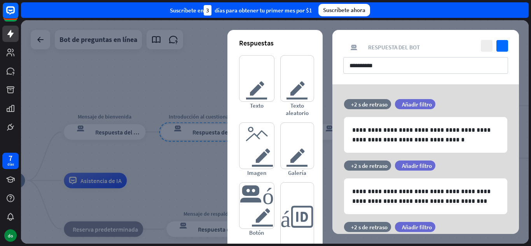
click at [131, 53] on div at bounding box center [274, 131] width 507 height 223
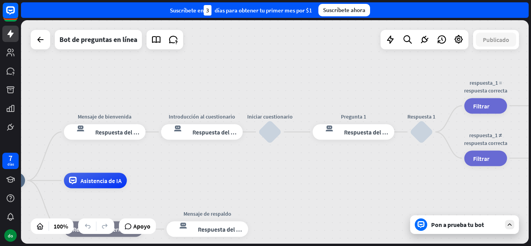
click at [452, 231] on div "Pon a prueba tu bot" at bounding box center [464, 224] width 109 height 19
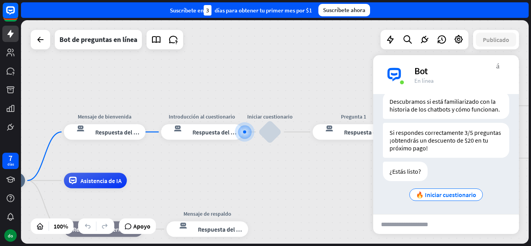
scroll to position [153, 0]
click at [12, 39] on link at bounding box center [10, 34] width 16 height 16
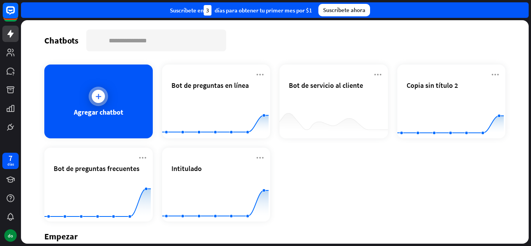
click at [91, 99] on div at bounding box center [98, 96] width 19 height 19
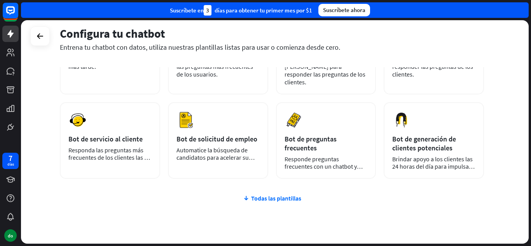
scroll to position [95, 0]
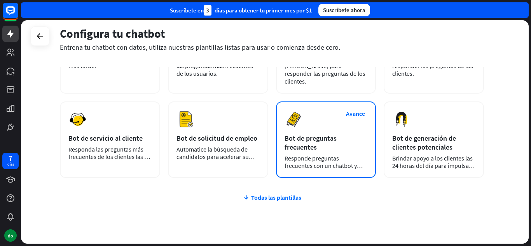
click at [321, 136] on div "Bot de preguntas frecuentes" at bounding box center [325, 143] width 83 height 18
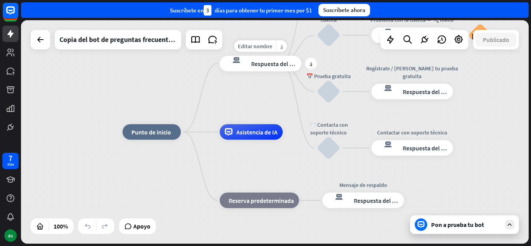
click at [267, 66] on font "Respuesta del bot" at bounding box center [274, 63] width 47 height 8
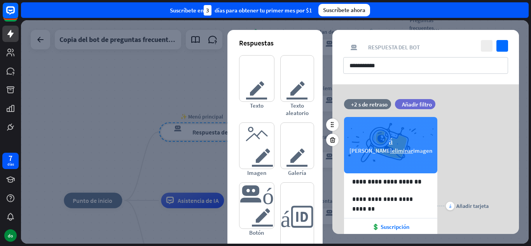
scroll to position [99, 0]
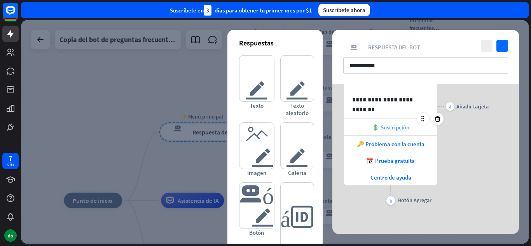
click at [384, 126] on font "💲 Suscripción" at bounding box center [390, 127] width 37 height 7
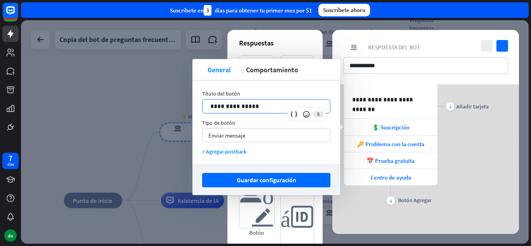
drag, startPoint x: 267, startPoint y: 103, endPoint x: 178, endPoint y: 106, distance: 88.3
click at [178, 106] on body "7 días do cerca Ayuda del producto Pinitos Comience a usar ChatBot Centro de ay…" at bounding box center [265, 123] width 531 height 246
drag, startPoint x: 265, startPoint y: 108, endPoint x: 195, endPoint y: 107, distance: 69.9
click at [195, 107] on div "**********" at bounding box center [266, 122] width 148 height 84
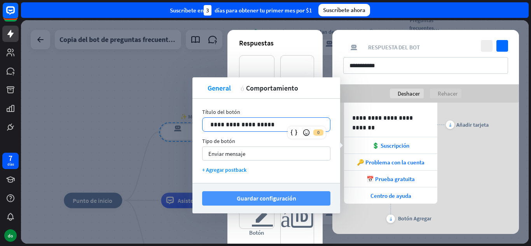
click at [277, 197] on font "Guardar configuración" at bounding box center [266, 198] width 59 height 8
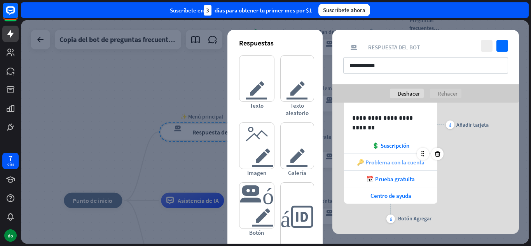
click at [405, 167] on div "🔑 Problema con la cuenta" at bounding box center [390, 162] width 93 height 16
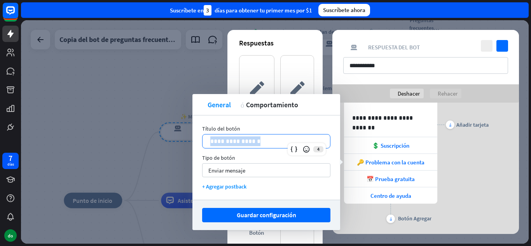
drag, startPoint x: 270, startPoint y: 141, endPoint x: 196, endPoint y: 143, distance: 73.5
click at [196, 143] on div "**********" at bounding box center [266, 157] width 148 height 84
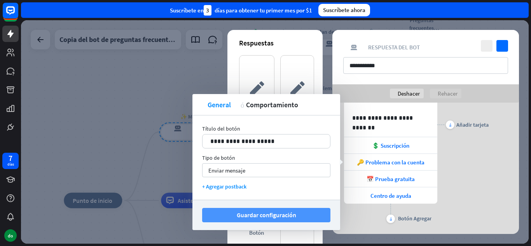
click at [255, 212] on font "Guardar configuración" at bounding box center [266, 215] width 59 height 8
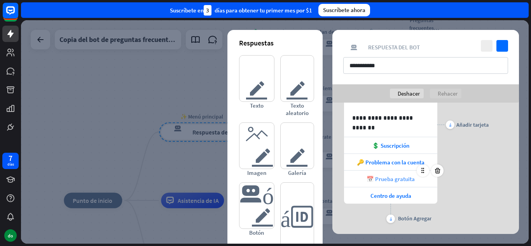
click at [370, 175] on font "📅 Prueba gratuita" at bounding box center [390, 178] width 48 height 7
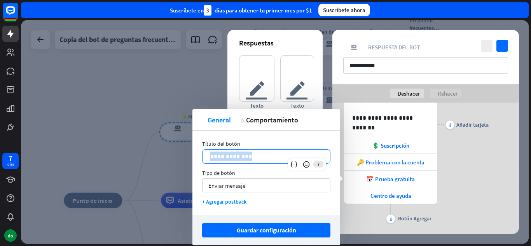
drag, startPoint x: 257, startPoint y: 155, endPoint x: 195, endPoint y: 156, distance: 62.2
click at [195, 156] on div "**********" at bounding box center [266, 173] width 148 height 84
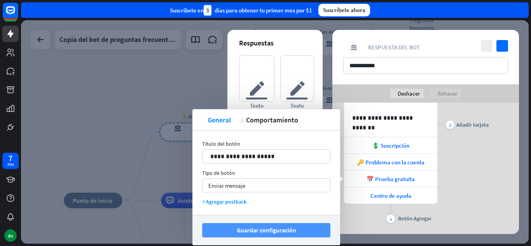
click at [263, 233] on font "Guardar configuración" at bounding box center [266, 230] width 59 height 8
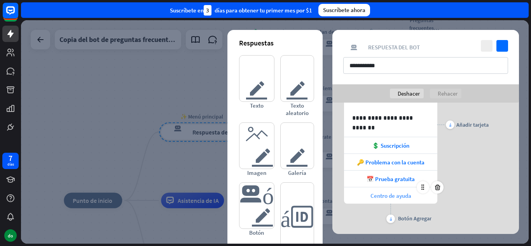
click at [382, 194] on font "Centro de ayuda" at bounding box center [390, 195] width 41 height 7
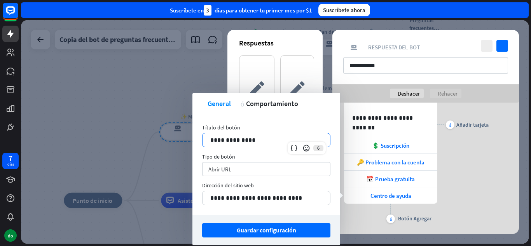
drag, startPoint x: 261, startPoint y: 143, endPoint x: 193, endPoint y: 151, distance: 68.5
click at [193, 151] on div "**********" at bounding box center [266, 164] width 148 height 101
drag, startPoint x: 265, startPoint y: 142, endPoint x: 208, endPoint y: 138, distance: 57.6
click at [208, 138] on div "**********" at bounding box center [265, 140] width 127 height 14
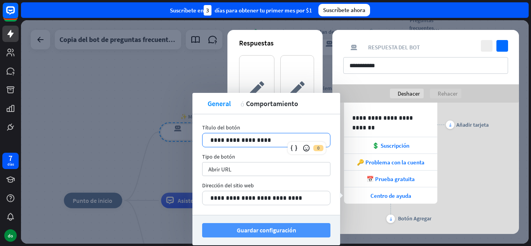
click at [297, 224] on button "Guardar configuración" at bounding box center [266, 230] width 128 height 14
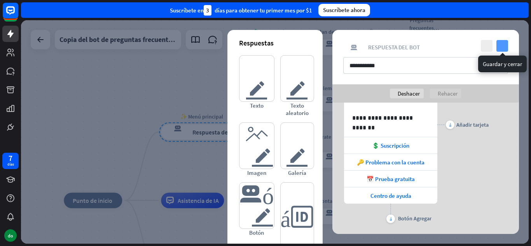
click at [502, 48] on icon "controlar" at bounding box center [502, 46] width 12 height 12
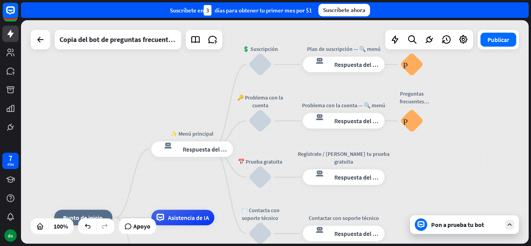
drag, startPoint x: 490, startPoint y: 138, endPoint x: 480, endPoint y: 155, distance: 19.7
click at [480, 155] on div "inicio_2 Punto de inicio ✨ Menú principal respuesta del bot de bloqueo Respuest…" at bounding box center [274, 131] width 507 height 223
click at [448, 229] on div "Pon a prueba tu bot" at bounding box center [464, 224] width 109 height 19
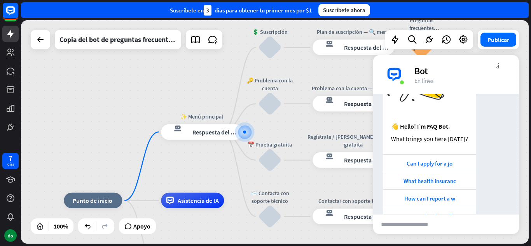
scroll to position [87, 0]
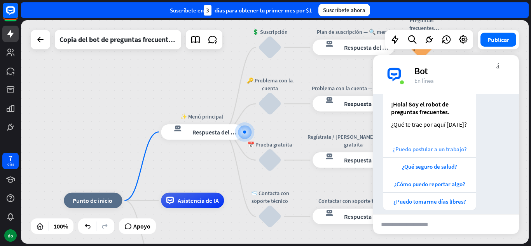
click at [410, 152] on font "¿Puedo postular a un trabajo?" at bounding box center [429, 148] width 74 height 7
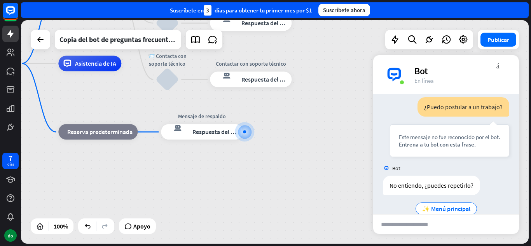
scroll to position [256, 0]
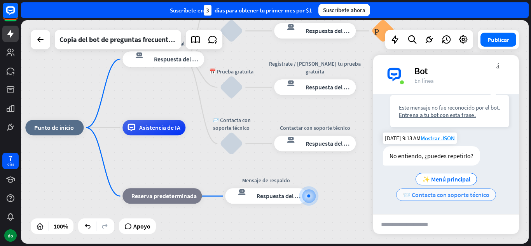
drag, startPoint x: 326, startPoint y: 113, endPoint x: 410, endPoint y: 195, distance: 117.9
click at [410, 195] on div "inicio_2 Punto de inicio ✨ Menú principal respuesta del bot de bloqueo Respuest…" at bounding box center [274, 131] width 507 height 223
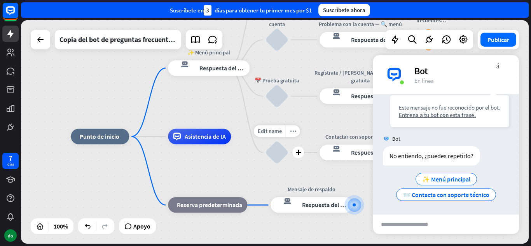
drag, startPoint x: 223, startPoint y: 164, endPoint x: 257, endPoint y: 148, distance: 37.4
click at [257, 148] on div "inicio_2 Punto de inicio ✨ Menú principal respuesta del bot de bloqueo Respuest…" at bounding box center [324, 247] width 507 height 223
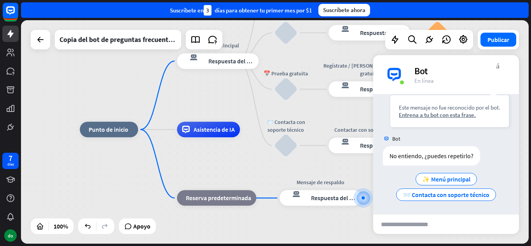
click at [154, 147] on div "inicio_2 Punto de inicio ✨ Menú principal respuesta del bot de bloqueo Respuest…" at bounding box center [333, 240] width 507 height 223
click at [123, 131] on font "Punto de inicio" at bounding box center [109, 130] width 40 height 8
click at [189, 190] on div "Edit name more_horiz plus bloque_de_retroceso Reserva predeterminada" at bounding box center [216, 198] width 79 height 16
click at [145, 129] on div "más" at bounding box center [148, 130] width 12 height 12
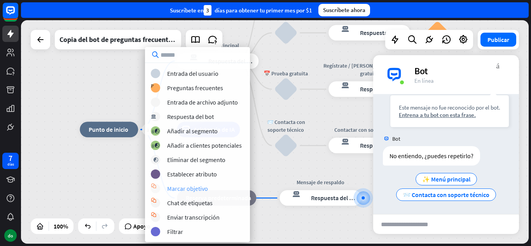
click at [199, 186] on font "Marcar objetivo" at bounding box center [187, 189] width 41 height 8
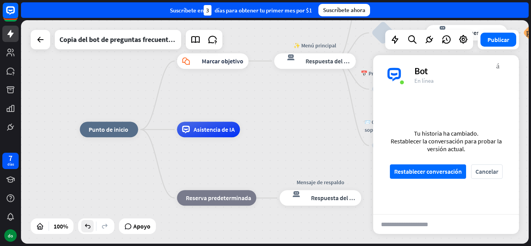
click at [85, 229] on icon at bounding box center [88, 226] width 8 height 8
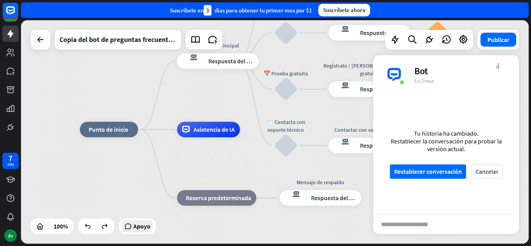
click at [131, 226] on icon at bounding box center [127, 226] width 7 height 8
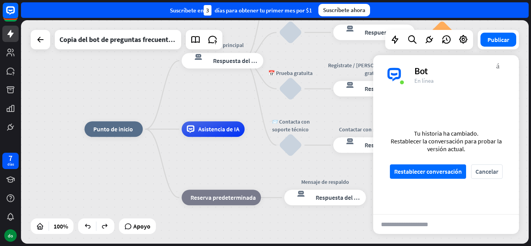
drag, startPoint x: 258, startPoint y: 151, endPoint x: 282, endPoint y: 146, distance: 25.2
click at [282, 146] on div "inicio_2 Punto de inicio ✨ Menú principal respuesta del bot de bloqueo Respuest…" at bounding box center [337, 240] width 507 height 223
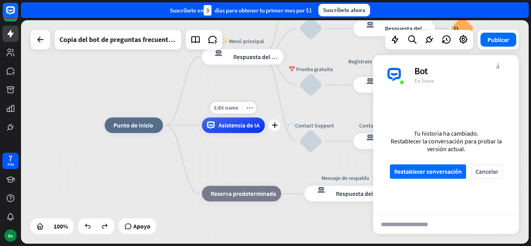
click at [230, 121] on font "Asistencia de IA" at bounding box center [238, 125] width 41 height 8
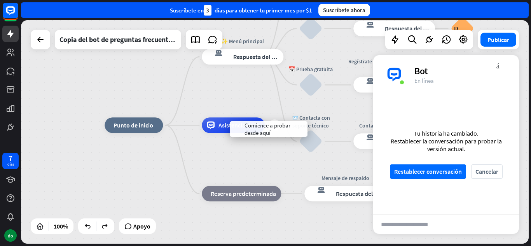
click at [230, 121] on font "Asistencia de IA" at bounding box center [238, 125] width 41 height 8
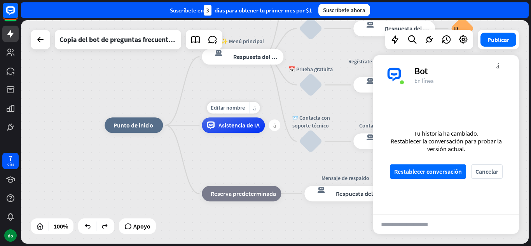
click at [230, 121] on font "Asistencia de IA" at bounding box center [238, 125] width 41 height 8
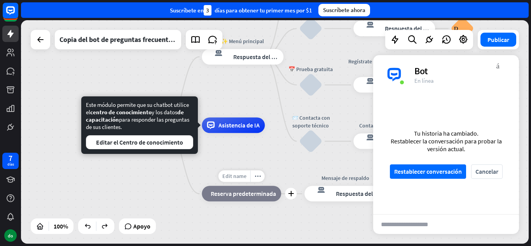
click at [249, 180] on div "Edit name" at bounding box center [234, 177] width 32 height 12
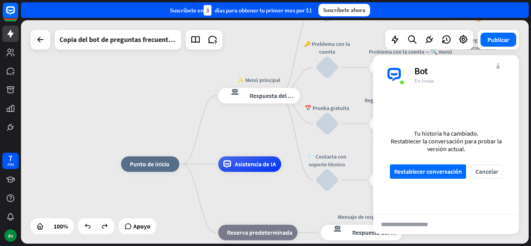
drag, startPoint x: 230, startPoint y: 87, endPoint x: 249, endPoint y: 133, distance: 49.4
click at [249, 133] on div "inicio_2 Punto de inicio ✨ Menú principal respuesta del bot de bloqueo Respuest…" at bounding box center [274, 131] width 507 height 223
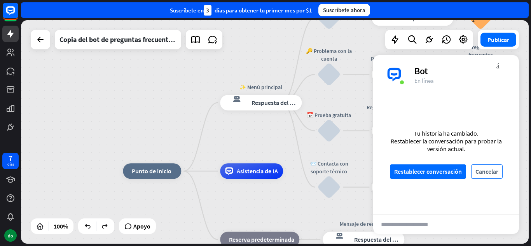
click at [487, 175] on font "Cancelar" at bounding box center [486, 172] width 23 height 14
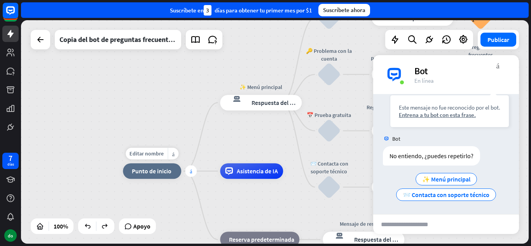
click at [188, 170] on div "más" at bounding box center [191, 171] width 12 height 12
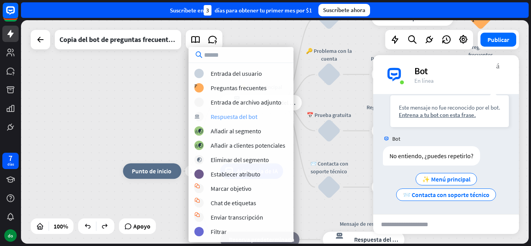
click at [240, 119] on font "Respuesta del bot" at bounding box center [234, 117] width 47 height 8
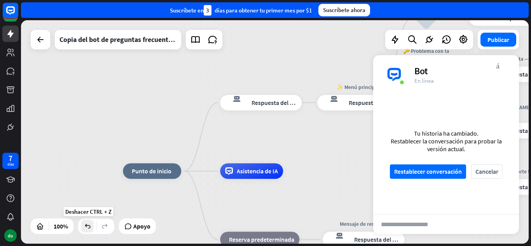
click at [90, 232] on div at bounding box center [87, 226] width 12 height 12
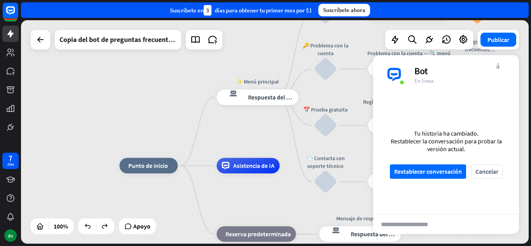
drag, startPoint x: 251, startPoint y: 200, endPoint x: 247, endPoint y: 175, distance: 24.9
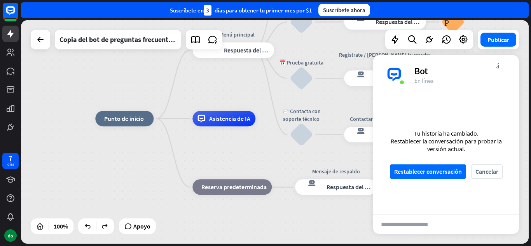
drag, startPoint x: 247, startPoint y: 175, endPoint x: 222, endPoint y: 147, distance: 37.5
click at [222, 147] on div "inicio_2 Punto de inicio ✨ Menú principal respuesta del bot de bloqueo Respuest…" at bounding box center [348, 230] width 507 height 223
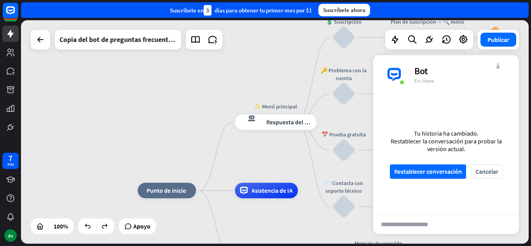
drag, startPoint x: 217, startPoint y: 152, endPoint x: 284, endPoint y: 197, distance: 80.9
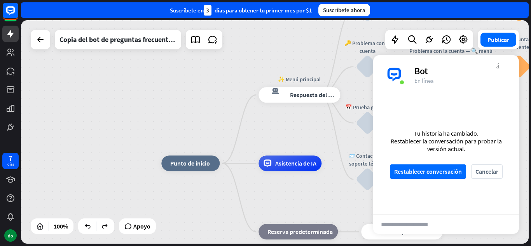
click at [496, 65] on font "más_vert" at bounding box center [497, 64] width 3 height 7
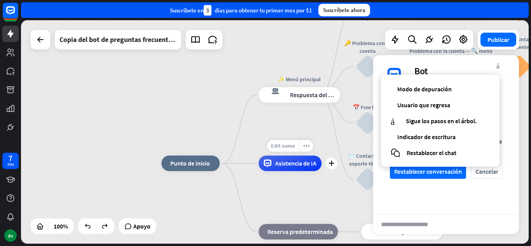
click at [286, 142] on span "Edit name" at bounding box center [283, 145] width 24 height 7
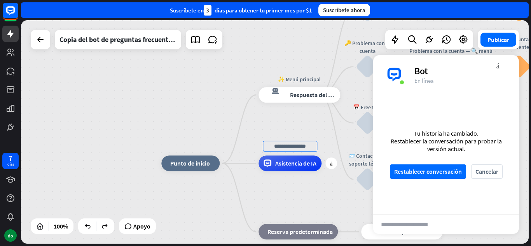
click at [304, 167] on font "Asistencia de IA" at bounding box center [295, 163] width 41 height 8
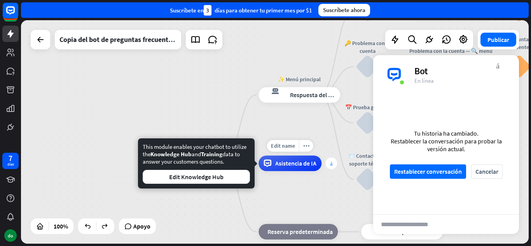
click at [328, 164] on div "más" at bounding box center [331, 163] width 12 height 12
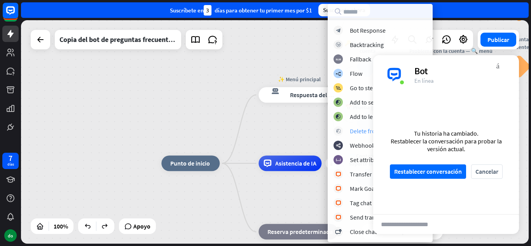
click at [350, 132] on div "Delete from segment" at bounding box center [377, 131] width 54 height 8
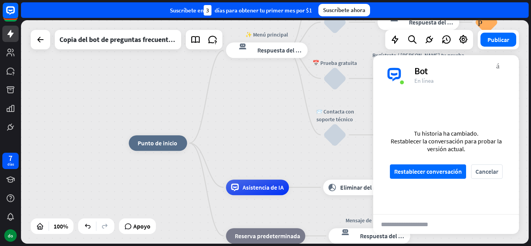
drag, startPoint x: 273, startPoint y: 139, endPoint x: 196, endPoint y: 96, distance: 88.1
click at [196, 96] on div "inicio_2 Punto de inicio ✨ Menú principal respuesta del bot de bloqueo Respuest…" at bounding box center [274, 131] width 507 height 223
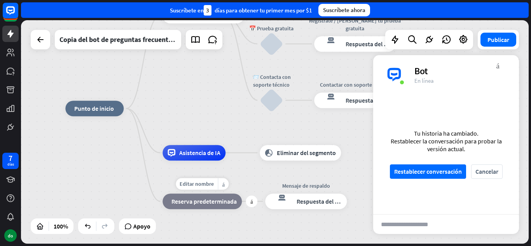
click at [218, 208] on div "bloque_de_retroceso Reserva predeterminada" at bounding box center [201, 202] width 79 height 16
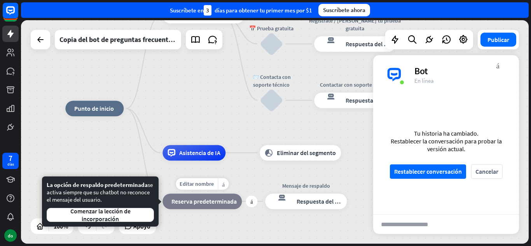
click at [265, 204] on div "Mensaje de respaldo respuesta del bot de bloqueo Respuesta del bot" at bounding box center [306, 202] width 82 height 16
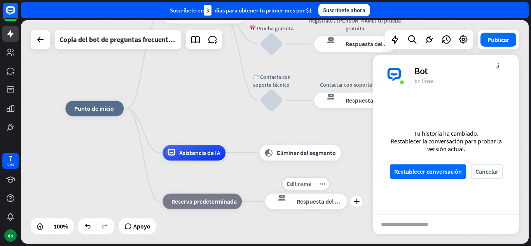
click at [265, 203] on div "Edit name more_horiz plus Mensaje de respaldo respuesta del bot de bloqueo Resp…" at bounding box center [306, 202] width 82 height 16
click at [265, 201] on div "Edit name more_horiz plus Mensaje de respaldo respuesta del bot de bloqueo Resp…" at bounding box center [306, 202] width 82 height 16
click at [478, 168] on font "Cancelar" at bounding box center [486, 171] width 23 height 8
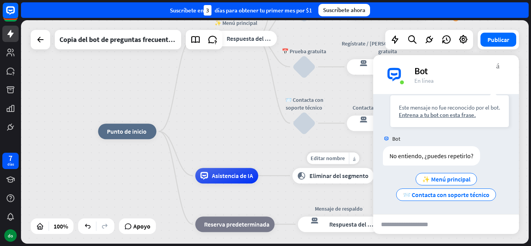
drag, startPoint x: 262, startPoint y: 138, endPoint x: 327, endPoint y: 173, distance: 73.2
click at [327, 173] on div "Editar nombre más_horiz más eliminar_bloque_del_segmento Eliminar del segmento" at bounding box center [332, 176] width 81 height 16
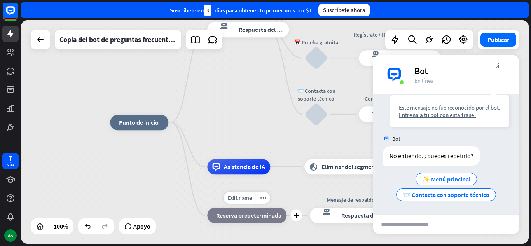
drag, startPoint x: 306, startPoint y: 218, endPoint x: 283, endPoint y: 192, distance: 34.1
click at [283, 208] on div "Edit name more_horiz plus bloque_de_retroceso Reserva predeterminada" at bounding box center [246, 216] width 79 height 16
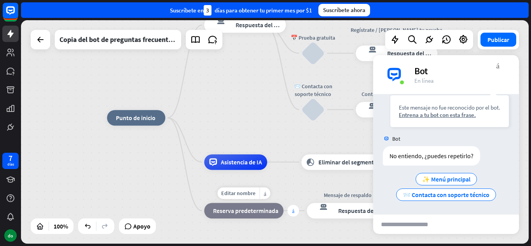
click at [289, 213] on div "más" at bounding box center [293, 211] width 12 height 12
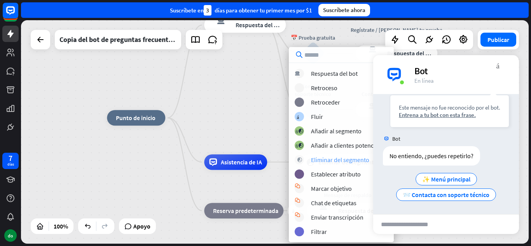
click at [320, 161] on font "Eliminar del segmento" at bounding box center [340, 160] width 58 height 8
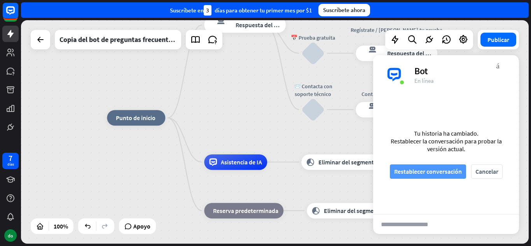
click at [424, 175] on font "Restablecer conversación" at bounding box center [428, 172] width 68 height 14
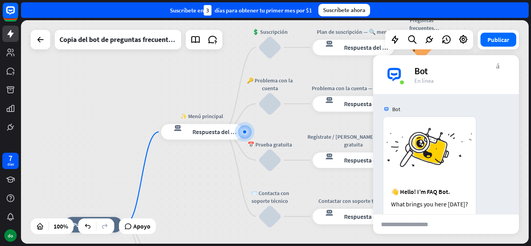
scroll to position [87, 0]
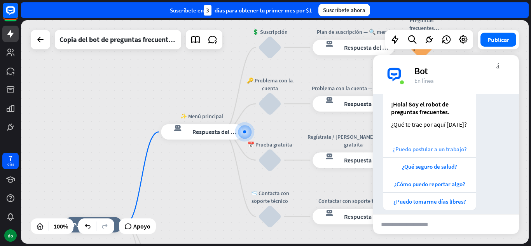
click at [443, 153] on div "¿Puedo postular a un trabajo?" at bounding box center [429, 148] width 92 height 17
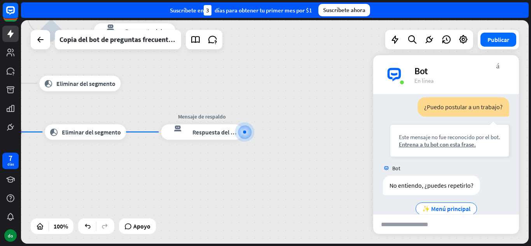
scroll to position [256, 0]
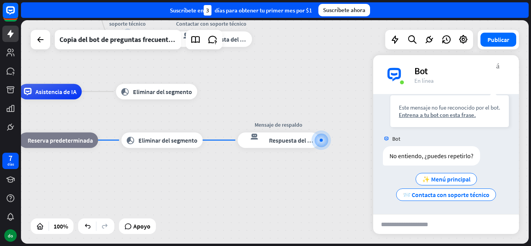
drag, startPoint x: 275, startPoint y: 169, endPoint x: 367, endPoint y: 191, distance: 95.0
click at [367, 191] on div "inicio_2 Punto de inicio ✨ Menú principal respuesta del bot de bloqueo Respuest…" at bounding box center [175, 158] width 507 height 223
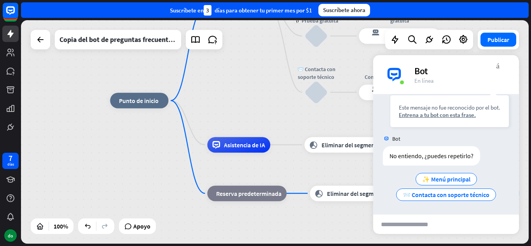
drag, startPoint x: 195, startPoint y: 197, endPoint x: 368, endPoint y: 239, distance: 177.9
click at [368, 239] on div "inicio_2 Punto de inicio ✨ Menú principal respuesta del bot de bloqueo Respuest…" at bounding box center [363, 212] width 507 height 223
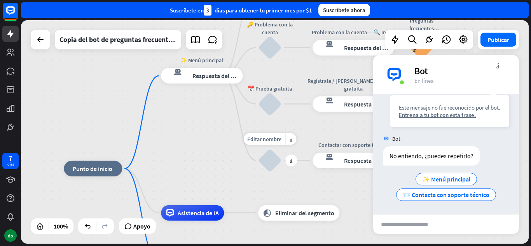
drag, startPoint x: 317, startPoint y: 117, endPoint x: 272, endPoint y: 186, distance: 82.2
click at [272, 172] on div "Editar nombre más_horiz más 📨 Contacta con soporte técnico bloquear_entrada_de_…" at bounding box center [269, 160] width 23 height 23
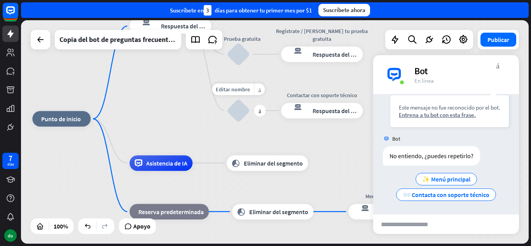
drag, startPoint x: 272, startPoint y: 186, endPoint x: 241, endPoint y: 133, distance: 62.0
click at [241, 122] on div "Editar nombre más_horiz más bloquear_entrada_de_usuario" at bounding box center [238, 110] width 23 height 23
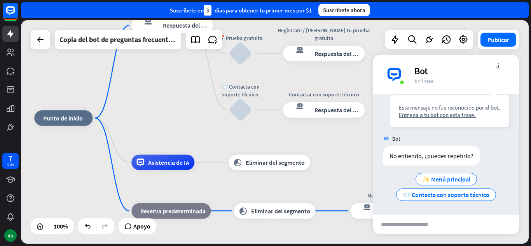
scroll to position [241, 0]
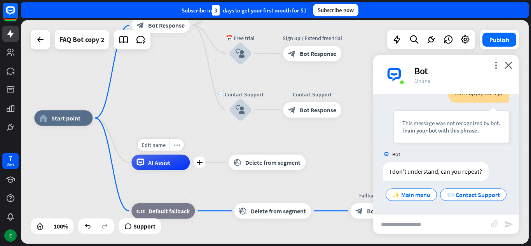
click at [178, 139] on div "more_horiz" at bounding box center [176, 145] width 14 height 12
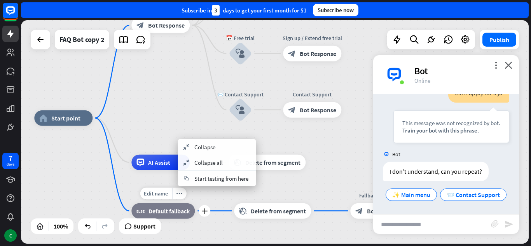
click at [178, 203] on div "Edit name more_horiz plus block_fallback Default fallback" at bounding box center [162, 211] width 63 height 16
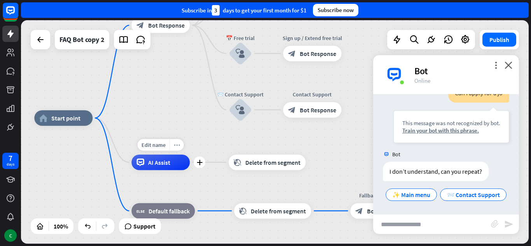
click at [179, 149] on div "more_horiz" at bounding box center [176, 145] width 14 height 12
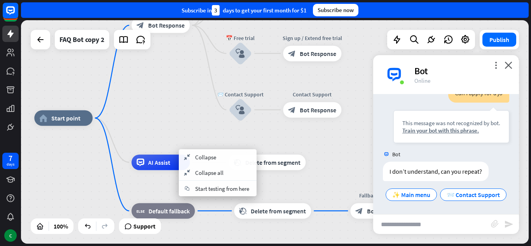
click at [209, 144] on div "home_2 Start point ✨ Main menu block_bot_response Bot Response 💲 Subscription b…" at bounding box center [287, 229] width 507 height 223
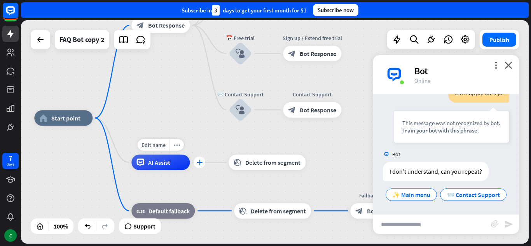
click at [201, 164] on icon "plus" at bounding box center [200, 162] width 6 height 5
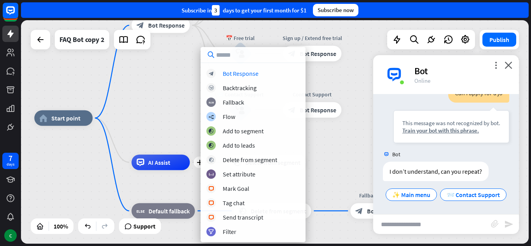
click at [161, 105] on div "home_2 Start point ✨ Main menu block_bot_response Bot Response 💲 Subscription b…" at bounding box center [274, 131] width 507 height 223
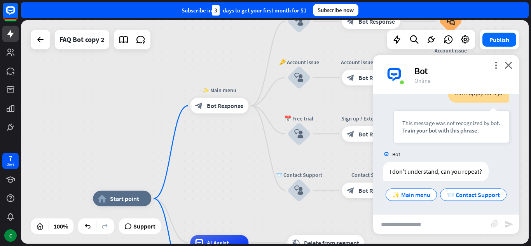
drag, startPoint x: 161, startPoint y: 105, endPoint x: 220, endPoint y: 187, distance: 100.7
click at [220, 187] on div "home_2 Start point ✨ Main menu block_bot_response Bot Response 💲 Subscription b…" at bounding box center [274, 131] width 507 height 223
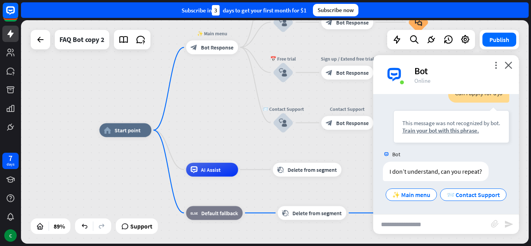
drag, startPoint x: 204, startPoint y: 198, endPoint x: 203, endPoint y: 127, distance: 71.1
click at [203, 127] on div "home_2 Start point ✨ Main menu block_bot_response Bot Response 💲 Subscription b…" at bounding box center [274, 131] width 507 height 223
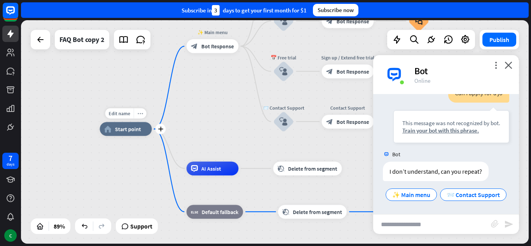
click at [139, 114] on icon "more_horiz" at bounding box center [139, 113] width 5 height 5
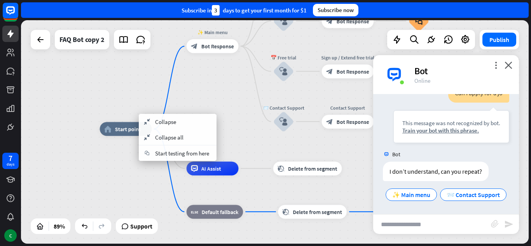
click at [159, 181] on div "home_2 Start point ✨ Main menu block_bot_response Bot Response 💲 Subscription b…" at bounding box center [326, 228] width 453 height 199
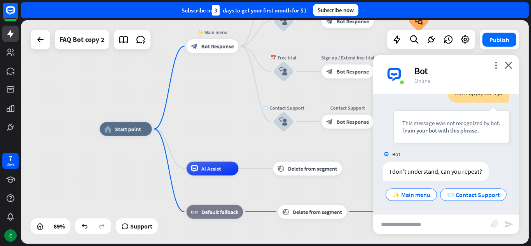
click at [165, 158] on div "home_2 Start point ✨ Main menu block_bot_response Bot Response 💲 Subscription b…" at bounding box center [326, 228] width 453 height 199
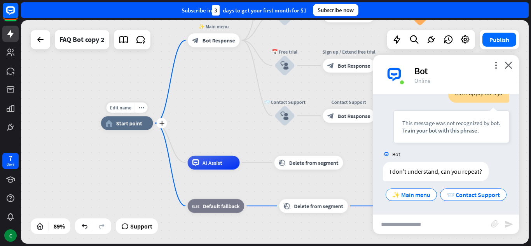
drag, startPoint x: 163, startPoint y: 149, endPoint x: 164, endPoint y: 143, distance: 6.0
click at [153, 130] on div "Edit name more_horiz plus home_2 Start point" at bounding box center [127, 123] width 52 height 14
click at [508, 65] on icon "close" at bounding box center [508, 64] width 8 height 7
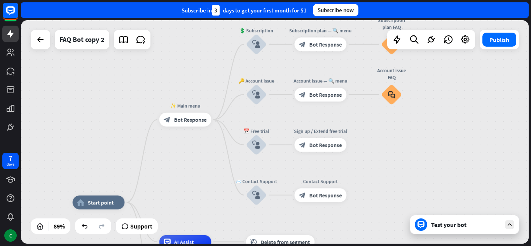
drag, startPoint x: 217, startPoint y: 127, endPoint x: 188, endPoint y: 207, distance: 84.3
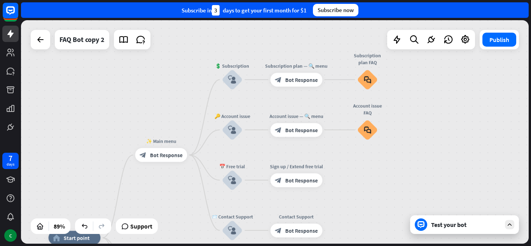
drag, startPoint x: 449, startPoint y: 117, endPoint x: 426, endPoint y: 153, distance: 42.8
click at [426, 153] on div "home_2 Start point ✨ Main menu block_bot_response Bot Response 💲 Subscription b…" at bounding box center [274, 131] width 507 height 223
click at [82, 45] on div "FAQ Bot copy 2" at bounding box center [81, 39] width 45 height 19
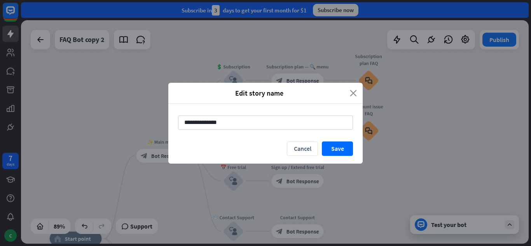
click at [355, 96] on icon "close" at bounding box center [353, 93] width 7 height 9
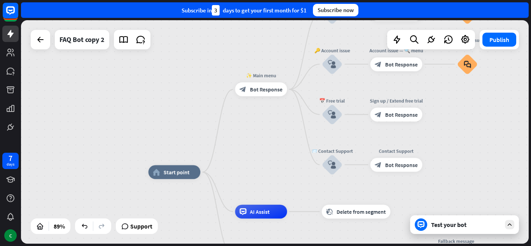
drag, startPoint x: 163, startPoint y: 97, endPoint x: 237, endPoint y: 31, distance: 99.4
click at [237, 31] on div "home_2 Start point ✨ Main menu block_bot_response Bot Response 💲 Subscription b…" at bounding box center [274, 131] width 507 height 223
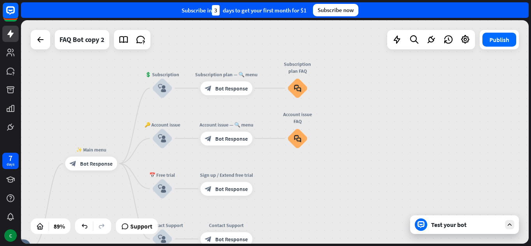
drag, startPoint x: 460, startPoint y: 138, endPoint x: 312, endPoint y: 222, distance: 169.5
click at [312, 222] on div "home_2 Start point ✨ Main menu block_bot_response Bot Response 💲 Subscription b…" at bounding box center [274, 131] width 507 height 223
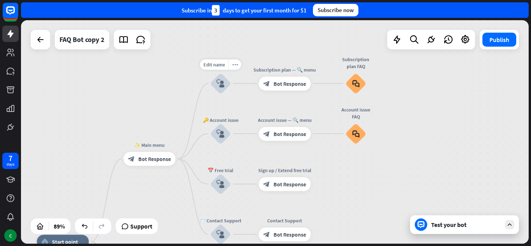
drag, startPoint x: 129, startPoint y: 110, endPoint x: 216, endPoint y: 88, distance: 89.8
click at [216, 88] on div "home_2 Start point ✨ Main menu block_bot_response Bot Response Edit name more_h…" at bounding box center [274, 131] width 507 height 223
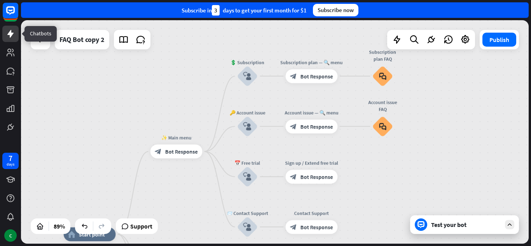
click at [9, 35] on icon at bounding box center [10, 34] width 6 height 8
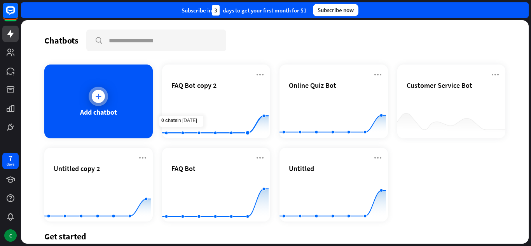
click at [122, 115] on div "Add chatbot" at bounding box center [98, 102] width 108 height 74
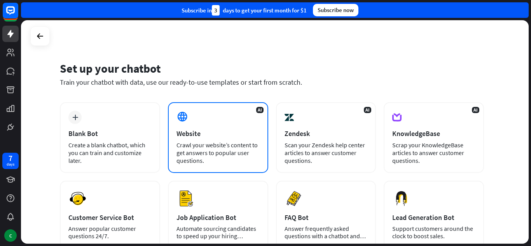
click at [221, 133] on div "Website" at bounding box center [217, 133] width 83 height 9
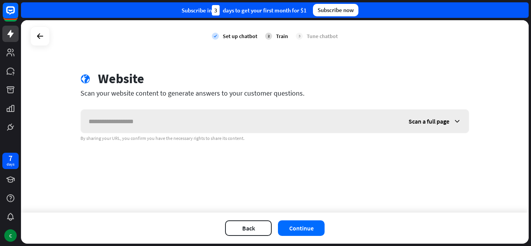
click at [431, 117] on div "Scan a full page" at bounding box center [435, 121] width 68 height 23
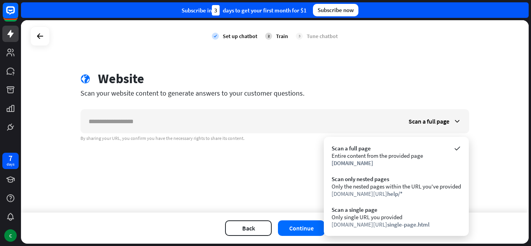
click at [145, 152] on div "check Set up chatbot 2 Train 3 Tune chatbot globe Website Scan your website con…" at bounding box center [274, 116] width 507 height 192
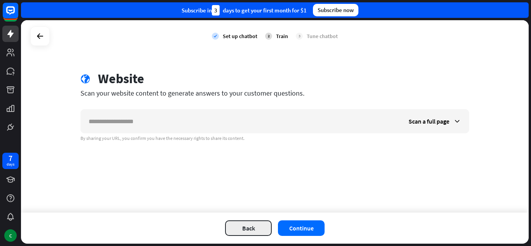
click at [242, 230] on button "Back" at bounding box center [248, 228] width 47 height 16
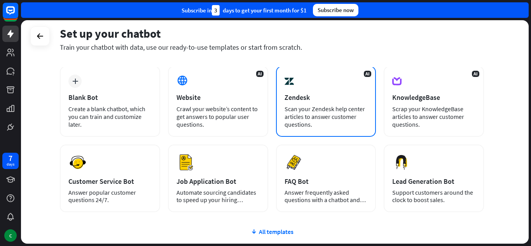
scroll to position [37, 0]
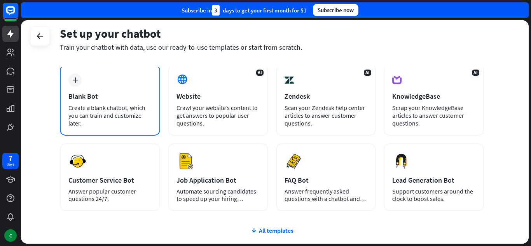
click at [119, 91] on div "plus Blank Bot Create a blank chatbot, which you can train and customize later." at bounding box center [110, 100] width 100 height 71
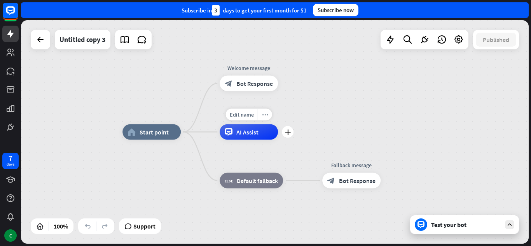
click at [266, 113] on icon "more_horiz" at bounding box center [265, 115] width 6 height 6
click at [303, 103] on div "home_2 Start point Welcome message block_bot_response Bot Response AI Assist bl…" at bounding box center [274, 131] width 507 height 223
click at [155, 131] on span "Start point" at bounding box center [153, 132] width 29 height 8
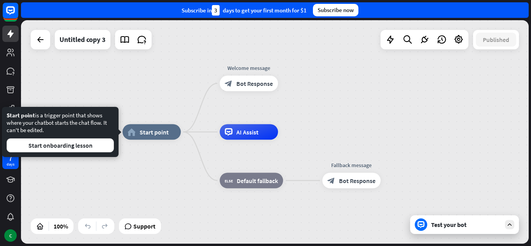
click at [360, 103] on div "home_2 Start point Welcome message block_bot_response Bot Response AI Assist bl…" at bounding box center [274, 131] width 507 height 223
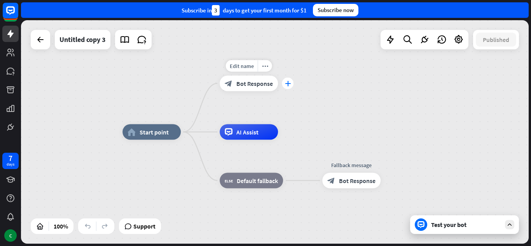
click at [286, 87] on div "plus" at bounding box center [288, 84] width 12 height 12
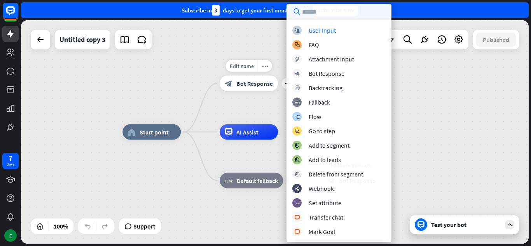
click at [267, 91] on div "Edit name more_horiz plus Welcome message block_bot_response Bot Response" at bounding box center [249, 84] width 58 height 16
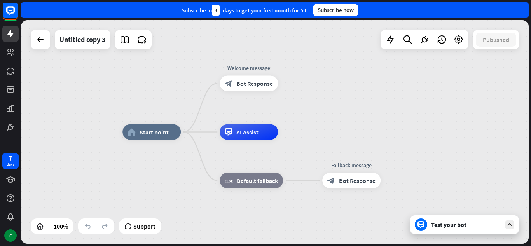
click at [434, 226] on div "Test your bot" at bounding box center [466, 225] width 70 height 8
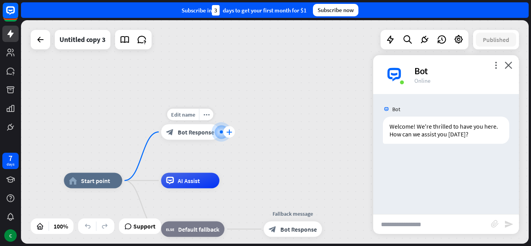
click at [228, 134] on icon "plus" at bounding box center [229, 131] width 6 height 5
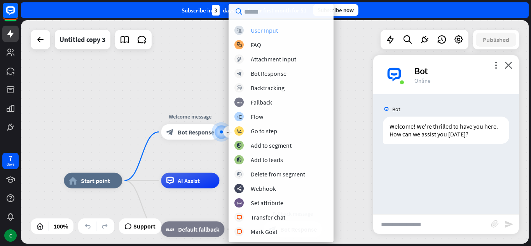
click at [273, 31] on div "User Input" at bounding box center [264, 30] width 27 height 8
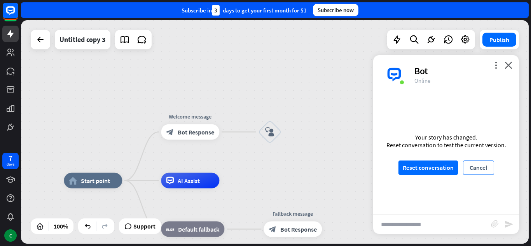
click at [481, 162] on button "Cancel" at bounding box center [478, 167] width 31 height 14
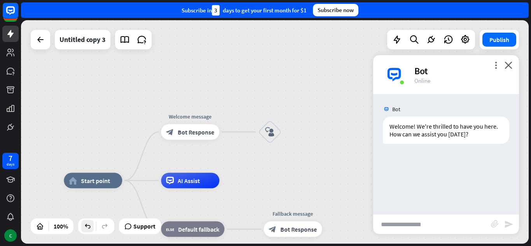
click at [93, 227] on div at bounding box center [87, 226] width 12 height 12
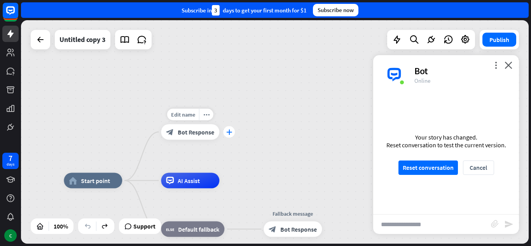
click at [228, 134] on icon "plus" at bounding box center [229, 131] width 6 height 5
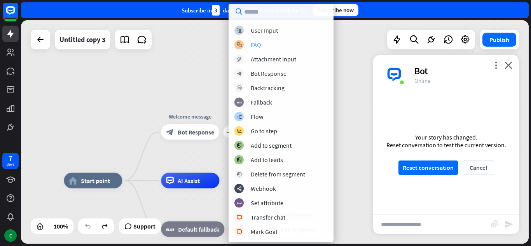
click at [282, 42] on div "block_faq FAQ" at bounding box center [280, 44] width 93 height 9
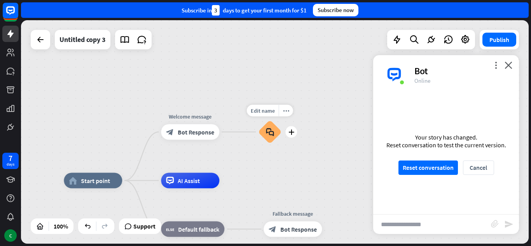
click at [264, 126] on div "block_faq" at bounding box center [269, 131] width 23 height 23
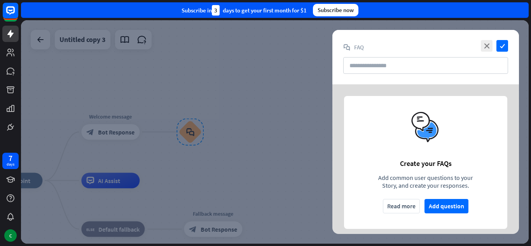
scroll to position [7, 0]
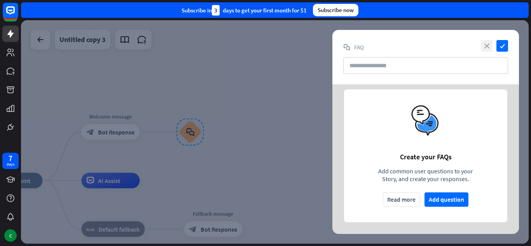
click at [487, 44] on icon "close" at bounding box center [487, 46] width 12 height 12
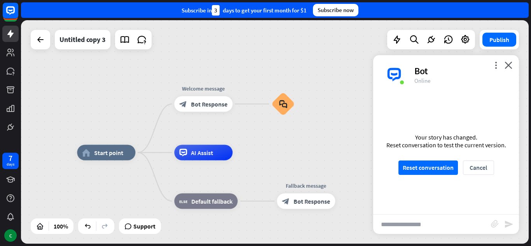
drag, startPoint x: 282, startPoint y: 98, endPoint x: 375, endPoint y: 69, distance: 97.2
click at [375, 69] on div "home_2 Start point Welcome message block_bot_response Bot Response block_faq AI…" at bounding box center [274, 131] width 507 height 223
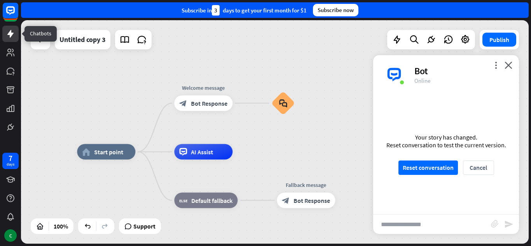
click at [12, 33] on icon at bounding box center [10, 34] width 6 height 8
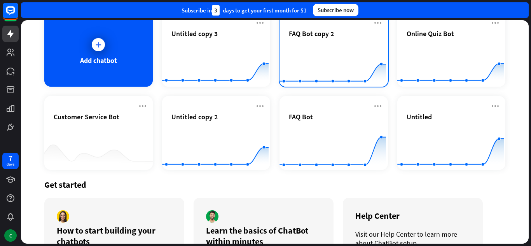
scroll to position [45, 0]
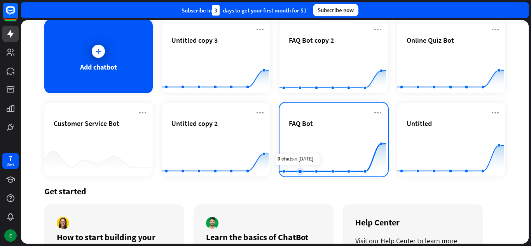
click at [294, 156] on rect at bounding box center [332, 157] width 106 height 49
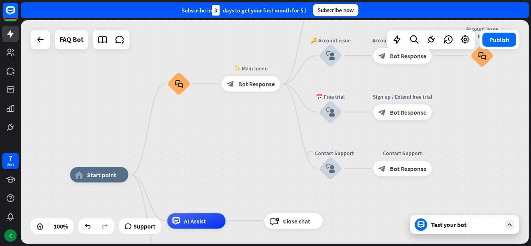
drag, startPoint x: 308, startPoint y: 110, endPoint x: 242, endPoint y: 155, distance: 80.5
click at [242, 155] on div "home_2 Start point block_faq ✨ Main menu block_bot_response Bot Response Can I …" at bounding box center [274, 131] width 507 height 223
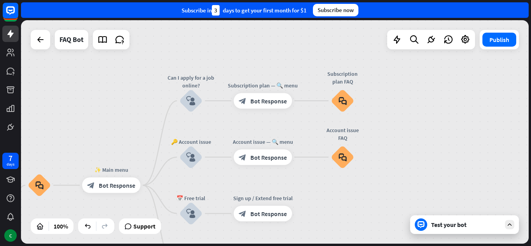
drag, startPoint x: 484, startPoint y: 130, endPoint x: 342, endPoint y: 242, distance: 181.2
click at [342, 242] on div "home_2 Start point block_faq ✨ Main menu block_bot_response Bot Response Can I …" at bounding box center [274, 131] width 507 height 223
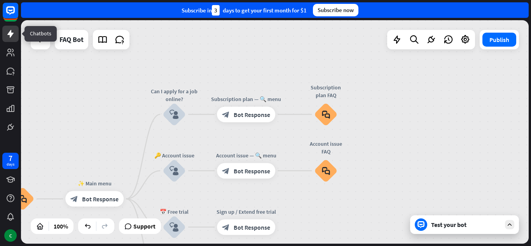
click at [6, 31] on icon at bounding box center [10, 33] width 9 height 9
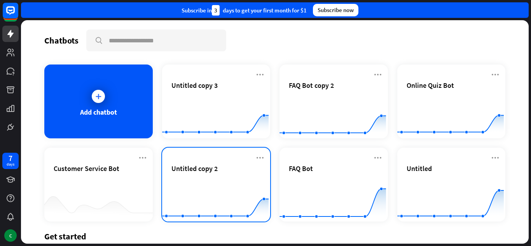
click at [166, 171] on div "Untitled copy 2 Created with Highcharts 10.1.0 0 2 4" at bounding box center [216, 185] width 108 height 74
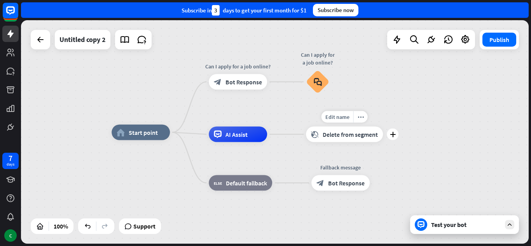
drag, startPoint x: 403, startPoint y: 111, endPoint x: 351, endPoint y: 120, distance: 52.4
click at [351, 127] on div "Edit name more_horiz plus block_delete_from_segment Delete from segment" at bounding box center [344, 135] width 77 height 16
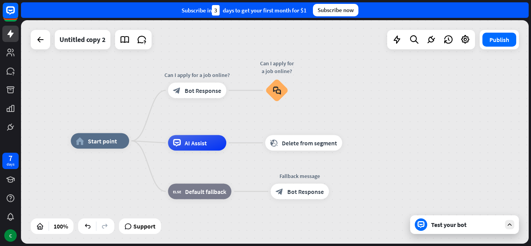
click at [442, 227] on div "Test your bot" at bounding box center [466, 225] width 70 height 8
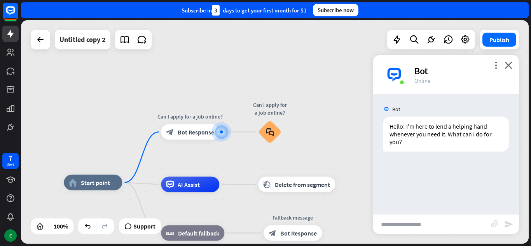
click at [290, 99] on div "home_2 Start point Can I apply for a job online? block_bot_response Bot Respons…" at bounding box center [274, 131] width 507 height 223
click at [492, 66] on div "Bot" at bounding box center [461, 71] width 95 height 12
click at [497, 65] on icon "more_vert" at bounding box center [495, 64] width 7 height 7
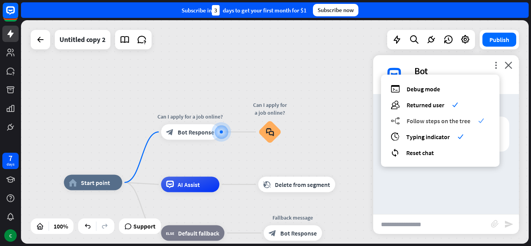
click at [470, 119] on div "builder_tree Follow steps on the tree check" at bounding box center [440, 120] width 99 height 9
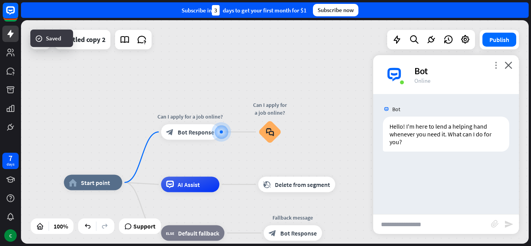
click at [493, 68] on icon "more_vert" at bounding box center [495, 64] width 7 height 7
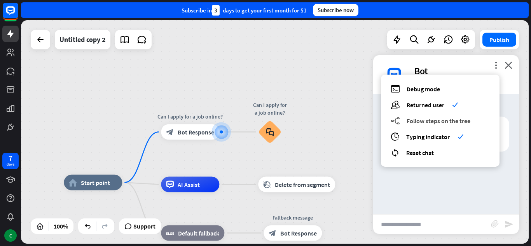
click at [454, 120] on span "Follow steps on the tree" at bounding box center [438, 121] width 64 height 8
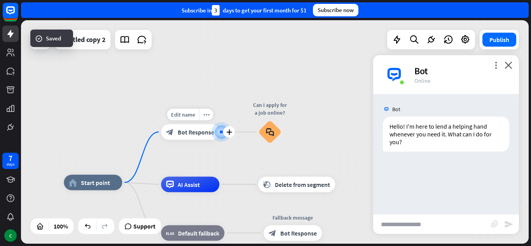
click at [223, 129] on div at bounding box center [221, 132] width 8 height 8
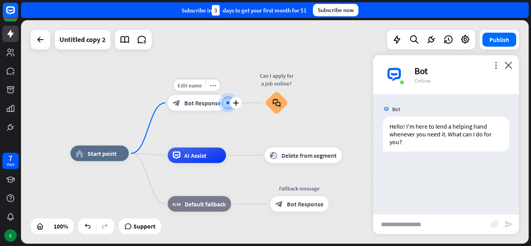
drag, startPoint x: 221, startPoint y: 135, endPoint x: 216, endPoint y: 90, distance: 45.1
click at [224, 99] on div at bounding box center [228, 103] width 8 height 8
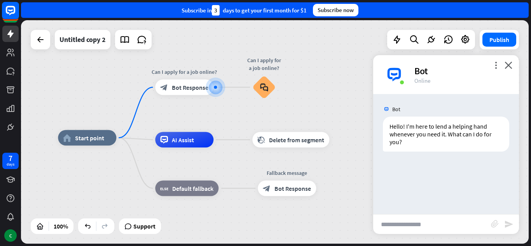
click at [7, 10] on rect at bounding box center [10, 10] width 17 height 17
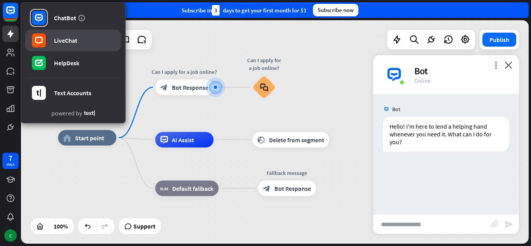
click at [105, 51] on link "LiveChat" at bounding box center [73, 41] width 96 height 22
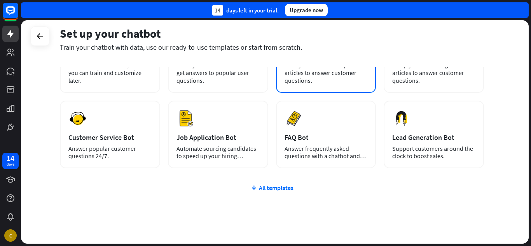
scroll to position [82, 0]
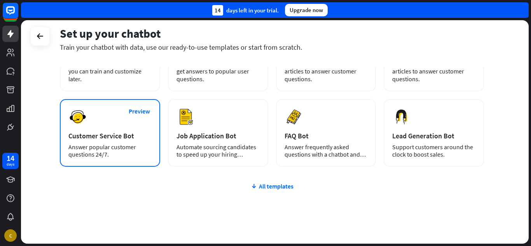
click at [129, 134] on div "Customer Service Bot" at bounding box center [109, 135] width 83 height 9
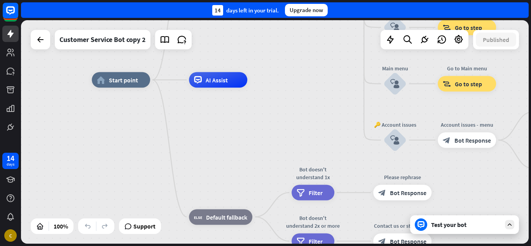
drag, startPoint x: 319, startPoint y: 155, endPoint x: 287, endPoint y: 93, distance: 70.0
click at [287, 99] on div "home_2 Start point Welcome message block_bot_response Bot Response 🔙 Main menu …" at bounding box center [345, 191] width 507 height 223
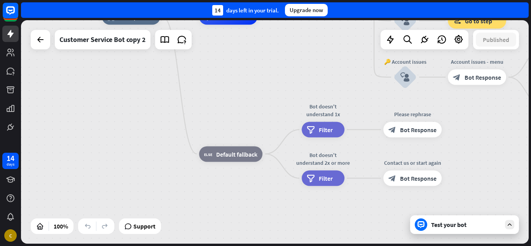
drag, startPoint x: 266, startPoint y: 127, endPoint x: 278, endPoint y: 65, distance: 62.9
click at [278, 65] on div "home_2 Start point Welcome message block_bot_response Bot Response 🔙 Main menu …" at bounding box center [355, 128] width 507 height 223
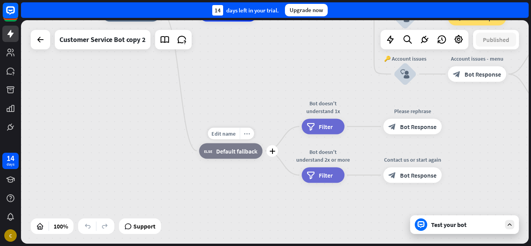
click at [246, 138] on div "more_horiz" at bounding box center [246, 133] width 14 height 12
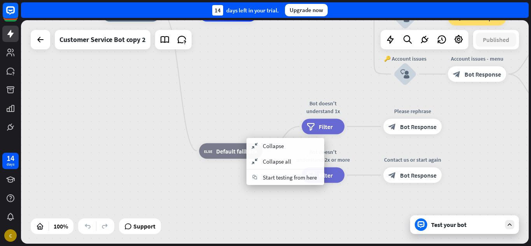
click at [214, 120] on div "home_2 Start point Welcome message block_bot_response Bot Response 🔙 Main menu …" at bounding box center [355, 125] width 507 height 223
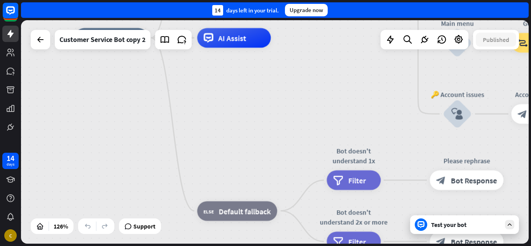
drag, startPoint x: 281, startPoint y: 78, endPoint x: 279, endPoint y: 192, distance: 114.3
click at [279, 192] on div "home_2 Start point Welcome message block_bot_response Bot Response 🔙 Main menu …" at bounding box center [395, 179] width 641 height 282
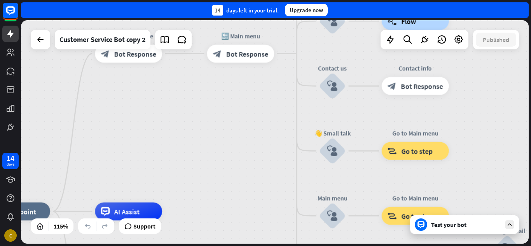
drag, startPoint x: 251, startPoint y: 62, endPoint x: 136, endPoint y: 154, distance: 147.4
click at [136, 154] on div "home_2 Start point Welcome message block_bot_response Bot Response 🔙 Main menu …" at bounding box center [274, 131] width 507 height 223
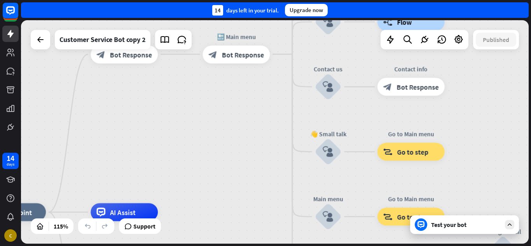
drag, startPoint x: 165, startPoint y: 174, endPoint x: 227, endPoint y: 101, distance: 95.6
click at [227, 101] on div "home_2 Start point Welcome message block_bot_response Bot Response 🔙 Main menu …" at bounding box center [274, 131] width 507 height 223
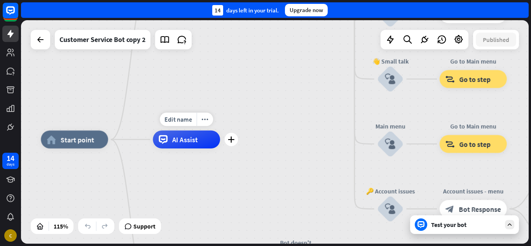
click at [204, 133] on div "AI Assist" at bounding box center [186, 140] width 67 height 18
click at [306, 93] on div "home_2 Start point Welcome message block_bot_response Bot Response 🔙 Main menu …" at bounding box center [274, 131] width 507 height 223
click at [11, 38] on link at bounding box center [10, 34] width 16 height 16
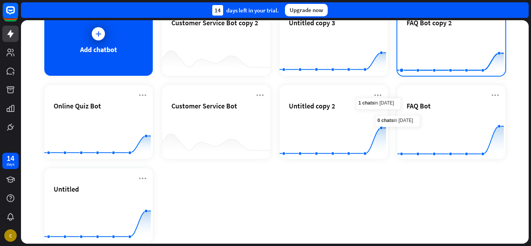
scroll to position [66, 0]
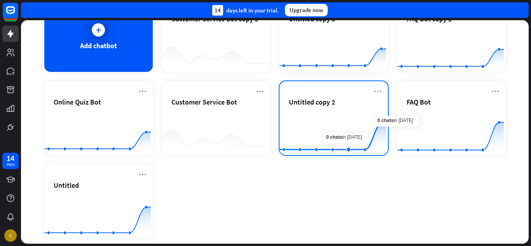
click at [331, 141] on rect at bounding box center [332, 136] width 106 height 49
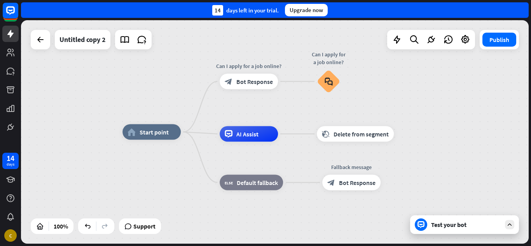
click at [433, 224] on div "Test your bot" at bounding box center [466, 225] width 70 height 8
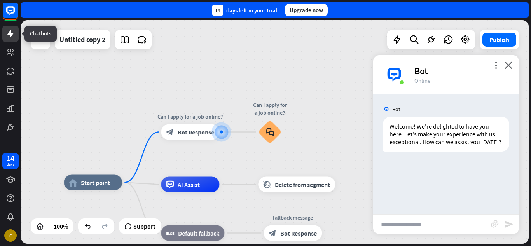
click at [12, 30] on icon at bounding box center [10, 33] width 9 height 9
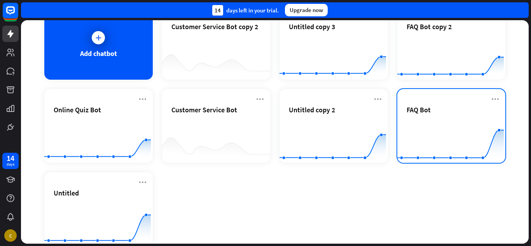
scroll to position [59, 0]
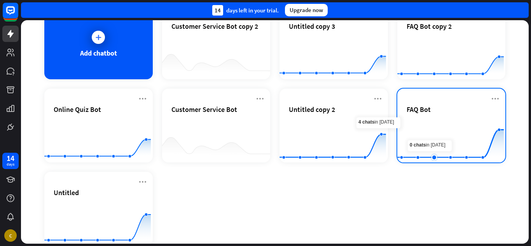
click at [430, 129] on rect at bounding box center [450, 143] width 106 height 49
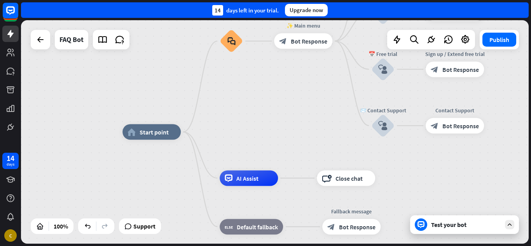
click at [439, 228] on div "Test your bot" at bounding box center [466, 225] width 70 height 8
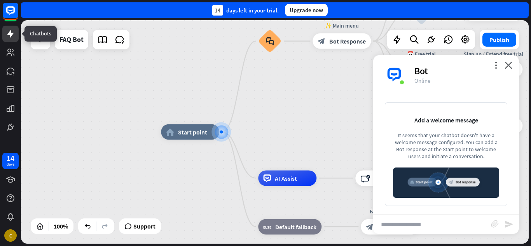
click at [9, 33] on icon at bounding box center [10, 34] width 6 height 8
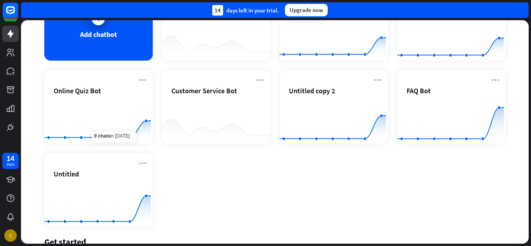
scroll to position [76, 0]
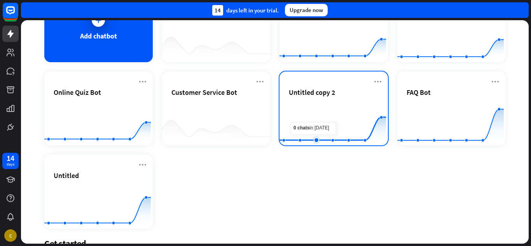
click at [319, 107] on rect at bounding box center [332, 126] width 106 height 49
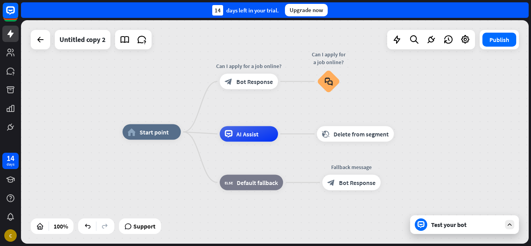
click at [440, 225] on div "Test your bot" at bounding box center [466, 225] width 70 height 8
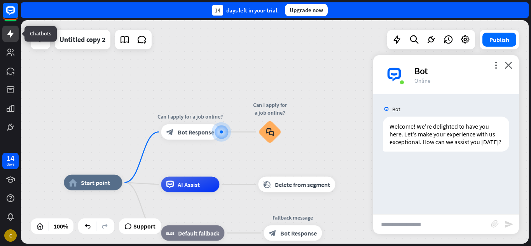
click at [14, 38] on icon at bounding box center [10, 33] width 9 height 9
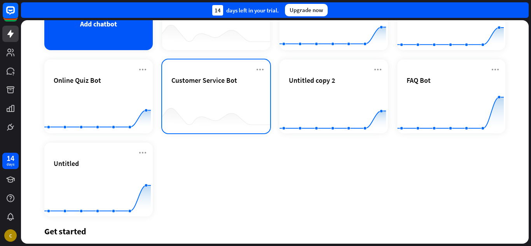
scroll to position [89, 0]
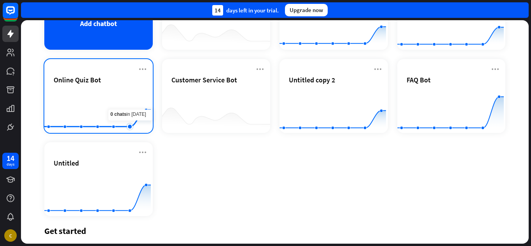
click at [126, 124] on icon at bounding box center [98, 118] width 130 height 17
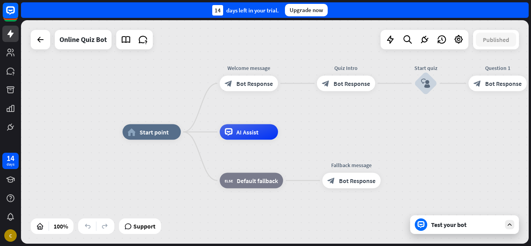
click at [469, 228] on div "Test your bot" at bounding box center [466, 225] width 70 height 8
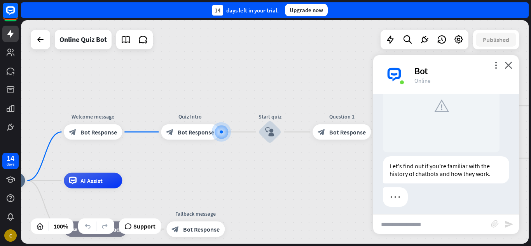
scroll to position [85, 0]
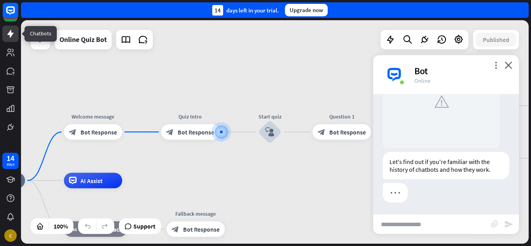
click at [13, 35] on icon at bounding box center [10, 33] width 9 height 9
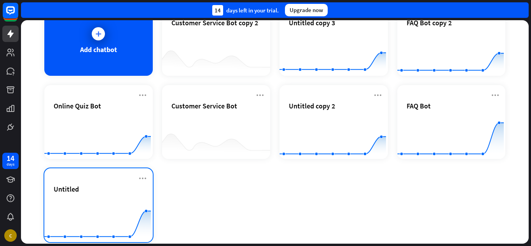
scroll to position [122, 0]
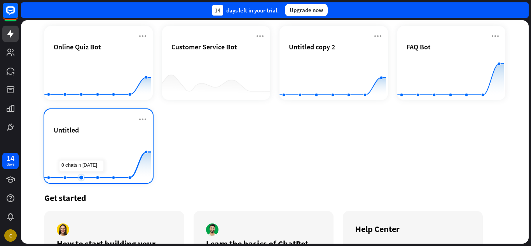
click at [82, 154] on rect at bounding box center [97, 163] width 106 height 49
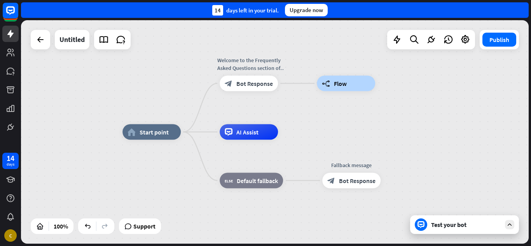
click at [439, 233] on div "Test your bot" at bounding box center [464, 224] width 109 height 19
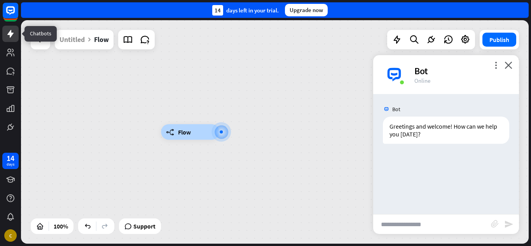
click at [8, 30] on icon at bounding box center [10, 33] width 9 height 9
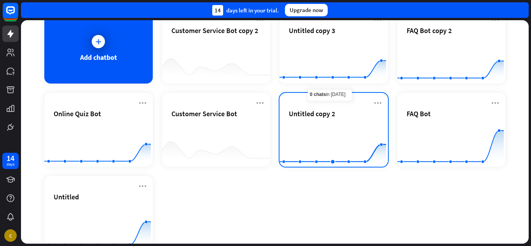
scroll to position [53, 0]
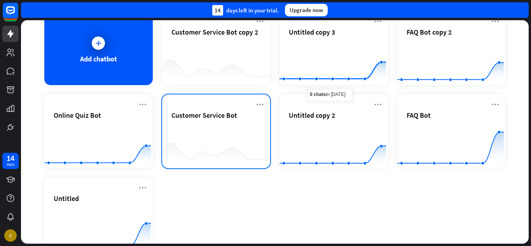
click at [197, 120] on div "Customer Service Bot" at bounding box center [216, 124] width 90 height 27
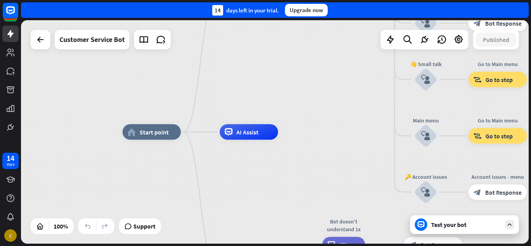
click at [451, 223] on div "Test your bot" at bounding box center [466, 225] width 70 height 8
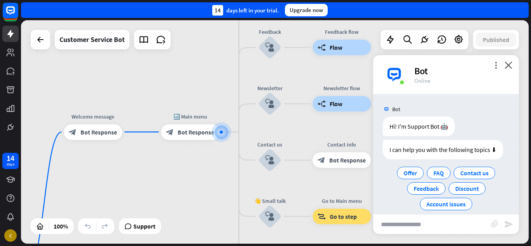
scroll to position [9, 0]
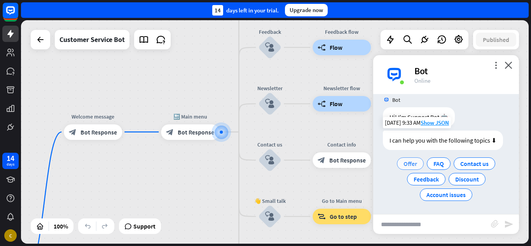
click at [403, 165] on span "Offer" at bounding box center [410, 164] width 14 height 8
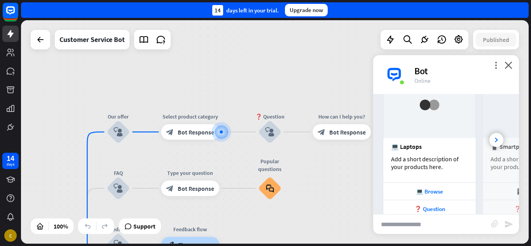
scroll to position [177, 0]
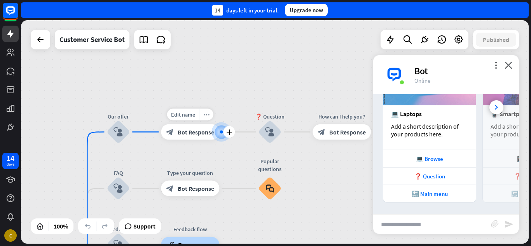
click at [209, 111] on div "more_horiz" at bounding box center [206, 115] width 14 height 12
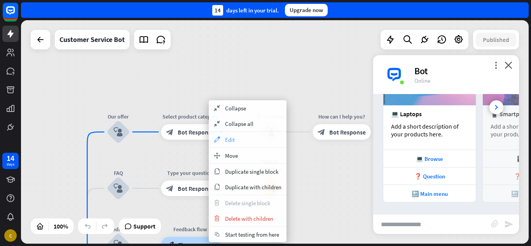
click at [219, 137] on icon "appearance" at bounding box center [217, 139] width 9 height 6
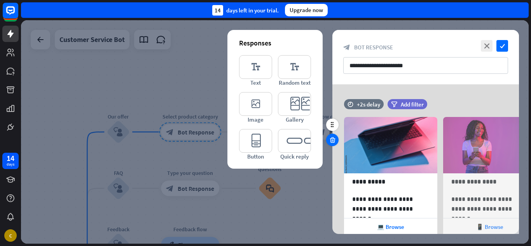
click at [333, 138] on icon at bounding box center [332, 139] width 7 height 7
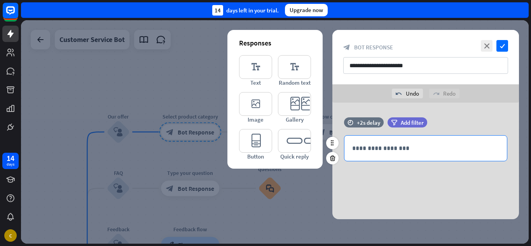
click at [374, 149] on p "**********" at bounding box center [425, 148] width 147 height 10
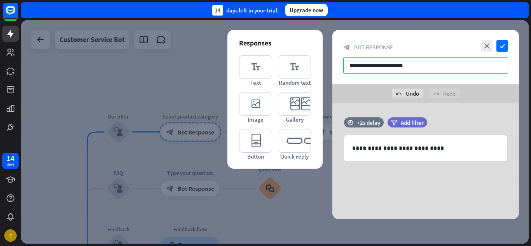
click at [423, 67] on input "**********" at bounding box center [425, 65] width 165 height 17
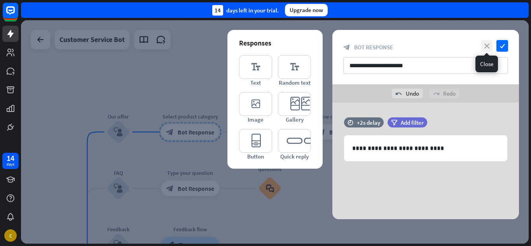
click at [488, 48] on icon "close" at bounding box center [487, 46] width 12 height 12
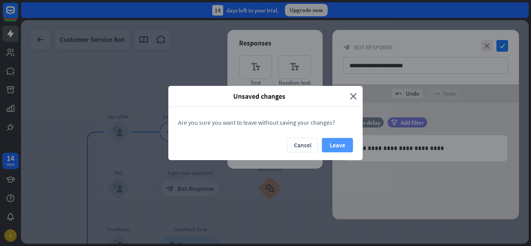
click at [338, 142] on button "Leave" at bounding box center [337, 145] width 31 height 14
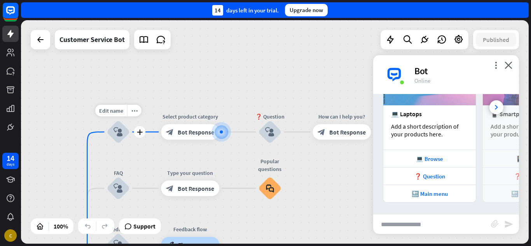
click at [123, 131] on div "block_user_input" at bounding box center [117, 131] width 23 height 23
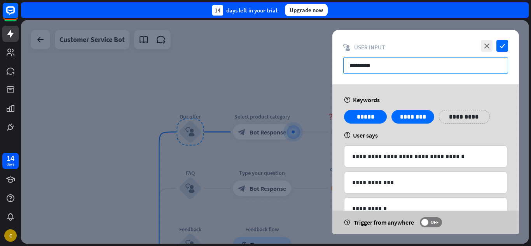
drag, startPoint x: 380, startPoint y: 65, endPoint x: 310, endPoint y: 65, distance: 70.3
click at [310, 65] on div "**********" at bounding box center [274, 131] width 507 height 223
paste input "**********"
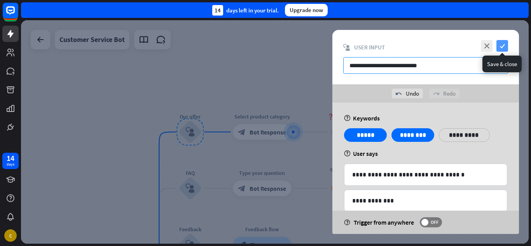
type input "**********"
click at [505, 47] on icon "check" at bounding box center [502, 46] width 12 height 12
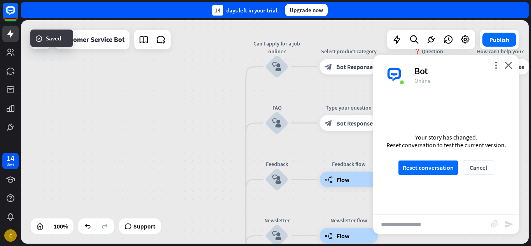
drag, startPoint x: 108, startPoint y: 154, endPoint x: 220, endPoint y: 52, distance: 151.0
click at [205, 73] on div "home_2 Start point Welcome message block_bot_response Bot Response 🔙 Main menu …" at bounding box center [274, 131] width 507 height 223
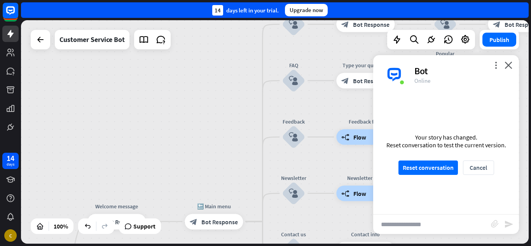
drag, startPoint x: 219, startPoint y: 157, endPoint x: 237, endPoint y: 92, distance: 67.7
click at [237, 92] on div "home_2 Start point Welcome message block_bot_response Bot Response 🔙 Main menu …" at bounding box center [274, 131] width 507 height 223
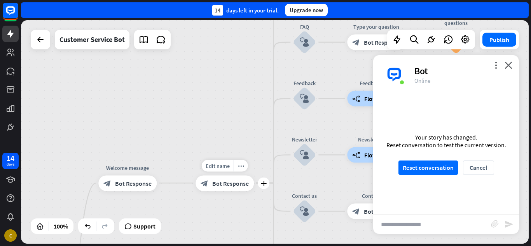
click at [217, 187] on span "Bot Response" at bounding box center [230, 183] width 37 height 8
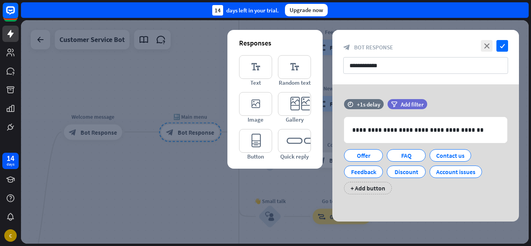
click at [195, 186] on div at bounding box center [274, 131] width 507 height 223
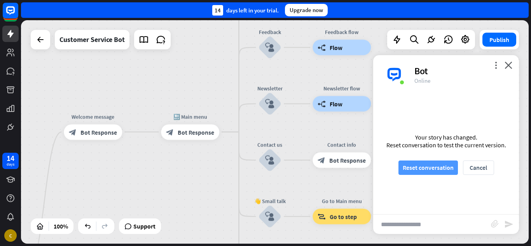
click at [424, 162] on button "Reset conversation" at bounding box center [427, 167] width 59 height 14
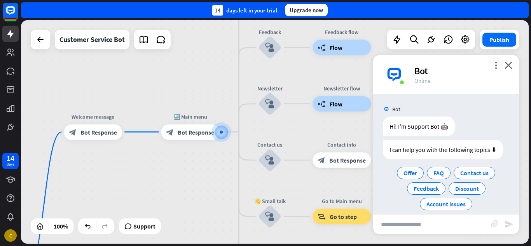
scroll to position [9, 0]
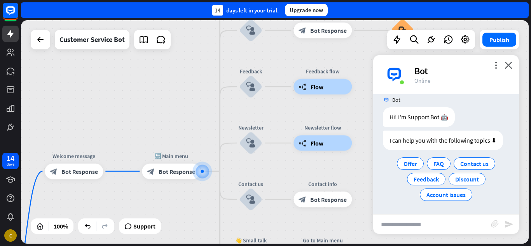
drag, startPoint x: 287, startPoint y: 129, endPoint x: 257, endPoint y: 183, distance: 61.7
click at [257, 155] on div "Edit name more_horiz Newsletter block_user_input" at bounding box center [250, 142] width 23 height 23
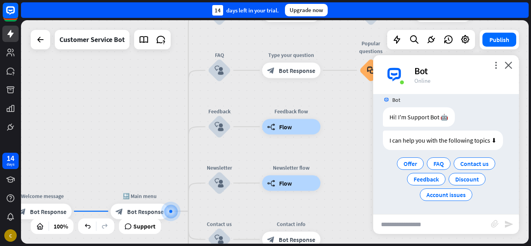
drag, startPoint x: 181, startPoint y: 119, endPoint x: 159, endPoint y: 112, distance: 23.7
click at [159, 112] on div "home_2 Start point Welcome message block_bot_response Bot Response 🔙 Main menu …" at bounding box center [274, 131] width 507 height 223
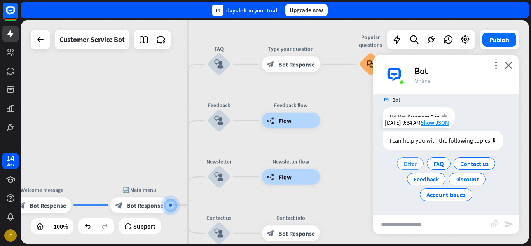
click at [405, 163] on span "Offer" at bounding box center [410, 164] width 14 height 8
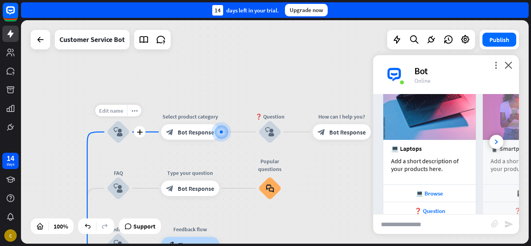
scroll to position [177, 0]
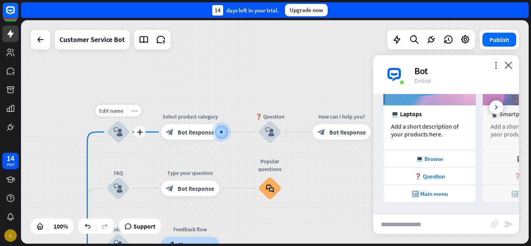
click at [137, 110] on div "more_horiz" at bounding box center [134, 111] width 14 height 12
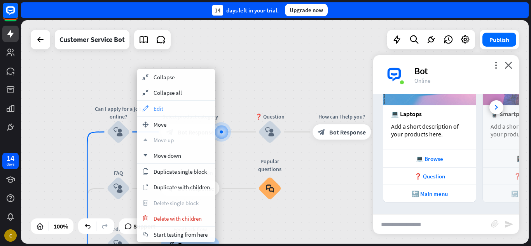
click at [147, 108] on icon "appearance" at bounding box center [145, 108] width 9 height 6
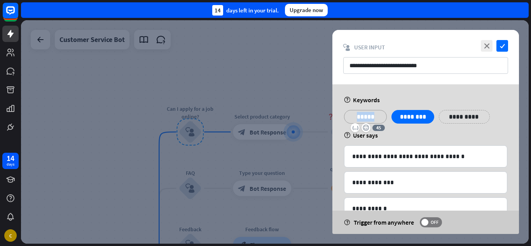
drag, startPoint x: 376, startPoint y: 115, endPoint x: 350, endPoint y: 114, distance: 26.1
click at [350, 114] on p "*****" at bounding box center [365, 117] width 31 height 10
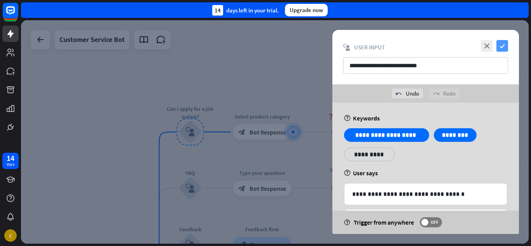
click at [505, 44] on icon "check" at bounding box center [502, 46] width 12 height 12
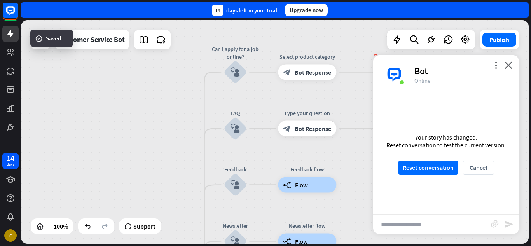
drag, startPoint x: 142, startPoint y: 145, endPoint x: 191, endPoint y: 82, distance: 79.7
click at [191, 82] on div "home_2 Start point Welcome message block_bot_response Bot Response 🔙 Main menu …" at bounding box center [274, 131] width 507 height 223
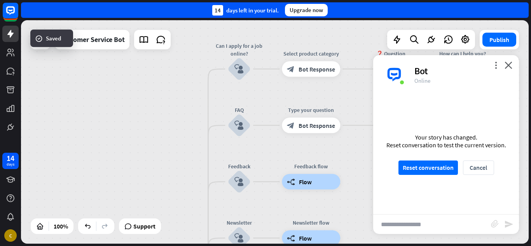
drag, startPoint x: 200, startPoint y: 164, endPoint x: 220, endPoint y: 84, distance: 82.2
click at [220, 84] on div "home_2 Start point Welcome message block_bot_response Bot Response 🔙 Main menu …" at bounding box center [274, 131] width 507 height 223
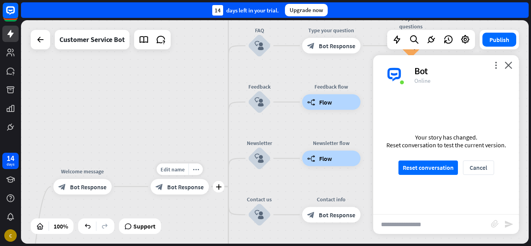
click at [197, 187] on span "Bot Response" at bounding box center [185, 187] width 37 height 8
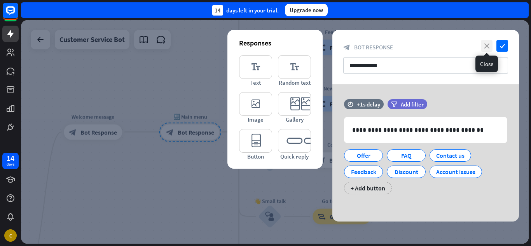
click at [489, 49] on icon "close" at bounding box center [487, 46] width 12 height 12
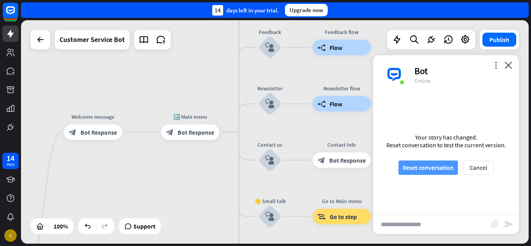
click at [430, 173] on button "Reset conversation" at bounding box center [427, 167] width 59 height 14
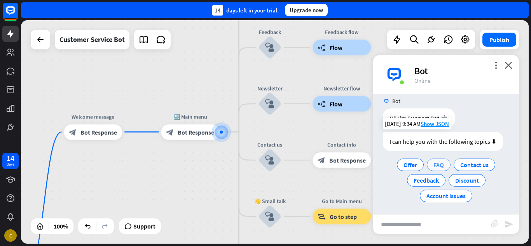
scroll to position [9, 0]
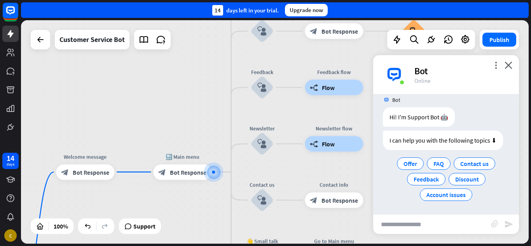
drag, startPoint x: 212, startPoint y: 102, endPoint x: 204, endPoint y: 142, distance: 40.8
click at [204, 142] on div "home_2 Start point Welcome message block_bot_response Bot Response 🔙 Main menu …" at bounding box center [274, 131] width 507 height 223
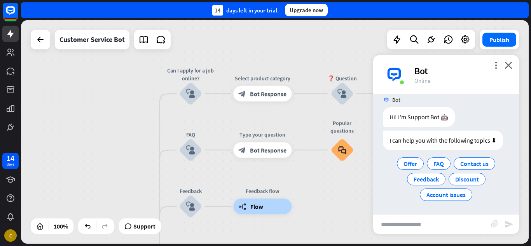
drag, startPoint x: 205, startPoint y: 83, endPoint x: 132, endPoint y: 185, distance: 125.8
click at [132, 185] on div "home_2 Start point Welcome message block_bot_response Bot Response 🔙 Main menu …" at bounding box center [274, 131] width 507 height 223
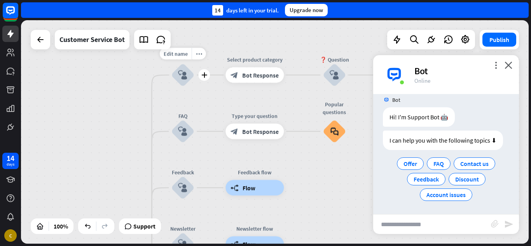
drag, startPoint x: 200, startPoint y: 120, endPoint x: 190, endPoint y: 91, distance: 30.0
click at [190, 87] on div "Edit name more_horiz plus block_user_input" at bounding box center [182, 74] width 23 height 23
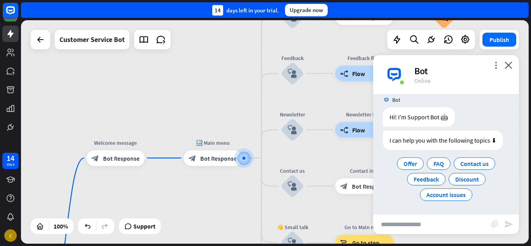
drag, startPoint x: 119, startPoint y: 159, endPoint x: 246, endPoint y: 42, distance: 173.0
click at [246, 43] on div "home_2 Start point Welcome message block_bot_response Bot Response 🔙 Main menu …" at bounding box center [274, 131] width 507 height 223
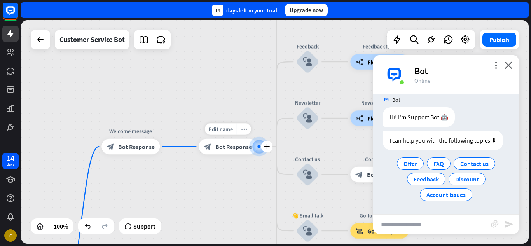
click at [244, 131] on icon "more_horiz" at bounding box center [244, 129] width 6 height 6
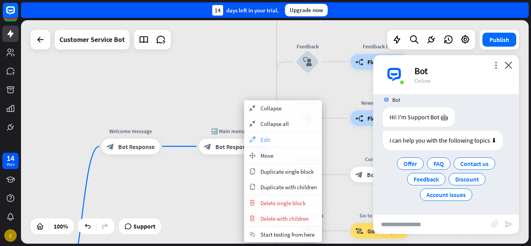
click at [281, 138] on div "appearance Edit" at bounding box center [283, 140] width 78 height 16
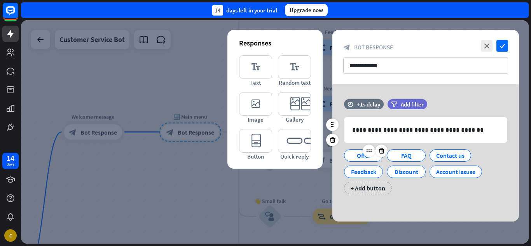
click at [352, 158] on div "Offer" at bounding box center [363, 156] width 26 height 12
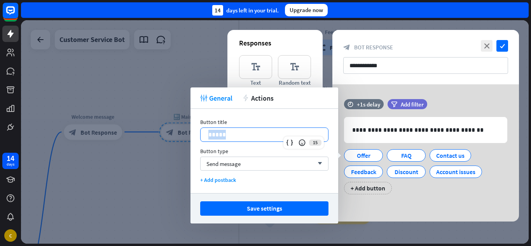
drag, startPoint x: 243, startPoint y: 131, endPoint x: 190, endPoint y: 136, distance: 53.0
click at [190, 136] on body "14 days C close Product Help First steps Get started with ChatBot Help Center F…" at bounding box center [265, 123] width 531 height 246
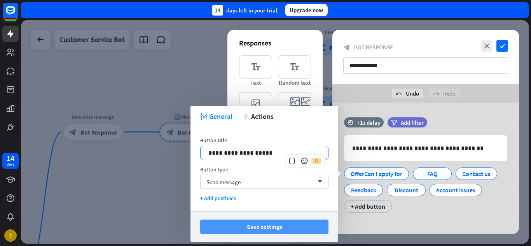
click at [260, 224] on button "Save settings" at bounding box center [264, 227] width 128 height 14
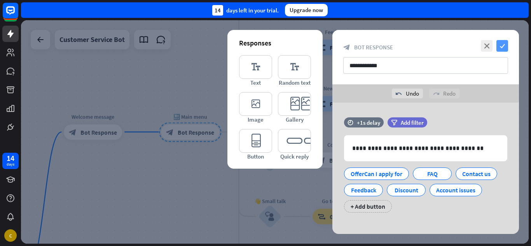
click at [499, 48] on icon "check" at bounding box center [502, 46] width 12 height 12
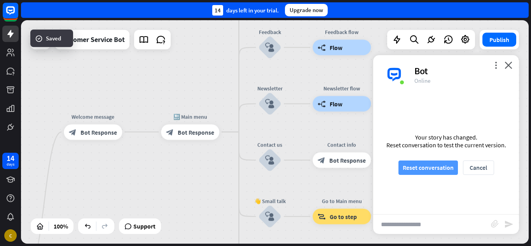
click at [418, 171] on button "Reset conversation" at bounding box center [427, 167] width 59 height 14
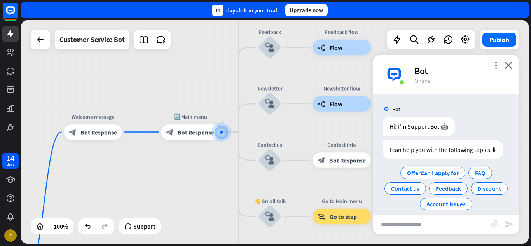
scroll to position [9, 0]
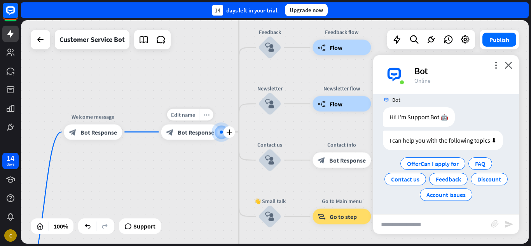
click at [204, 114] on icon "more_horiz" at bounding box center [206, 115] width 6 height 6
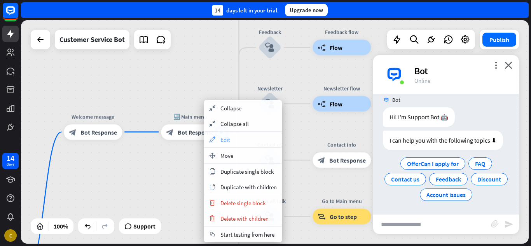
click at [232, 139] on div "appearance Edit" at bounding box center [243, 140] width 78 height 16
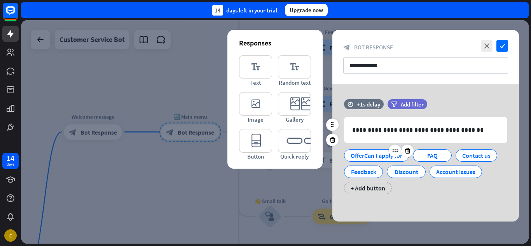
click at [365, 156] on div "OfferCan I apply for" at bounding box center [376, 156] width 52 height 12
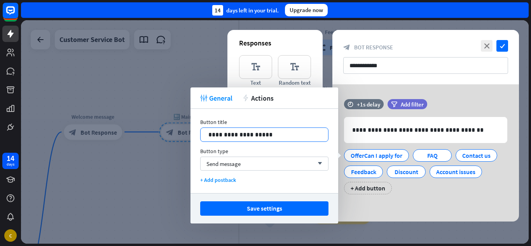
click at [221, 134] on p "**********" at bounding box center [264, 135] width 112 height 10
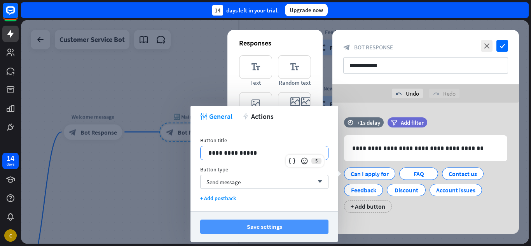
click at [285, 221] on button "Save settings" at bounding box center [264, 227] width 128 height 14
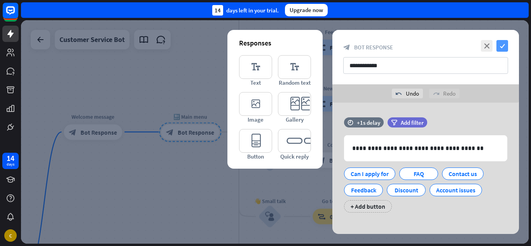
click at [500, 47] on icon "check" at bounding box center [502, 46] width 12 height 12
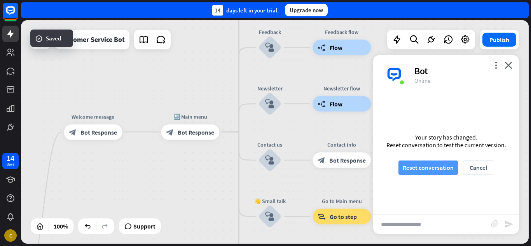
click at [427, 169] on button "Reset conversation" at bounding box center [427, 167] width 59 height 14
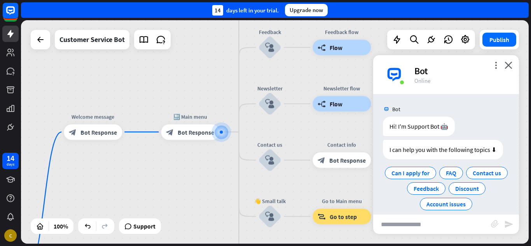
scroll to position [9, 0]
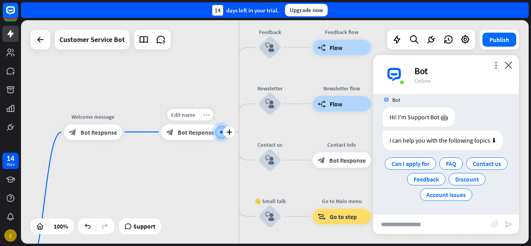
click at [205, 111] on div "more_horiz" at bounding box center [206, 115] width 14 height 12
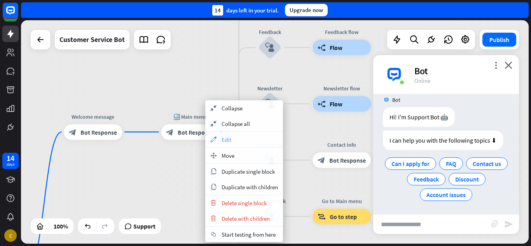
click at [232, 138] on div "appearance Edit" at bounding box center [244, 140] width 78 height 16
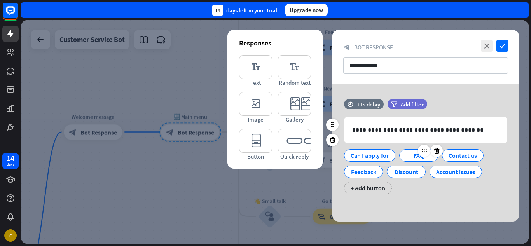
click at [412, 155] on div "FAQ" at bounding box center [419, 156] width 26 height 12
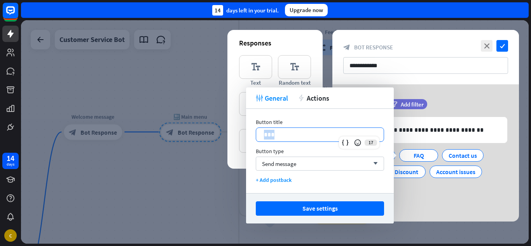
drag, startPoint x: 282, startPoint y: 138, endPoint x: 237, endPoint y: 133, distance: 45.0
click at [237, 133] on body "14 days C close Product Help First steps Get started with ChatBot Help Center F…" at bounding box center [265, 123] width 531 height 246
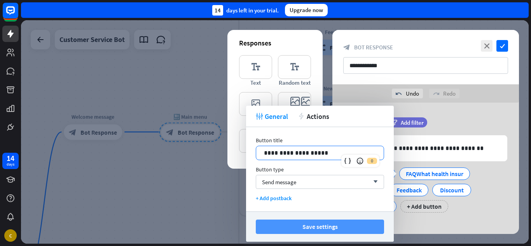
click at [344, 225] on button "Save settings" at bounding box center [320, 227] width 128 height 14
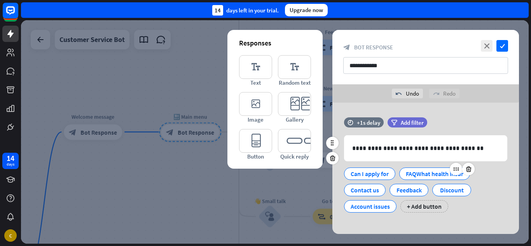
click at [416, 174] on div "FAQWhat health insur" at bounding box center [435, 174] width 58 height 12
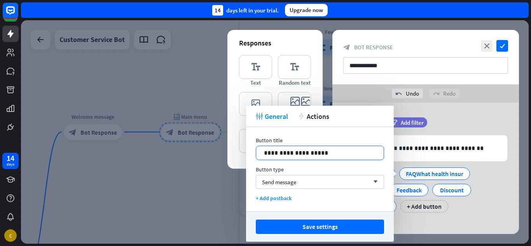
click at [274, 155] on p "**********" at bounding box center [320, 153] width 112 height 10
drag, startPoint x: 314, startPoint y: 156, endPoint x: 184, endPoint y: 141, distance: 130.6
click at [184, 141] on body "14 days C close Product Help First steps Get started with ChatBot Help Center F…" at bounding box center [265, 123] width 531 height 246
drag, startPoint x: 312, startPoint y: 148, endPoint x: 243, endPoint y: 150, distance: 68.8
click at [243, 150] on body "14 days C close Product Help First steps Get started with ChatBot Help Center F…" at bounding box center [265, 123] width 531 height 246
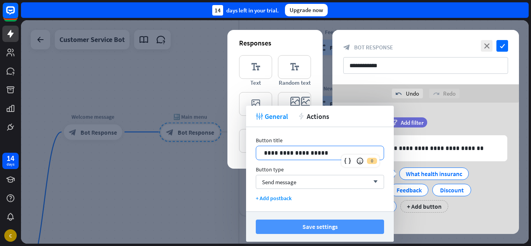
click at [346, 223] on button "Save settings" at bounding box center [320, 227] width 128 height 14
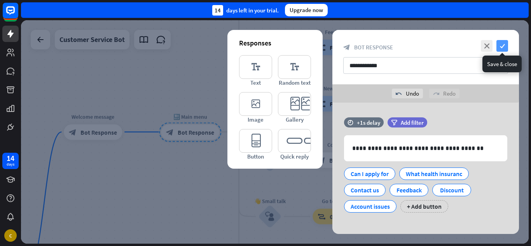
click at [502, 49] on icon "check" at bounding box center [502, 46] width 12 height 12
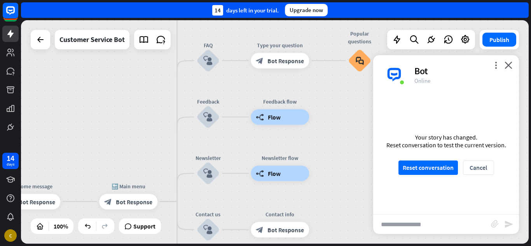
drag, startPoint x: 303, startPoint y: 72, endPoint x: 241, endPoint y: 143, distance: 93.9
click at [241, 143] on div "home_2 Start point Welcome message block_bot_response Bot Response 🔙 Main menu …" at bounding box center [274, 131] width 507 height 223
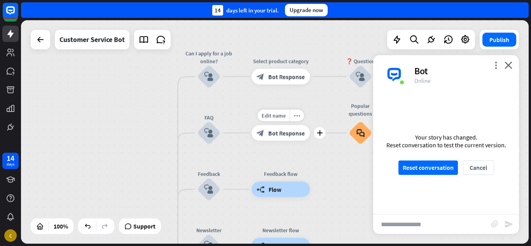
drag, startPoint x: 240, startPoint y: 78, endPoint x: 241, endPoint y: 149, distance: 71.1
click at [251, 141] on div "Edit name more_horiz plus Type your question block_bot_response Bot Response" at bounding box center [280, 133] width 58 height 16
click at [212, 115] on div "Edit name" at bounding box center [202, 112] width 32 height 12
type input "*"
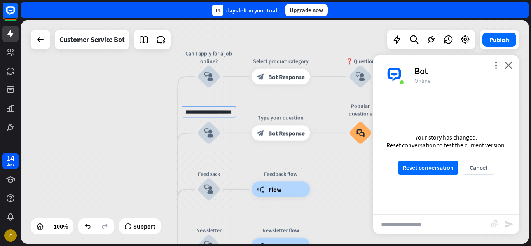
type input "**********"
click at [248, 100] on div "**********" at bounding box center [274, 131] width 507 height 223
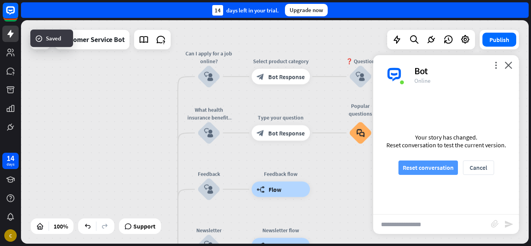
click at [436, 166] on button "Reset conversation" at bounding box center [427, 167] width 59 height 14
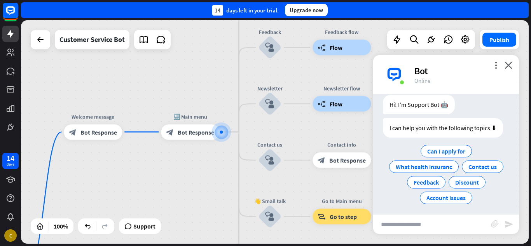
scroll to position [25, 0]
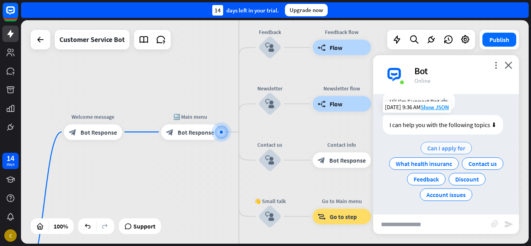
click at [450, 145] on span "Can I apply for" at bounding box center [446, 148] width 38 height 8
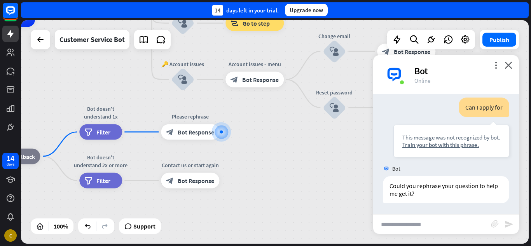
scroll to position [81, 0]
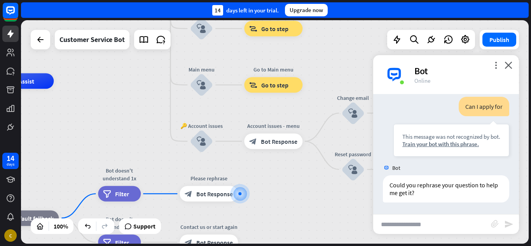
drag, startPoint x: 289, startPoint y: 136, endPoint x: 310, endPoint y: 223, distance: 89.2
click at [310, 223] on div "home_2 Start point Welcome message block_bot_response Bot Response 🔙 Main menu …" at bounding box center [151, 192] width 507 height 223
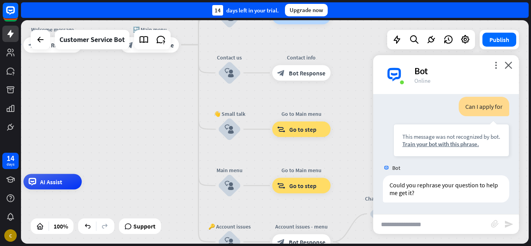
drag, startPoint x: 127, startPoint y: 86, endPoint x: 154, endPoint y: 182, distance: 99.8
click at [154, 182] on div "home_2 Start point Welcome message block_bot_response Bot Response 🔙 Main menu …" at bounding box center [274, 131] width 507 height 223
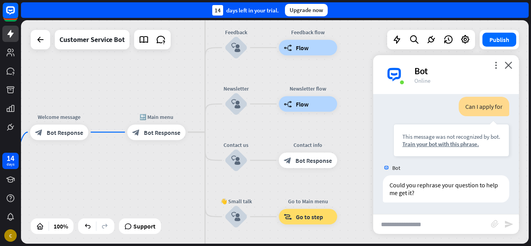
drag, startPoint x: 167, startPoint y: 105, endPoint x: 172, endPoint y: 173, distance: 68.2
click at [172, 173] on div "home_2 Start point Welcome message block_bot_response Bot Response 🔙 Main menu …" at bounding box center [274, 131] width 507 height 223
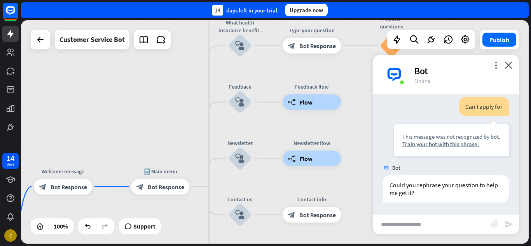
drag, startPoint x: 186, startPoint y: 80, endPoint x: 190, endPoint y: 157, distance: 77.1
click at [190, 157] on div "home_2 Start point Welcome message block_bot_response Bot Response 🔙 Main menu …" at bounding box center [274, 131] width 507 height 223
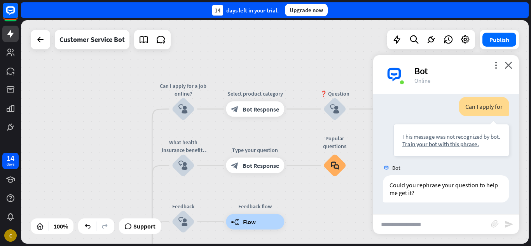
drag, startPoint x: 178, startPoint y: 74, endPoint x: 101, endPoint y: 183, distance: 133.9
click at [101, 183] on div "home_2 Start point Welcome message block_bot_response Bot Response 🔙 Main menu …" at bounding box center [274, 131] width 507 height 223
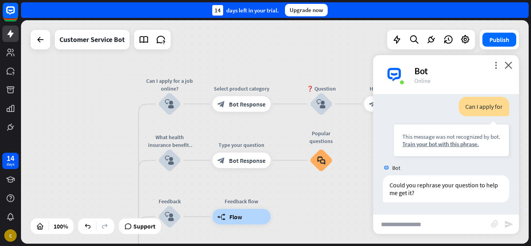
drag, startPoint x: 91, startPoint y: 149, endPoint x: 152, endPoint y: 54, distance: 112.4
click at [152, 54] on div "home_2 Start point Welcome message block_bot_response Bot Response 🔙 Main menu …" at bounding box center [274, 131] width 507 height 223
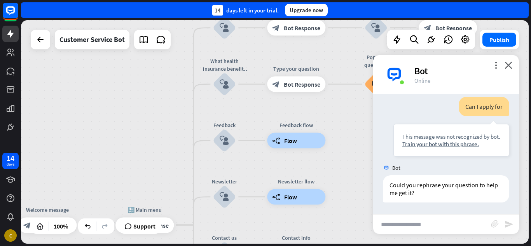
drag, startPoint x: 158, startPoint y: 131, endPoint x: 178, endPoint y: 57, distance: 76.3
click at [178, 57] on div "home_2 Start point Welcome message block_bot_response Bot Response 🔙 Main menu …" at bounding box center [274, 131] width 507 height 223
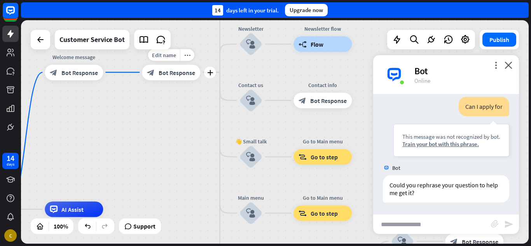
drag, startPoint x: 197, startPoint y: 161, endPoint x: 201, endPoint y: 77, distance: 84.8
click at [200, 77] on div "Edit name more_horiz plus block_bot_response Bot Response" at bounding box center [171, 73] width 58 height 16
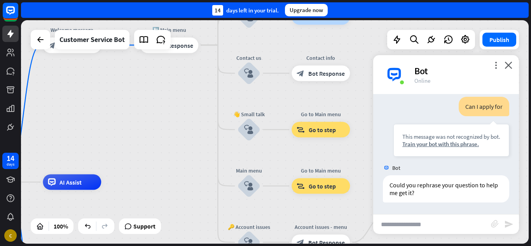
drag, startPoint x: 202, startPoint y: 143, endPoint x: 204, endPoint y: 55, distance: 87.5
click at [204, 55] on div "home_2 Start point Welcome message block_bot_response Bot Response 🔙 Main menu …" at bounding box center [274, 131] width 507 height 223
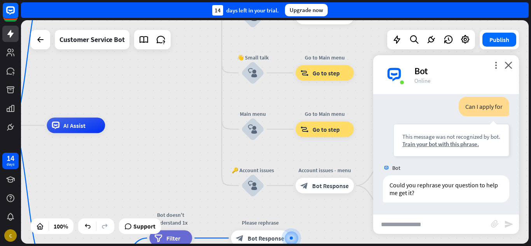
drag, startPoint x: 205, startPoint y: 66, endPoint x: 188, endPoint y: 206, distance: 140.8
click at [188, 206] on div "home_2 Start point Welcome message block_bot_response Bot Response 🔙 Main menu …" at bounding box center [274, 131] width 507 height 223
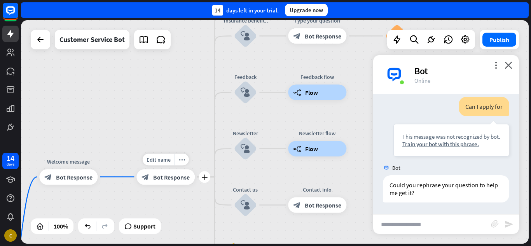
drag, startPoint x: 185, startPoint y: 106, endPoint x: 195, endPoint y: 174, distance: 69.5
click at [195, 174] on div "home_2 Start point Welcome message block_bot_response Bot Response Edit name mo…" at bounding box center [274, 131] width 507 height 223
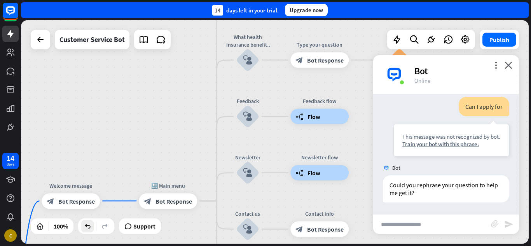
click at [87, 228] on icon at bounding box center [88, 226] width 8 height 8
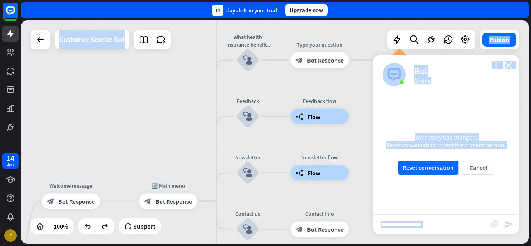
drag, startPoint x: 150, startPoint y: 110, endPoint x: 126, endPoint y: 172, distance: 66.6
click at [87, 228] on icon at bounding box center [88, 226] width 8 height 8
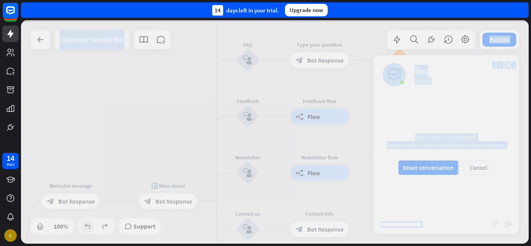
click at [87, 228] on div at bounding box center [274, 131] width 507 height 223
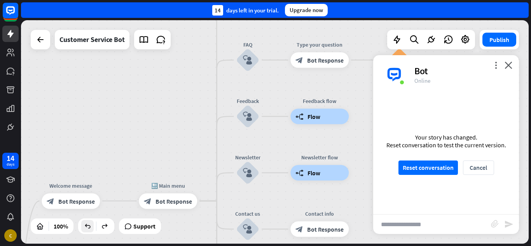
click at [87, 228] on div at bounding box center [274, 131] width 507 height 223
click at [87, 228] on icon at bounding box center [88, 226] width 8 height 8
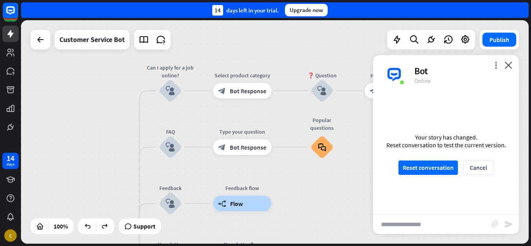
drag, startPoint x: 153, startPoint y: 115, endPoint x: 76, endPoint y: 206, distance: 119.4
click at [76, 206] on div "home_2 Start point Welcome message block_bot_response Bot Response 🔙 Main menu …" at bounding box center [274, 131] width 507 height 223
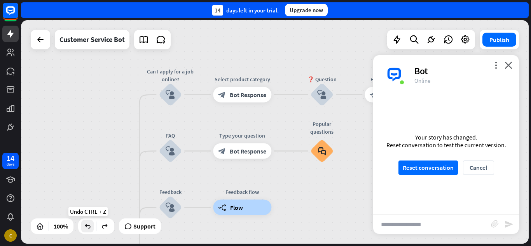
click at [85, 227] on icon at bounding box center [88, 226] width 8 height 8
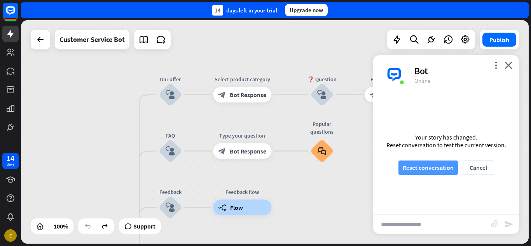
click at [417, 167] on button "Reset conversation" at bounding box center [427, 167] width 59 height 14
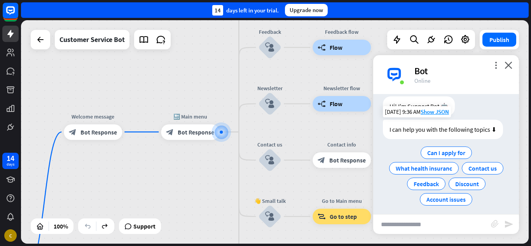
scroll to position [25, 0]
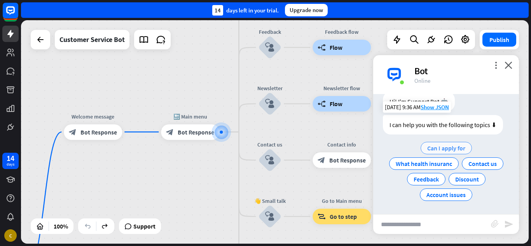
click at [435, 149] on span "Can I apply for" at bounding box center [446, 148] width 38 height 8
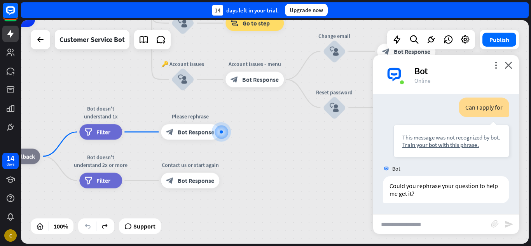
scroll to position [81, 0]
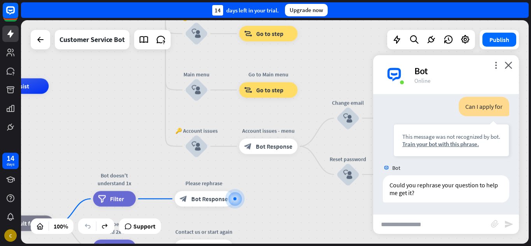
drag, startPoint x: 260, startPoint y: 127, endPoint x: 280, endPoint y: 224, distance: 98.8
click at [280, 224] on div "home_2 Start point Welcome message block_bot_response Bot Response 🔙 Main menu …" at bounding box center [146, 197] width 507 height 223
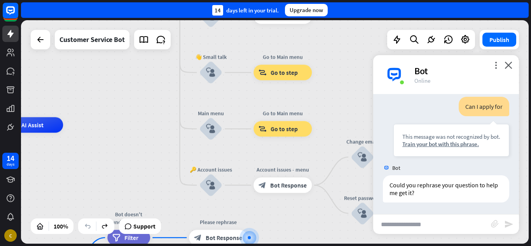
drag, startPoint x: 129, startPoint y: 112, endPoint x: 173, endPoint y: 164, distance: 68.3
click at [173, 164] on div "home_2 Start point Welcome message block_bot_response Bot Response 🔙 Main menu …" at bounding box center [274, 131] width 507 height 223
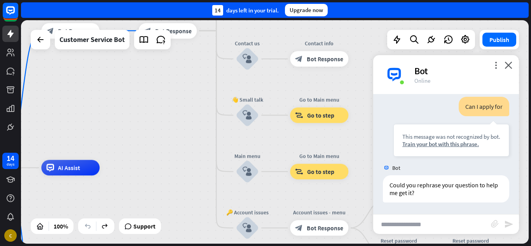
drag, startPoint x: 180, startPoint y: 184, endPoint x: 190, endPoint y: 235, distance: 51.5
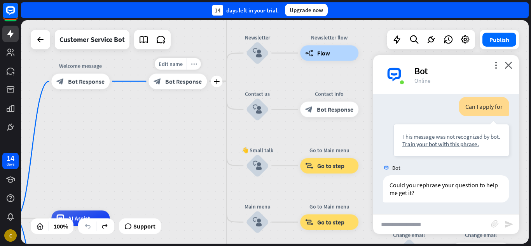
click at [195, 67] on div "more_horiz" at bounding box center [194, 64] width 14 height 12
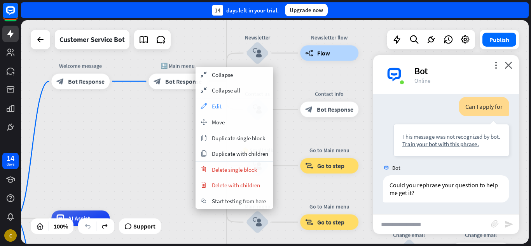
click at [225, 111] on div "appearance Edit" at bounding box center [234, 106] width 78 height 16
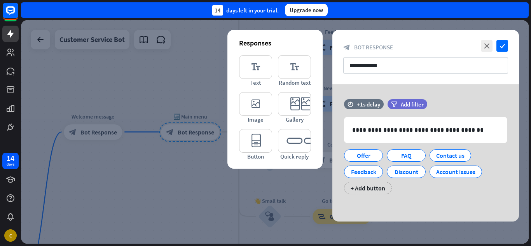
click at [272, 201] on div at bounding box center [274, 131] width 507 height 223
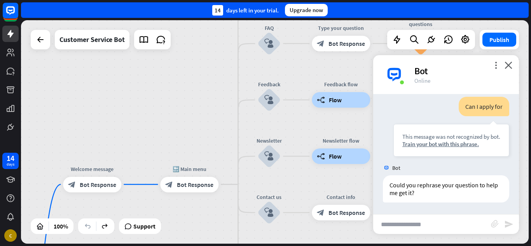
drag, startPoint x: 181, startPoint y: 180, endPoint x: 173, endPoint y: 239, distance: 59.6
click at [173, 239] on div "home_2 Start point Welcome message block_bot_response Bot Response 🔙 Main menu …" at bounding box center [274, 131] width 507 height 223
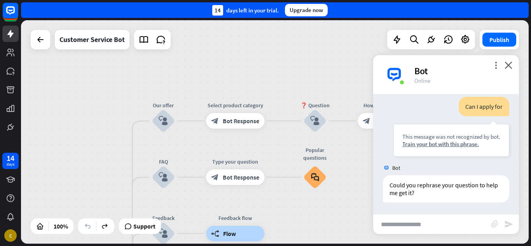
drag, startPoint x: 216, startPoint y: 91, endPoint x: 119, endPoint y: 186, distance: 135.7
click at [119, 186] on div "home_2 Start point Welcome message block_bot_response Bot Response 🔙 Main menu …" at bounding box center [274, 131] width 507 height 223
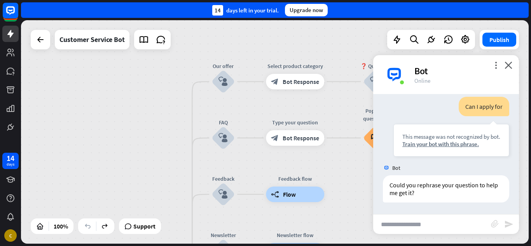
drag, startPoint x: 93, startPoint y: 174, endPoint x: 184, endPoint y: 100, distance: 117.6
click at [158, 126] on div "home_2 Start point Welcome message block_bot_response Bot Response 🔙 Main menu …" at bounding box center [274, 131] width 507 height 223
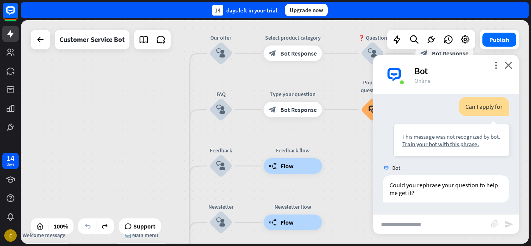
drag, startPoint x: 155, startPoint y: 173, endPoint x: 148, endPoint y: 67, distance: 106.3
click at [147, 69] on div "home_2 Start point Welcome message block_bot_response Bot Response 🔙 Main menu …" at bounding box center [274, 131] width 507 height 223
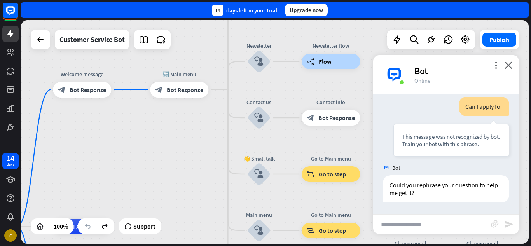
drag, startPoint x: 133, startPoint y: 212, endPoint x: 188, endPoint y: 102, distance: 123.7
click at [188, 102] on div "home_2 Start point Welcome message block_bot_response Bot Response 🔙 Main menu …" at bounding box center [274, 131] width 507 height 223
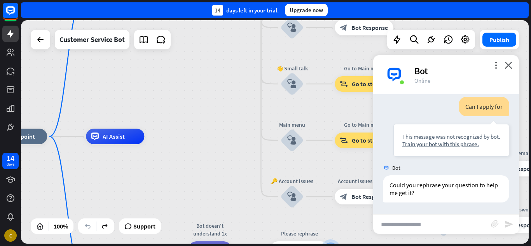
drag, startPoint x: 182, startPoint y: 195, endPoint x: 206, endPoint y: 119, distance: 79.6
click at [206, 136] on div "home_2 Start point Welcome message block_bot_response Bot Response 🔙 Main menu …" at bounding box center [242, 247] width 507 height 223
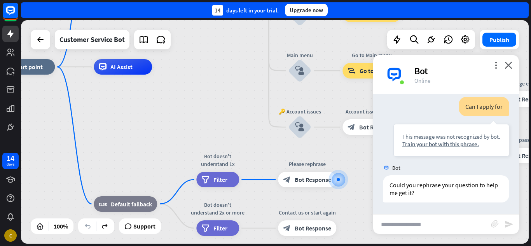
drag, startPoint x: 200, startPoint y: 155, endPoint x: 200, endPoint y: 95, distance: 60.2
click at [200, 95] on div "home_2 Start point Welcome message block_bot_response Bot Response 🔙 Main menu …" at bounding box center [250, 178] width 507 height 223
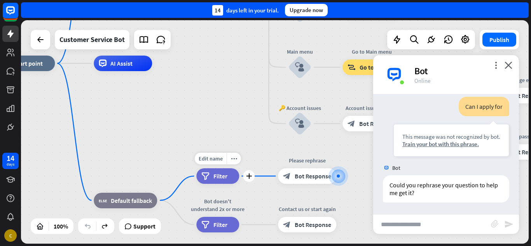
click at [228, 183] on div "filter Filter" at bounding box center [217, 176] width 43 height 16
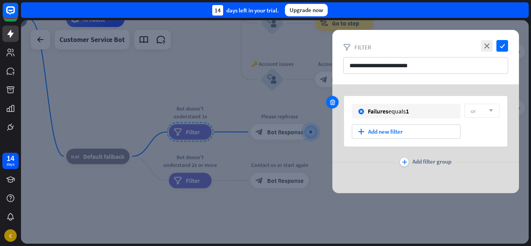
click at [336, 103] on div at bounding box center [332, 102] width 12 height 12
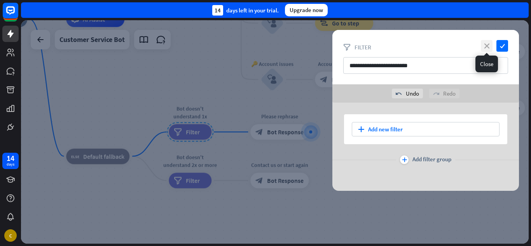
click at [487, 51] on icon "close" at bounding box center [487, 46] width 12 height 12
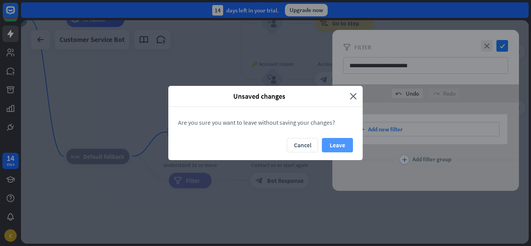
click at [341, 145] on button "Leave" at bounding box center [337, 145] width 31 height 14
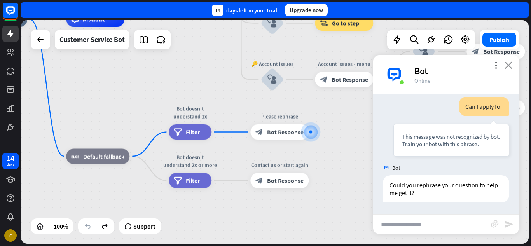
click at [509, 68] on icon "close" at bounding box center [508, 64] width 8 height 7
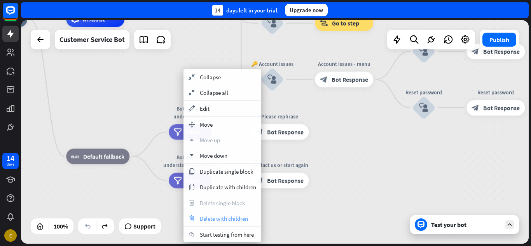
click at [220, 217] on span "Delete with children" at bounding box center [224, 218] width 48 height 7
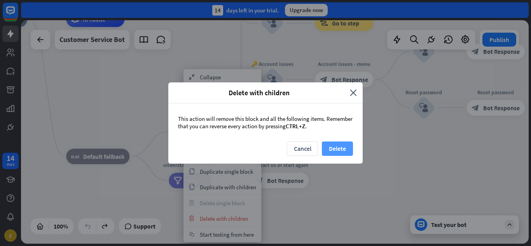
click at [347, 146] on button "Delete" at bounding box center [337, 148] width 31 height 14
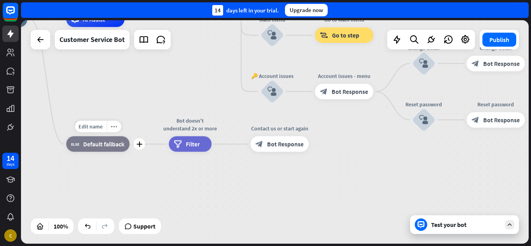
click at [126, 146] on div "block_fallback Default fallback" at bounding box center [97, 144] width 63 height 16
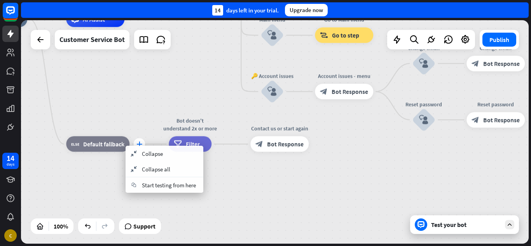
click at [139, 140] on div "plus" at bounding box center [139, 144] width 12 height 12
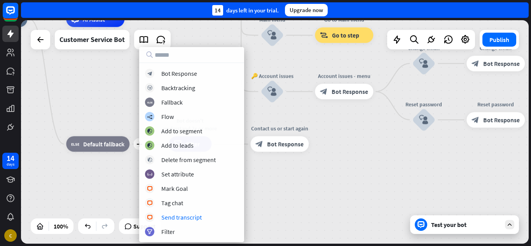
click at [272, 220] on div "home_2 Start point Welcome message block_bot_response Bot Response 🔙 Main menu …" at bounding box center [222, 130] width 507 height 223
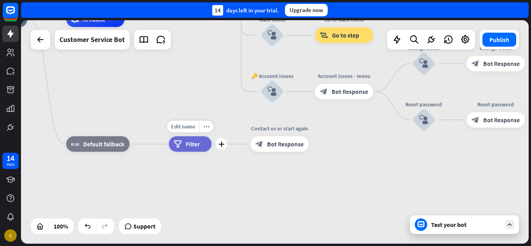
click at [194, 139] on div "filter Filter" at bounding box center [190, 144] width 43 height 16
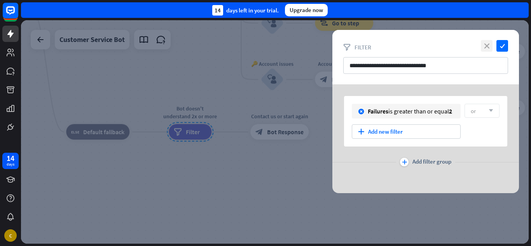
click at [487, 47] on icon "close" at bounding box center [487, 46] width 12 height 12
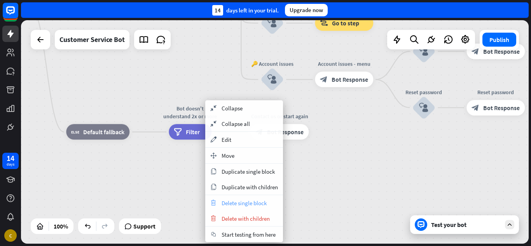
click at [249, 206] on span "Delete single block" at bounding box center [243, 202] width 45 height 7
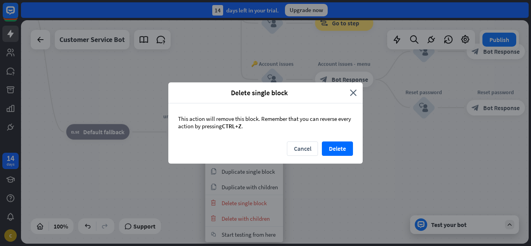
drag, startPoint x: 351, startPoint y: 139, endPoint x: 356, endPoint y: 136, distance: 5.6
click at [356, 136] on div "This action will remove this block. Remember that you can reverse every action …" at bounding box center [265, 122] width 194 height 38
click at [342, 149] on button "Delete" at bounding box center [337, 148] width 31 height 14
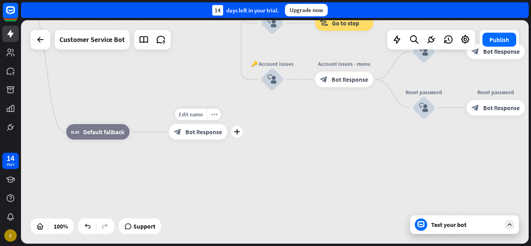
click at [214, 132] on span "Bot Response" at bounding box center [203, 132] width 37 height 8
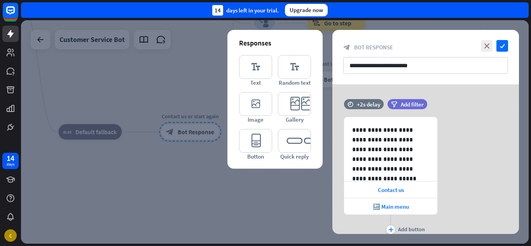
drag, startPoint x: 214, startPoint y: 132, endPoint x: 146, endPoint y: 186, distance: 86.2
click at [146, 186] on div at bounding box center [274, 131] width 507 height 223
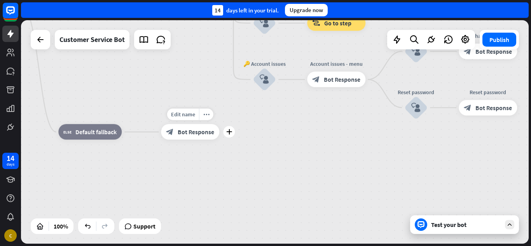
click at [199, 136] on div "block_bot_response Bot Response" at bounding box center [190, 132] width 58 height 16
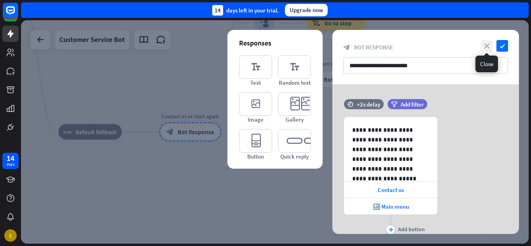
click at [488, 49] on icon "close" at bounding box center [487, 46] width 12 height 12
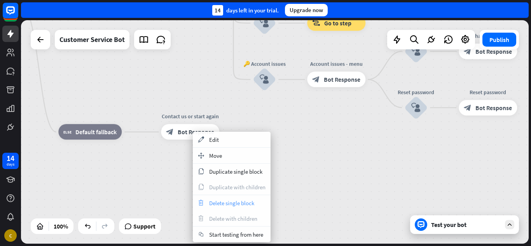
click at [226, 202] on span "Delete single block" at bounding box center [231, 202] width 45 height 7
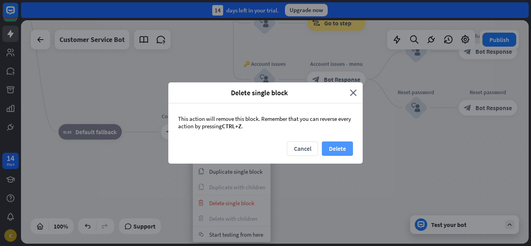
click at [340, 154] on button "Delete" at bounding box center [337, 148] width 31 height 14
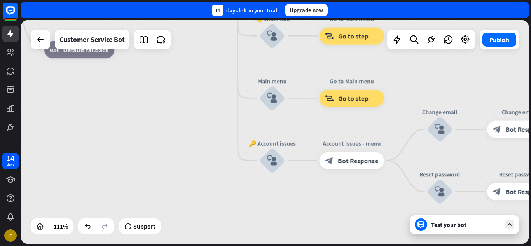
drag, startPoint x: 192, startPoint y: 112, endPoint x: 206, endPoint y: 192, distance: 81.3
click at [206, 192] on div "home_2 Start point Welcome message block_bot_response Bot Response 🔙 Main menu …" at bounding box center [217, 119] width 561 height 247
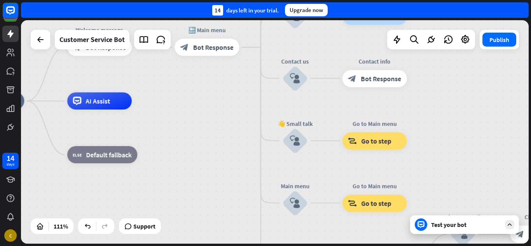
drag, startPoint x: 223, startPoint y: 104, endPoint x: 236, endPoint y: 161, distance: 58.5
click at [236, 161] on div "home_2 Start point Welcome message block_bot_response Bot Response 🔙 Main menu …" at bounding box center [240, 224] width 561 height 247
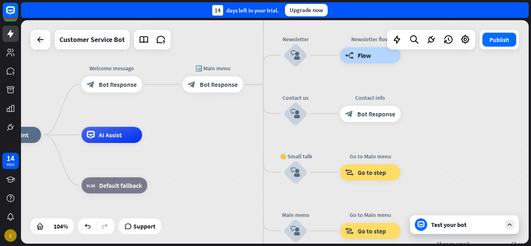
click at [468, 233] on div "Test your bot" at bounding box center [464, 224] width 109 height 19
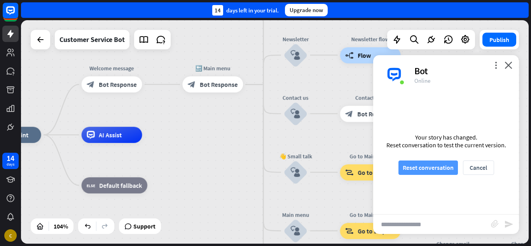
click at [427, 165] on button "Reset conversation" at bounding box center [427, 167] width 59 height 14
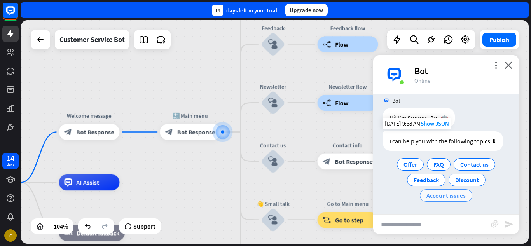
scroll to position [9, 0]
click at [405, 162] on span "Offer" at bounding box center [410, 164] width 14 height 8
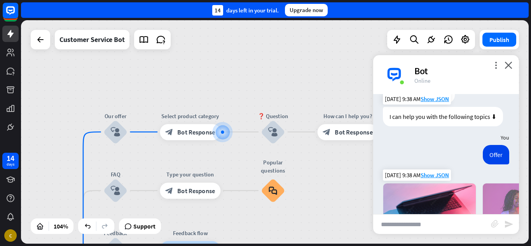
scroll to position [177, 0]
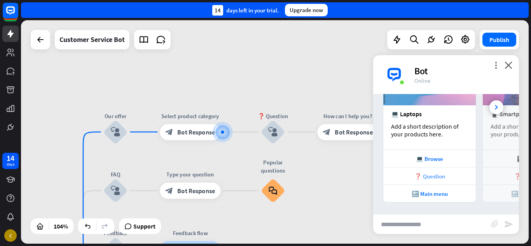
click at [426, 173] on div "❓ Question" at bounding box center [429, 176] width 85 height 7
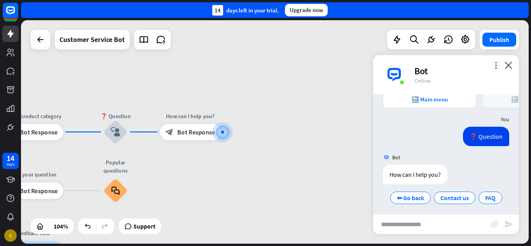
scroll to position [275, 0]
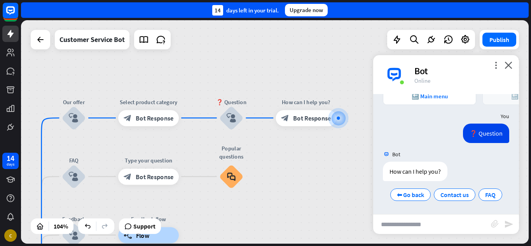
drag, startPoint x: 287, startPoint y: 151, endPoint x: 404, endPoint y: 138, distance: 118.0
click at [404, 138] on div "home_2 Start point Welcome message block_bot_response Bot Response 🔙 Main menu …" at bounding box center [274, 131] width 507 height 223
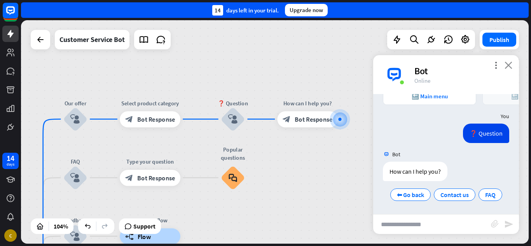
click at [508, 65] on icon "close" at bounding box center [508, 64] width 8 height 7
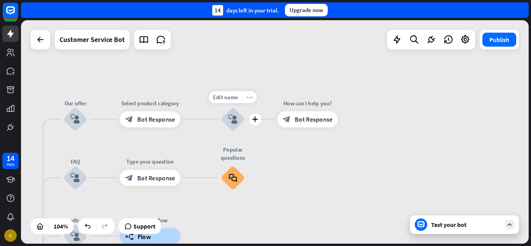
click at [251, 100] on div "more_horiz" at bounding box center [249, 97] width 15 height 12
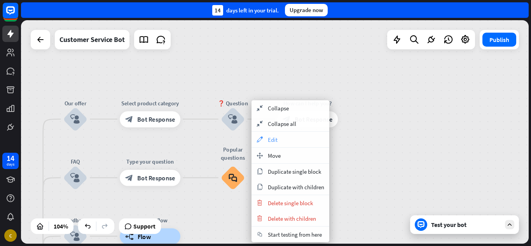
click at [270, 136] on span "Edit" at bounding box center [273, 139] width 10 height 7
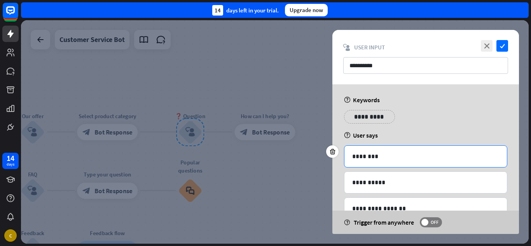
scroll to position [51, 0]
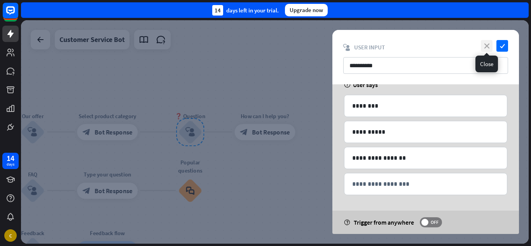
click at [487, 48] on icon "close" at bounding box center [487, 46] width 12 height 12
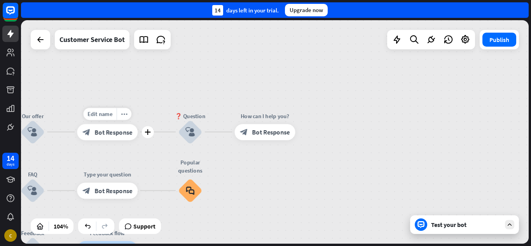
click at [127, 133] on span "Bot Response" at bounding box center [113, 132] width 38 height 8
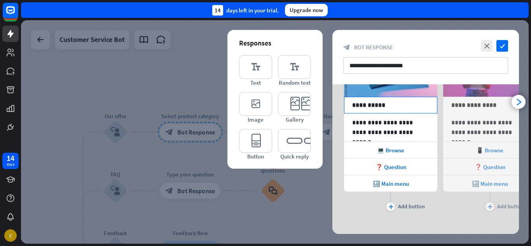
scroll to position [77, 0]
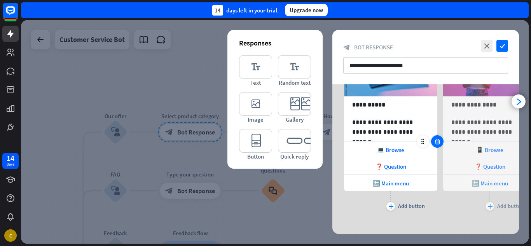
click at [437, 146] on div at bounding box center [437, 141] width 12 height 12
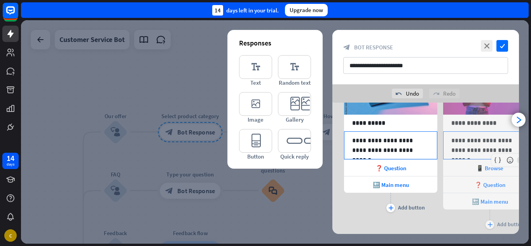
drag, startPoint x: 441, startPoint y: 157, endPoint x: 376, endPoint y: 159, distance: 65.3
click at [376, 159] on div "**********" at bounding box center [425, 139] width 187 height 184
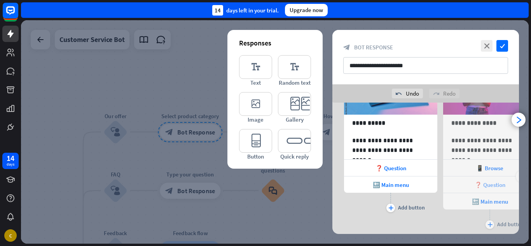
click at [444, 191] on div "❓ Question" at bounding box center [489, 184] width 93 height 16
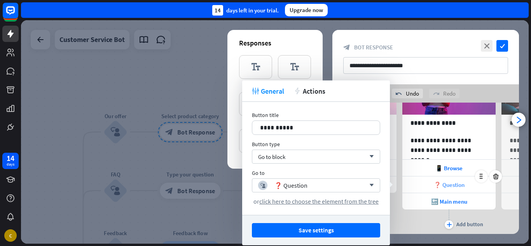
scroll to position [0, 64]
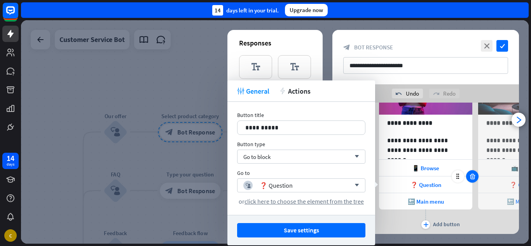
click at [473, 173] on icon at bounding box center [472, 176] width 7 height 7
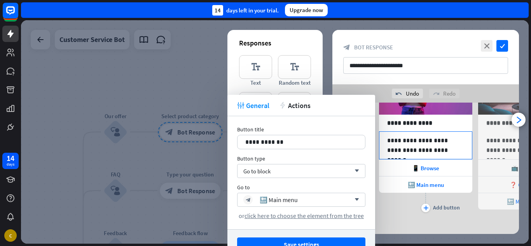
scroll to position [0, 0]
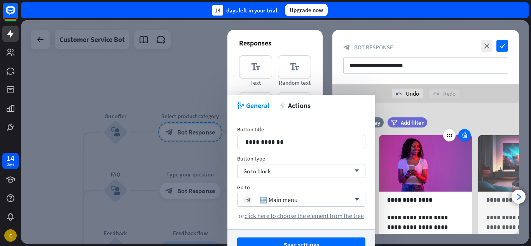
click at [462, 131] on div at bounding box center [464, 135] width 12 height 12
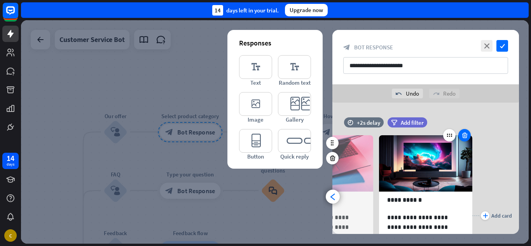
click at [462, 131] on div at bounding box center [464, 135] width 12 height 12
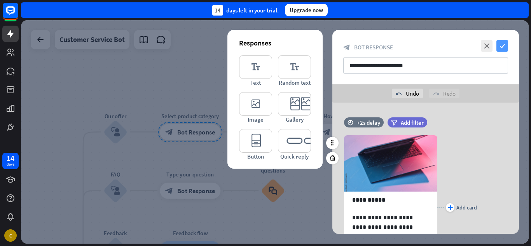
click at [505, 46] on icon "check" at bounding box center [502, 46] width 12 height 12
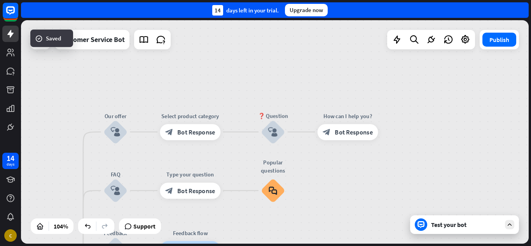
click at [431, 226] on div "Test your bot" at bounding box center [464, 224] width 109 height 19
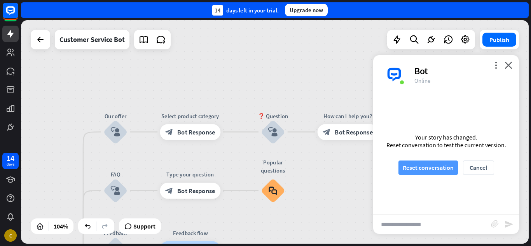
click at [439, 170] on button "Reset conversation" at bounding box center [427, 167] width 59 height 14
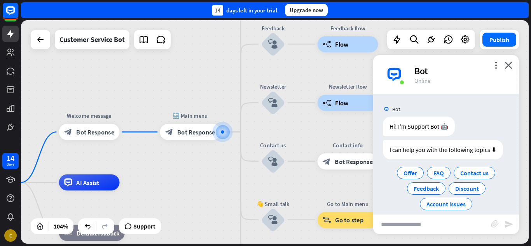
scroll to position [9, 0]
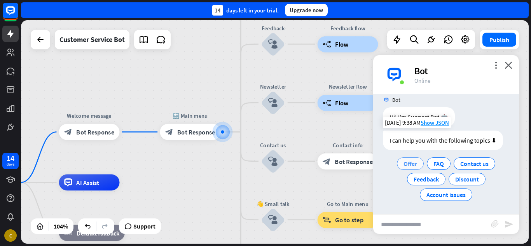
click at [407, 162] on span "Offer" at bounding box center [410, 164] width 14 height 8
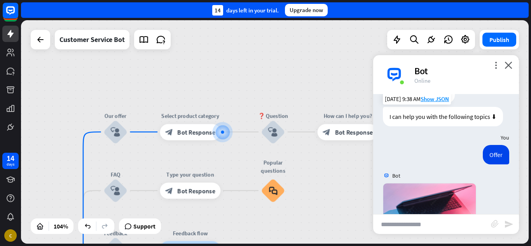
scroll to position [160, 0]
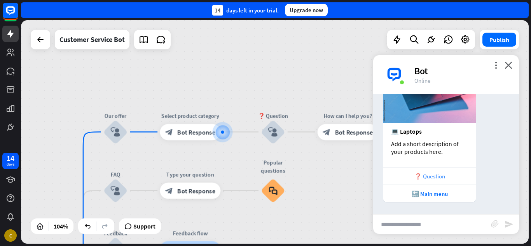
click at [436, 178] on div "❓ Question" at bounding box center [429, 176] width 85 height 7
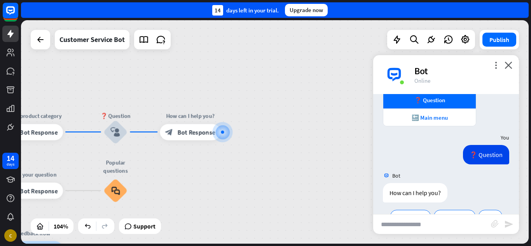
scroll to position [257, 0]
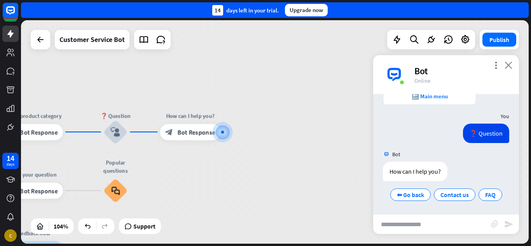
click at [509, 65] on icon "close" at bounding box center [508, 64] width 8 height 7
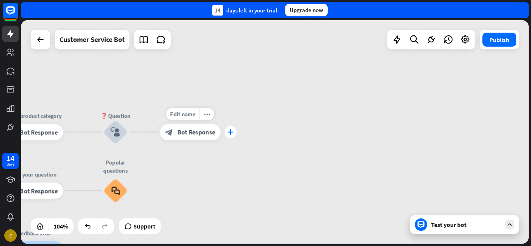
click at [232, 133] on icon "plus" at bounding box center [230, 132] width 6 height 6
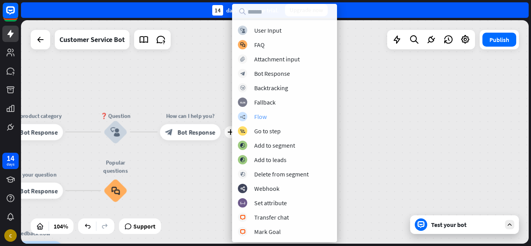
click at [278, 120] on div "builder_tree Flow" at bounding box center [284, 116] width 93 height 9
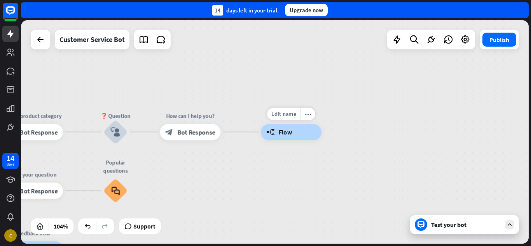
click at [280, 136] on span "Flow" at bounding box center [285, 132] width 13 height 8
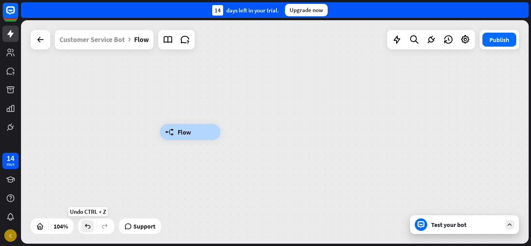
click at [91, 228] on icon at bounding box center [88, 226] width 8 height 8
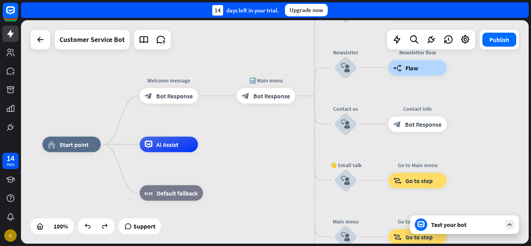
drag, startPoint x: 338, startPoint y: 141, endPoint x: 202, endPoint y: 160, distance: 137.4
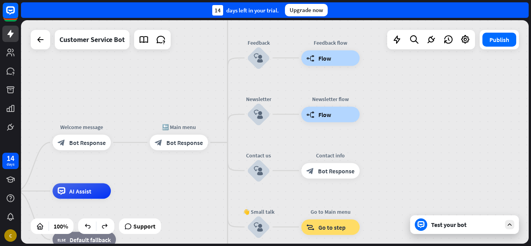
drag, startPoint x: 431, startPoint y: 141, endPoint x: 369, endPoint y: 207, distance: 89.9
click at [369, 207] on div "home_2 Start point Welcome message block_bot_response Bot Response 🔙 Main menu …" at bounding box center [274, 131] width 507 height 223
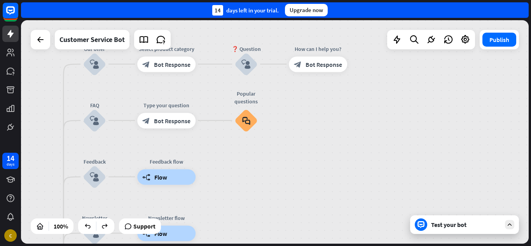
drag, startPoint x: 443, startPoint y: 75, endPoint x: 295, endPoint y: 169, distance: 174.9
click at [295, 169] on div "home_2 Start point Welcome message block_bot_response Bot Response 🔙 Main menu …" at bounding box center [274, 131] width 507 height 223
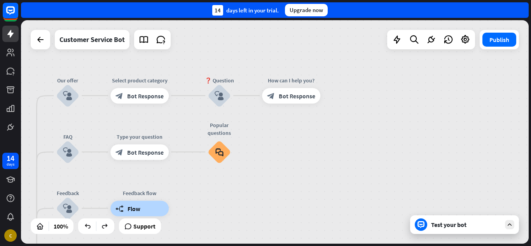
drag, startPoint x: 357, startPoint y: 112, endPoint x: 329, endPoint y: 167, distance: 62.2
click at [329, 167] on div "home_2 Start point Welcome message block_bot_response Bot Response 🔙 Main menu …" at bounding box center [274, 131] width 507 height 223
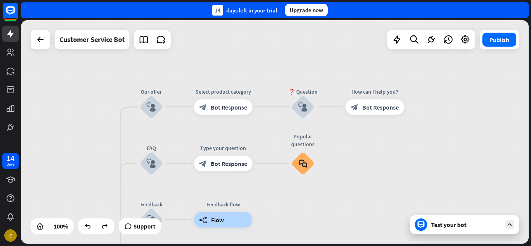
drag, startPoint x: 262, startPoint y: 183, endPoint x: 397, endPoint y: 158, distance: 137.2
click at [397, 158] on div "home_2 Start point Welcome message block_bot_response Bot Response 🔙 Main menu …" at bounding box center [274, 131] width 507 height 223
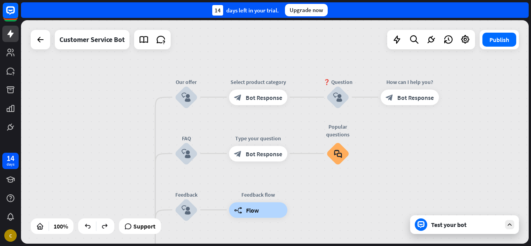
click at [480, 224] on div "Test your bot" at bounding box center [466, 225] width 70 height 8
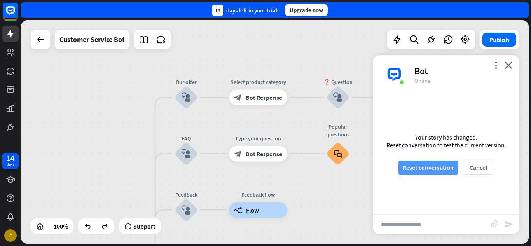
click at [426, 163] on button "Reset conversation" at bounding box center [427, 167] width 59 height 14
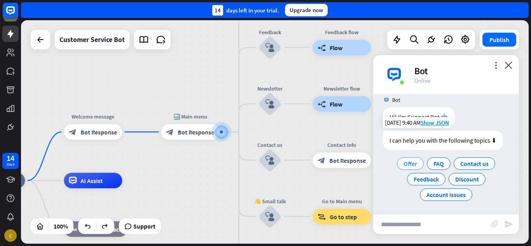
scroll to position [9, 0]
click at [9, 35] on icon at bounding box center [10, 34] width 6 height 8
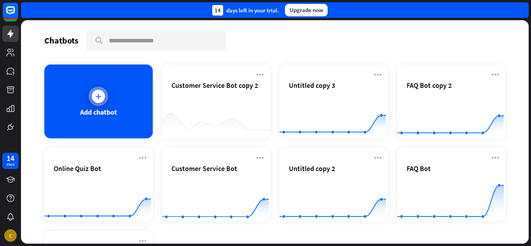
click at [98, 102] on div at bounding box center [98, 96] width 13 height 13
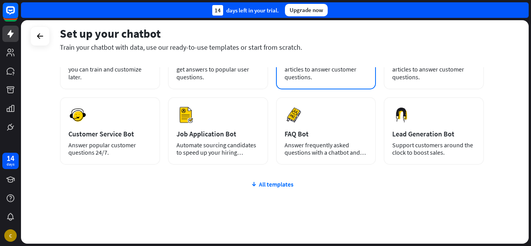
scroll to position [94, 0]
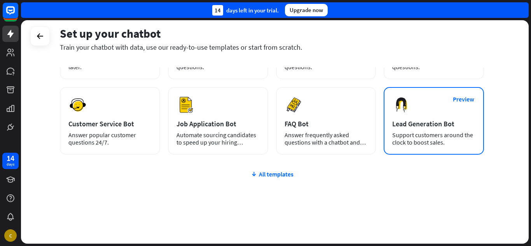
click at [431, 126] on div "Lead Generation Bot" at bounding box center [433, 123] width 83 height 9
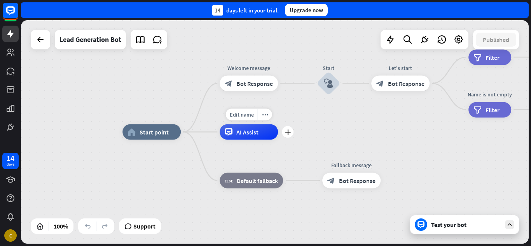
click at [249, 136] on div "AI Assist" at bounding box center [249, 132] width 58 height 16
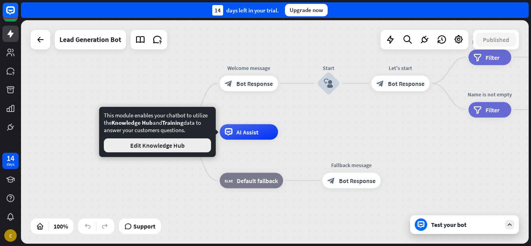
click at [131, 144] on button "Edit Knowledge Hub" at bounding box center [157, 145] width 107 height 14
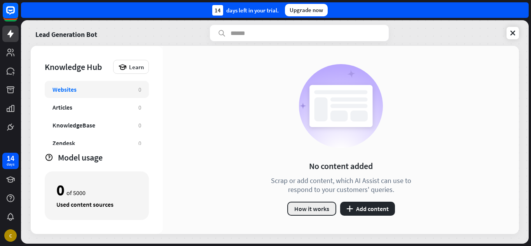
click at [312, 212] on button "How it works" at bounding box center [311, 209] width 49 height 14
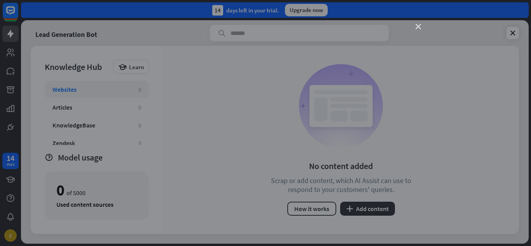
click at [417, 26] on icon "close" at bounding box center [417, 26] width 5 height 5
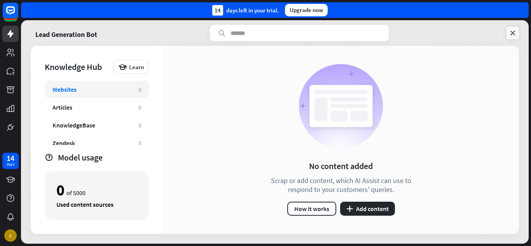
click at [516, 33] on icon at bounding box center [513, 33] width 8 height 8
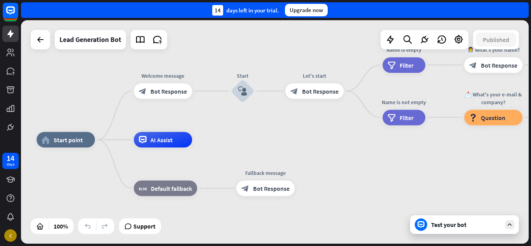
drag, startPoint x: 323, startPoint y: 136, endPoint x: 237, endPoint y: 143, distance: 86.2
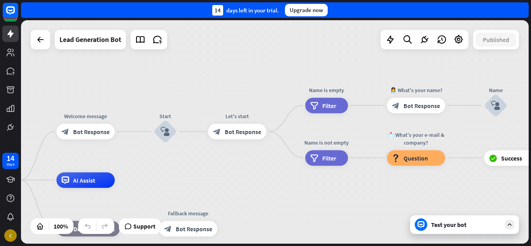
drag, startPoint x: 237, startPoint y: 143, endPoint x: 160, endPoint y: 187, distance: 88.9
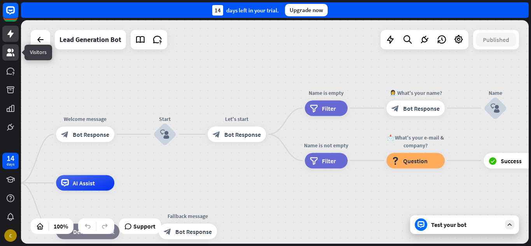
click at [10, 51] on icon at bounding box center [11, 53] width 8 height 8
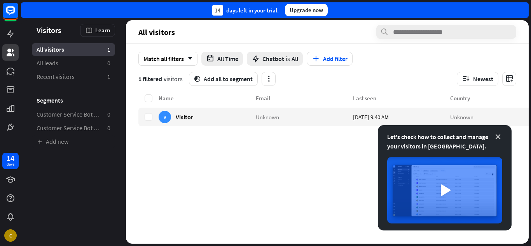
click at [499, 136] on icon at bounding box center [498, 137] width 8 height 8
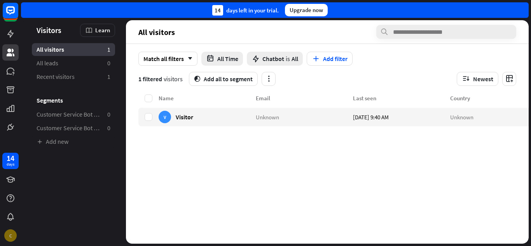
click at [10, 235] on div "C" at bounding box center [10, 235] width 12 height 12
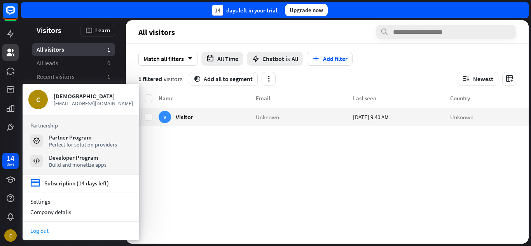
click at [51, 227] on link "Log out" at bounding box center [81, 230] width 117 height 10
